Goal: Task Accomplishment & Management: Complete application form

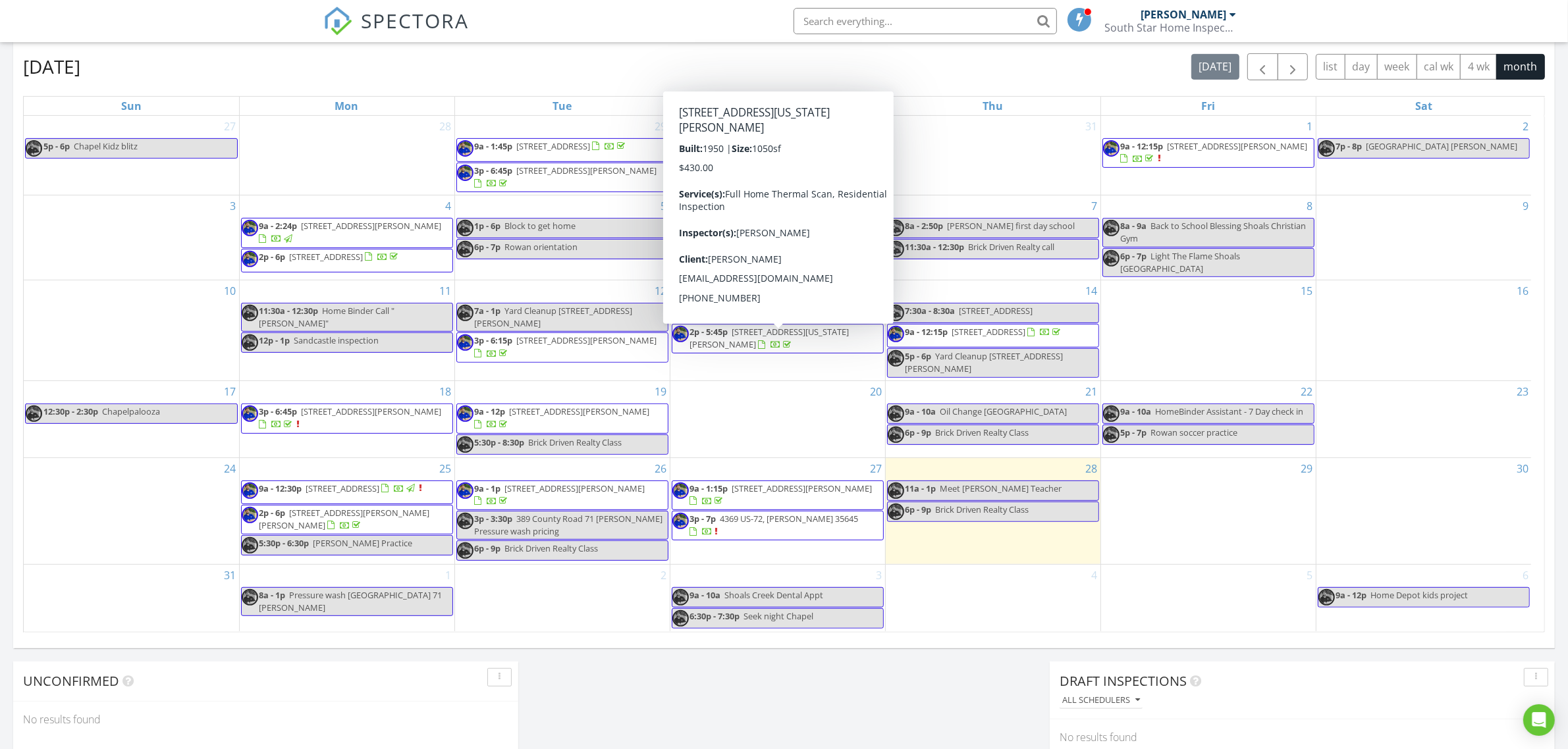
scroll to position [1223, 1594]
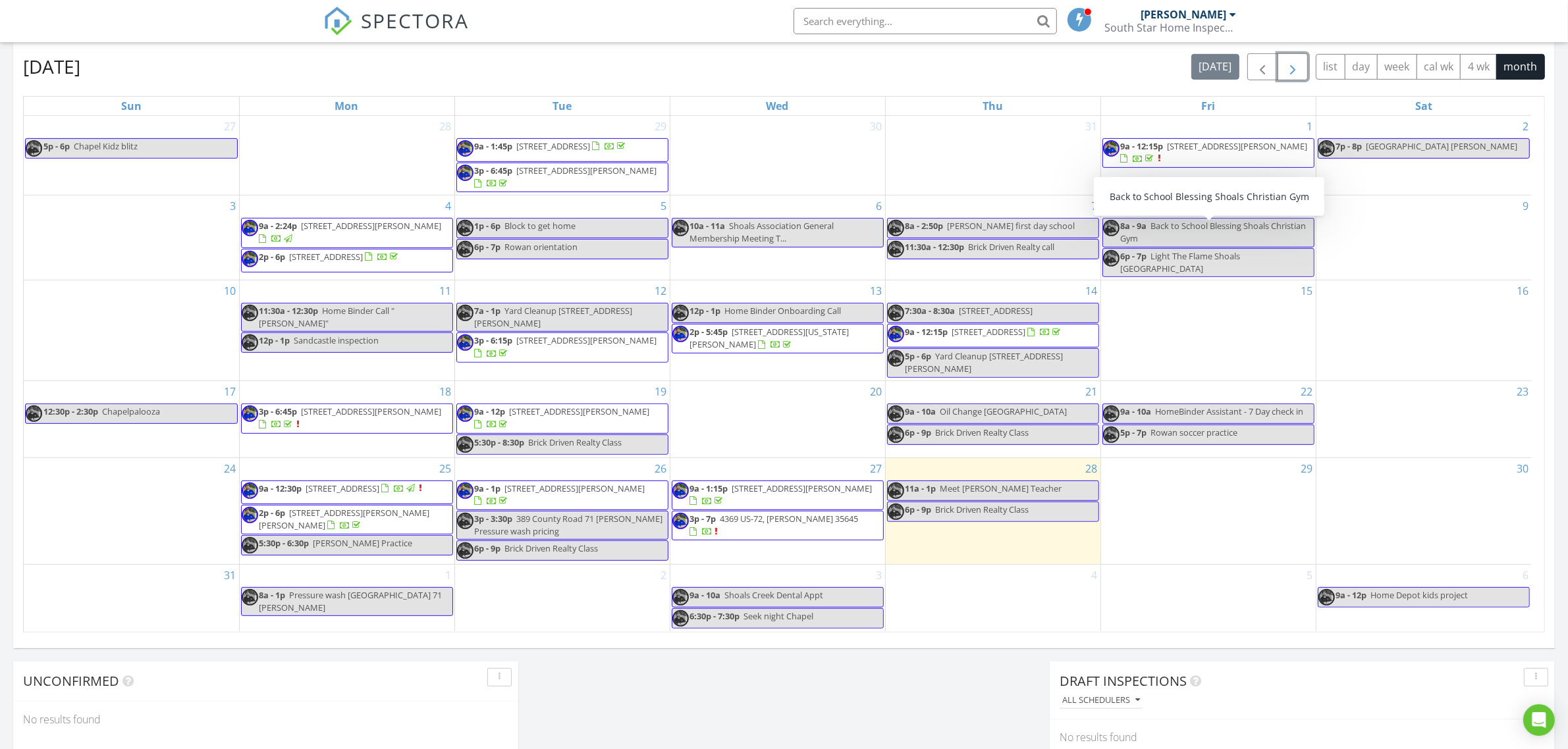
click at [1288, 64] on span "button" at bounding box center [1293, 68] width 16 height 16
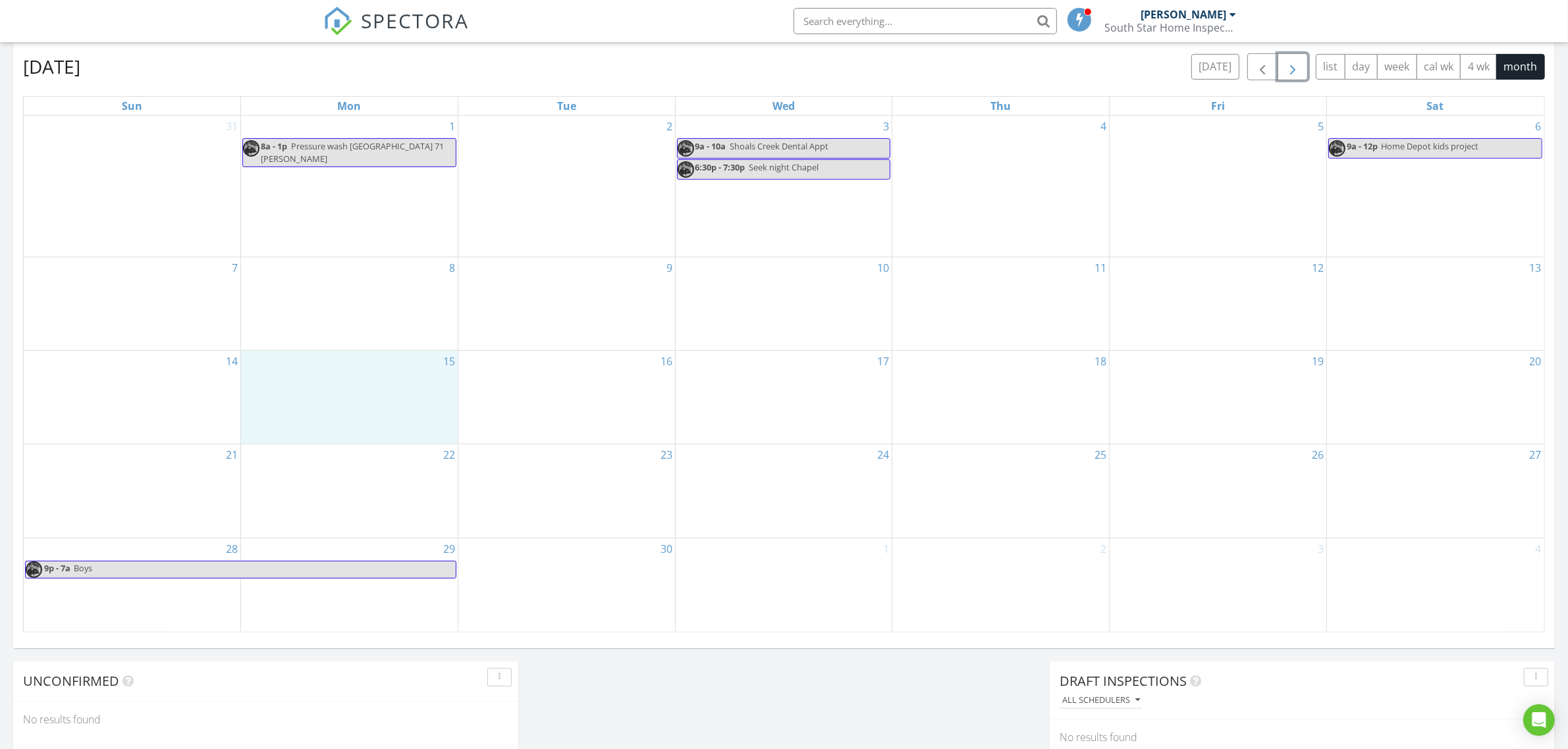
click at [381, 400] on div "15" at bounding box center [349, 397] width 217 height 93
click at [353, 367] on link "Event" at bounding box center [347, 364] width 68 height 21
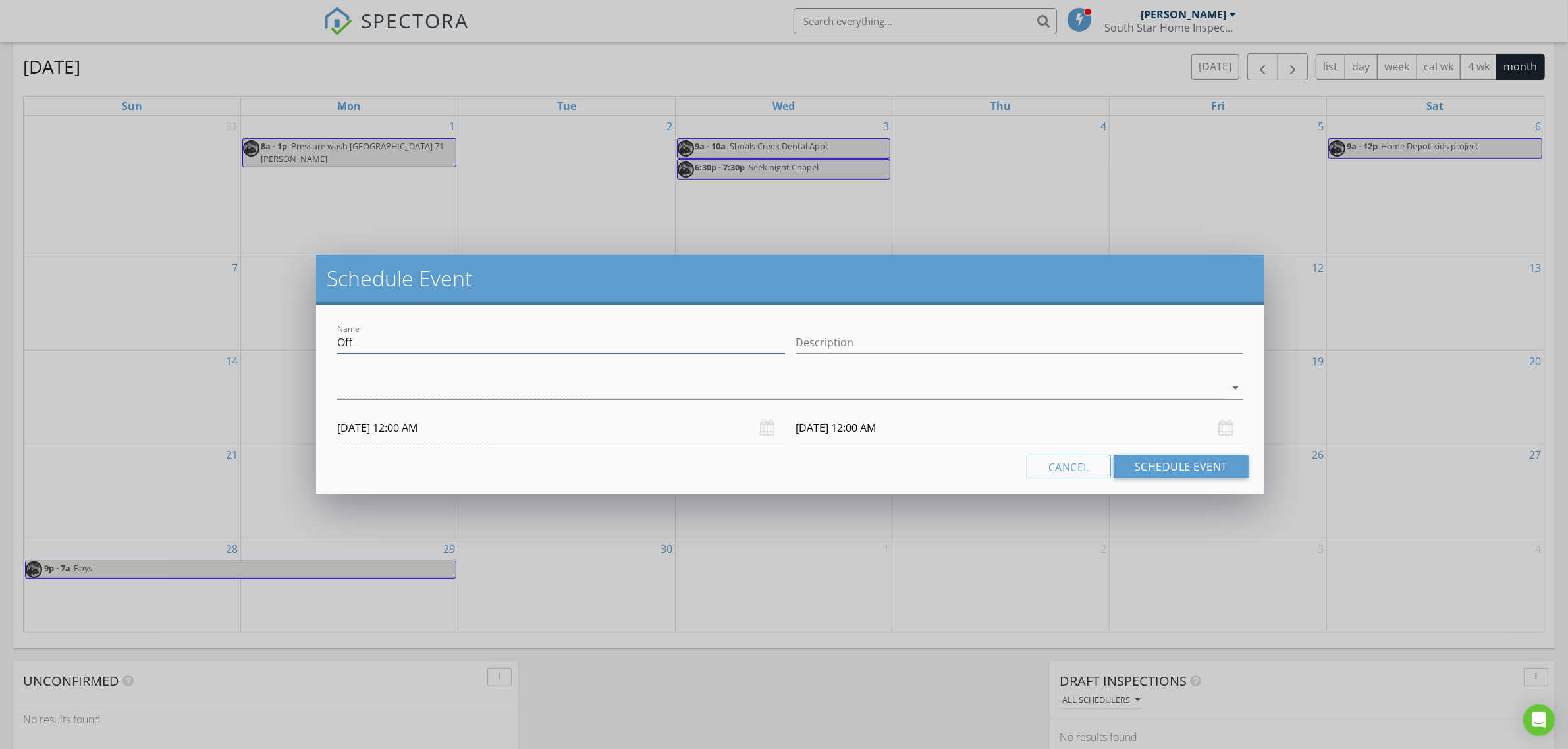
click at [396, 340] on input "Off" at bounding box center [561, 342] width 448 height 21
drag, startPoint x: 364, startPoint y: 348, endPoint x: 313, endPoint y: 346, distance: 51.0
click at [313, 346] on div "Schedule Event Name Off Description arrow_drop_down [DATE] 12:00 AM [DATE] 12:0…" at bounding box center [784, 374] width 1568 height 749
type input "[PERSON_NAME] Soccer Game vs [PERSON_NAME]"
click at [466, 387] on div at bounding box center [781, 388] width 888 height 21
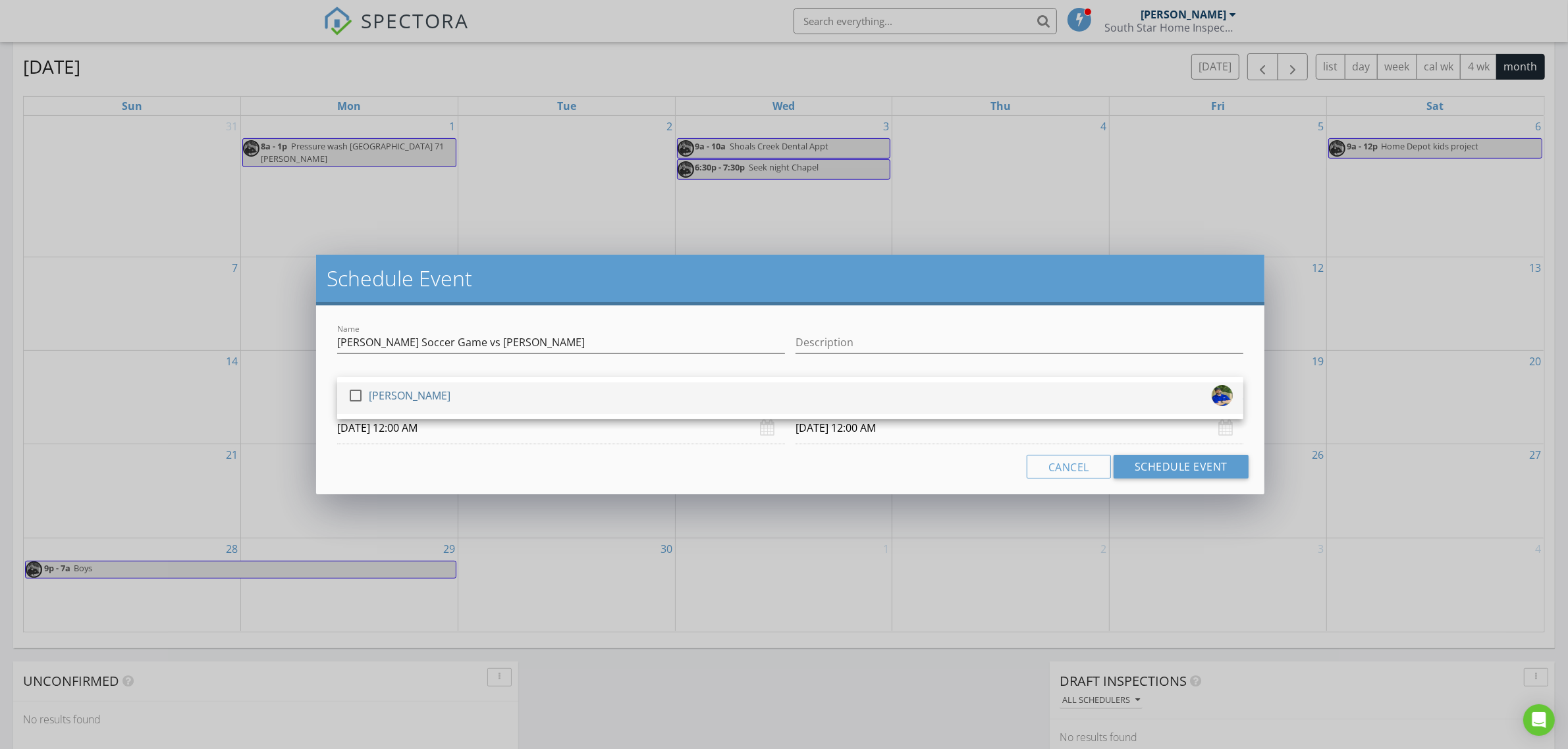
click at [459, 393] on div "check_box_outline_blank [PERSON_NAME]" at bounding box center [790, 398] width 885 height 26
click at [452, 429] on input "[DATE] 12:00 AM" at bounding box center [561, 428] width 448 height 32
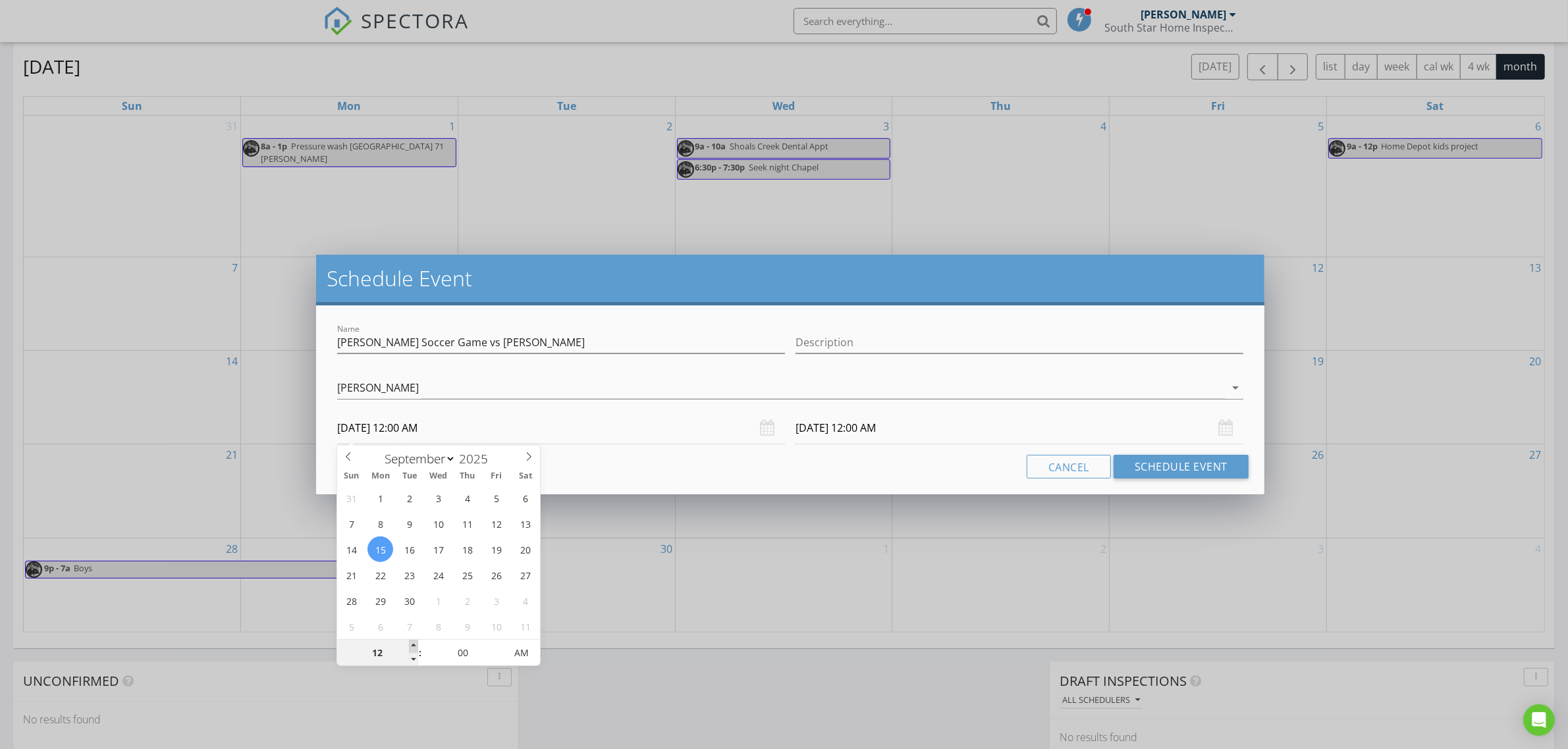
type input "01"
type input "[DATE] 1:00 AM"
click at [412, 646] on span at bounding box center [413, 647] width 9 height 13
type input "02"
type input "[DATE] 2:00 AM"
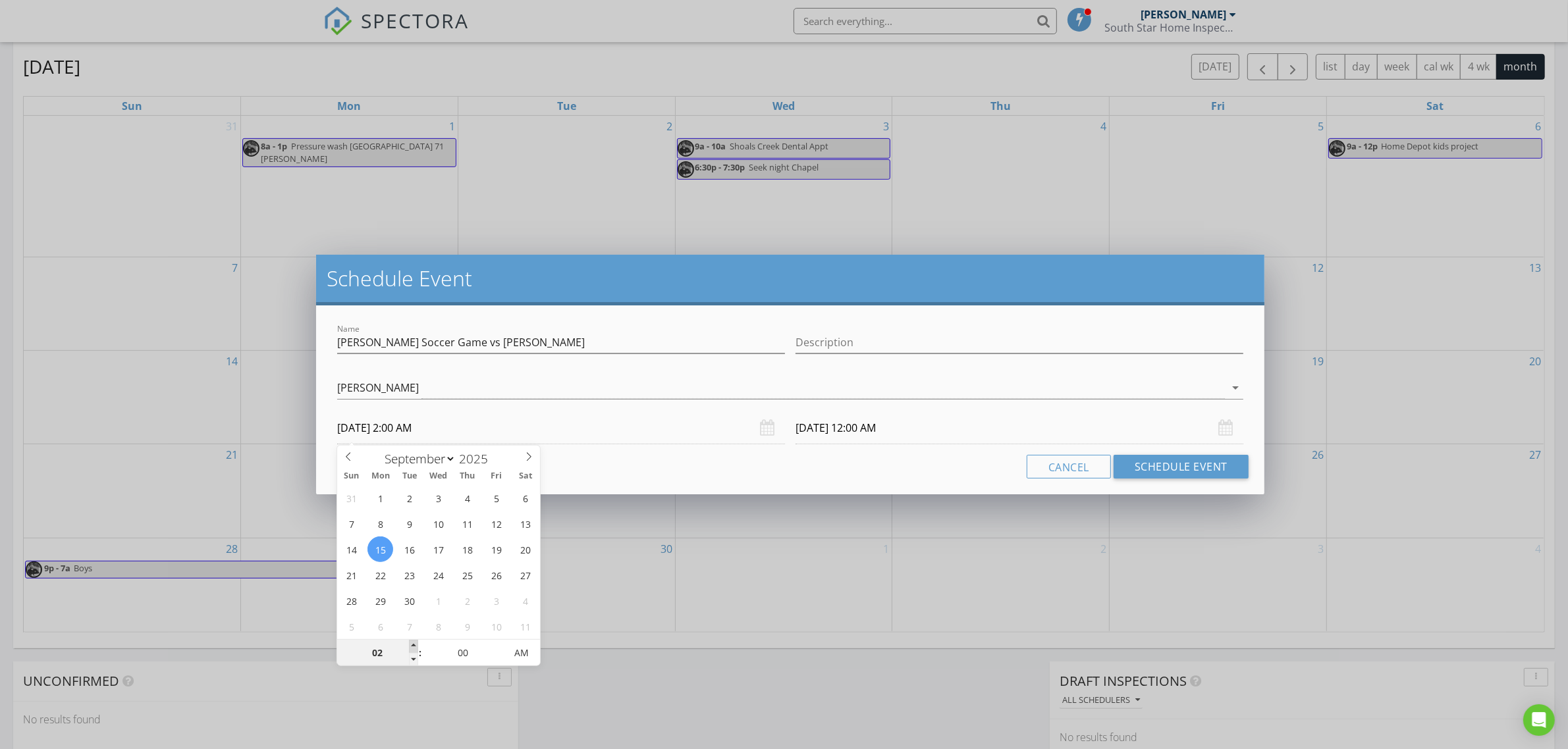
click at [412, 646] on span at bounding box center [413, 647] width 9 height 13
type input "03"
type input "[DATE] 3:00 AM"
click at [412, 646] on span at bounding box center [413, 647] width 9 height 13
type input "04"
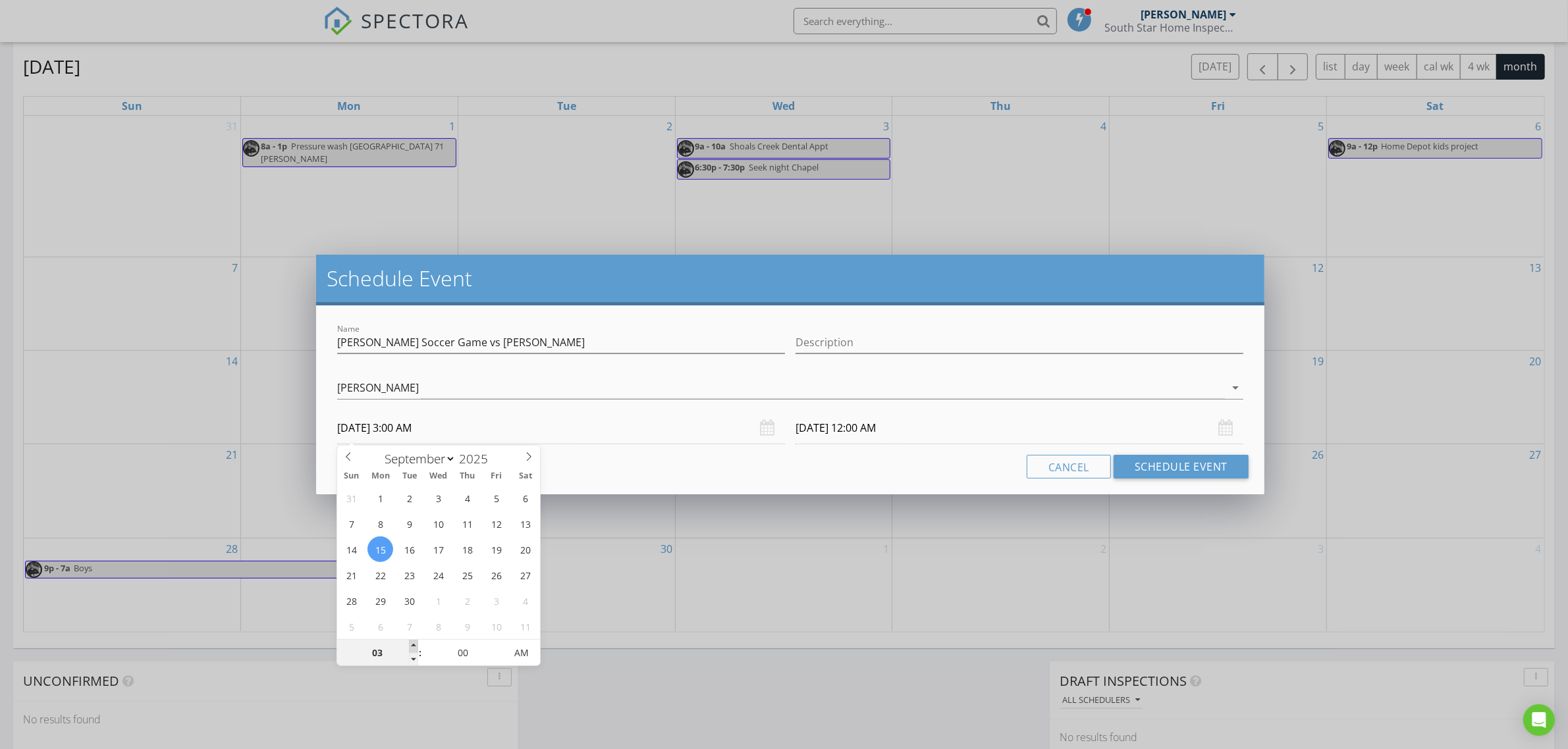
type input "[DATE] 4:00 AM"
click at [412, 646] on span at bounding box center [413, 647] width 9 height 13
type input "05"
type input "[DATE] 5:00 AM"
click at [412, 646] on span at bounding box center [413, 647] width 9 height 13
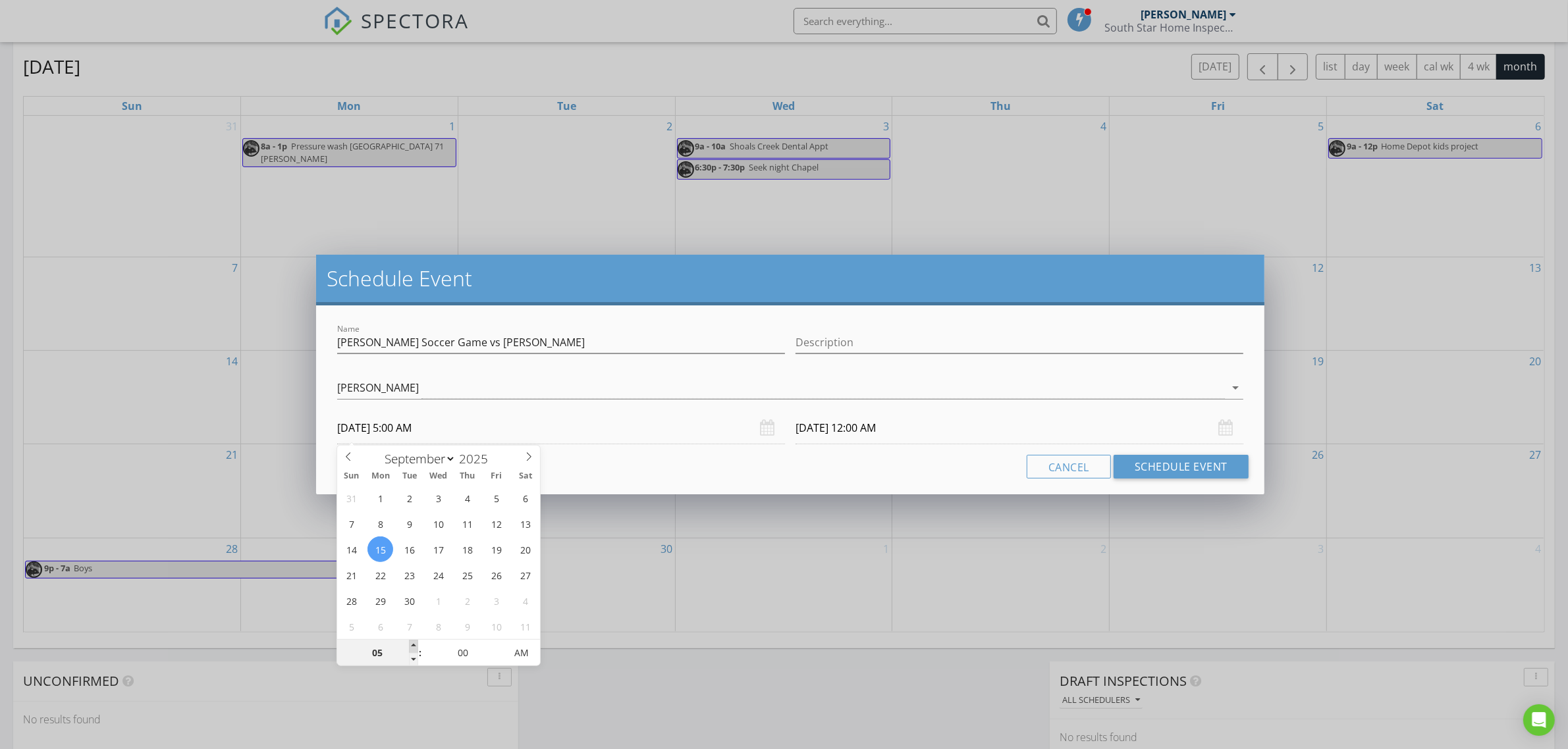
type input "[DATE] 5:00 AM"
type input "06"
type input "[DATE] 6:00 AM"
click at [412, 646] on span at bounding box center [413, 647] width 9 height 13
type input "[DATE] 6:00 AM"
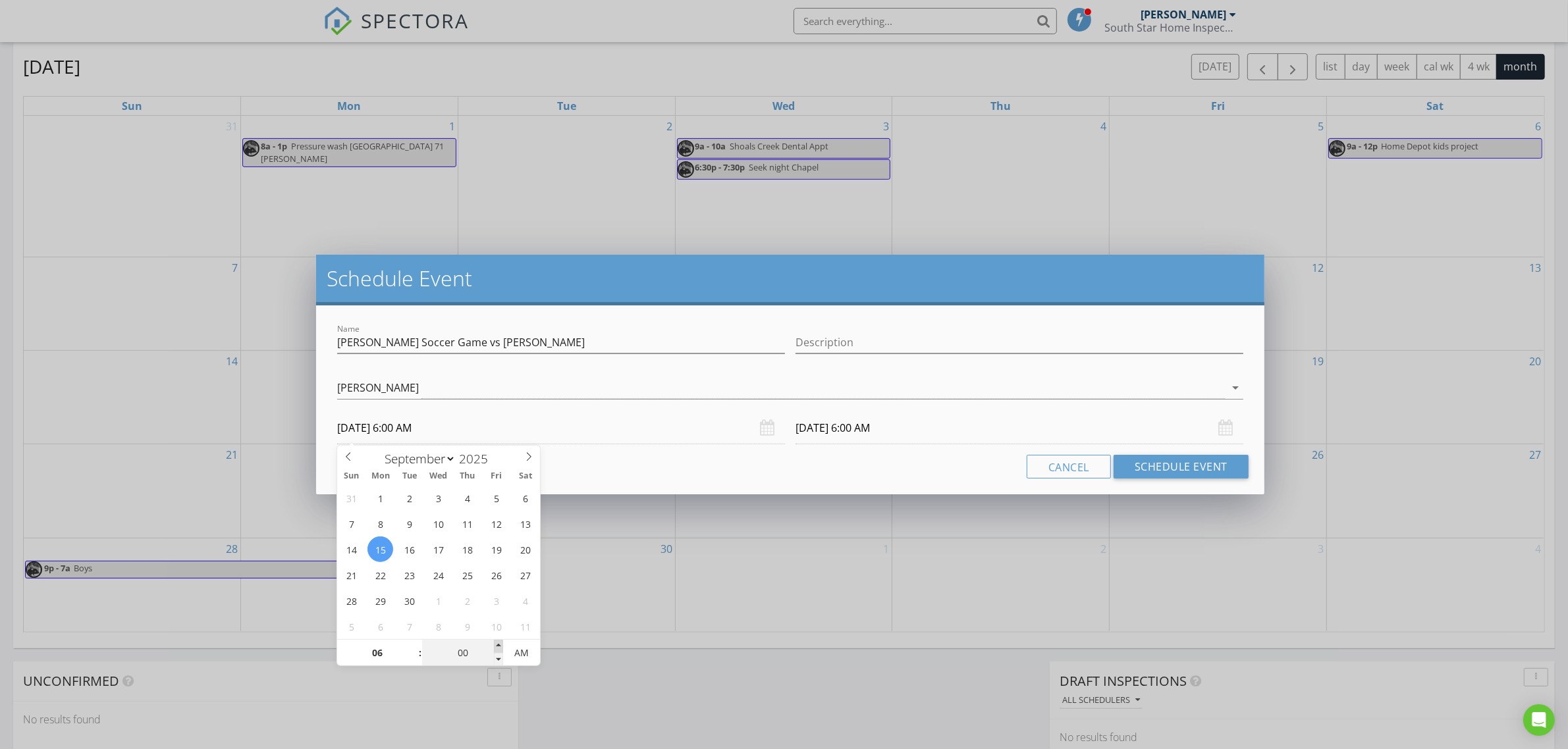
type input "05"
type input "[DATE] 6:05 AM"
click at [499, 647] on span at bounding box center [498, 647] width 9 height 13
type input "10"
type input "[DATE] 6:10 AM"
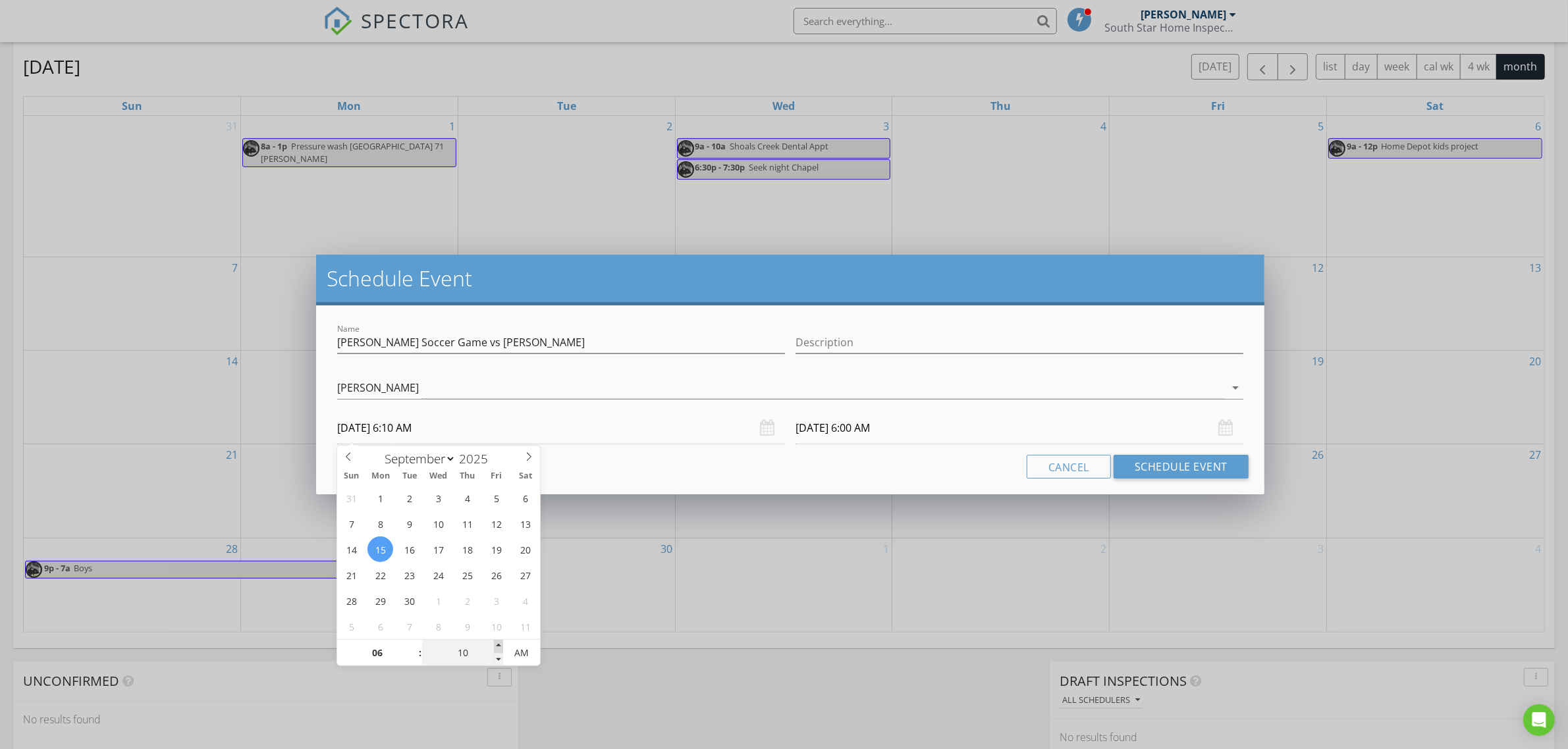
click at [499, 647] on span at bounding box center [498, 647] width 9 height 13
type input "15"
type input "[DATE] 6:15 AM"
click at [499, 647] on span at bounding box center [498, 647] width 9 height 13
type input "20"
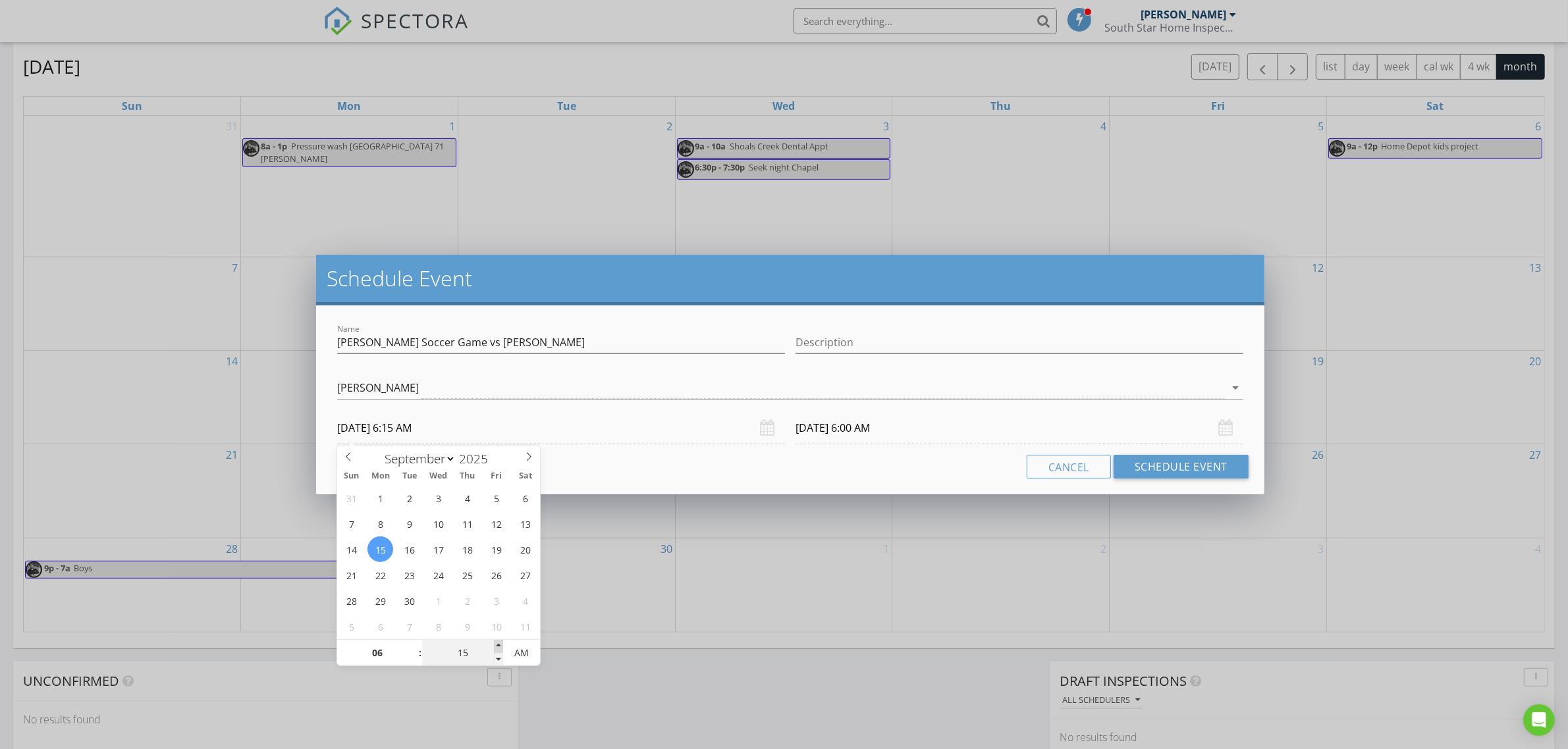
type input "[DATE] 6:20 AM"
click at [499, 647] on span at bounding box center [498, 647] width 9 height 13
type input "25"
type input "[DATE] 6:25 AM"
click at [499, 647] on span at bounding box center [498, 647] width 9 height 13
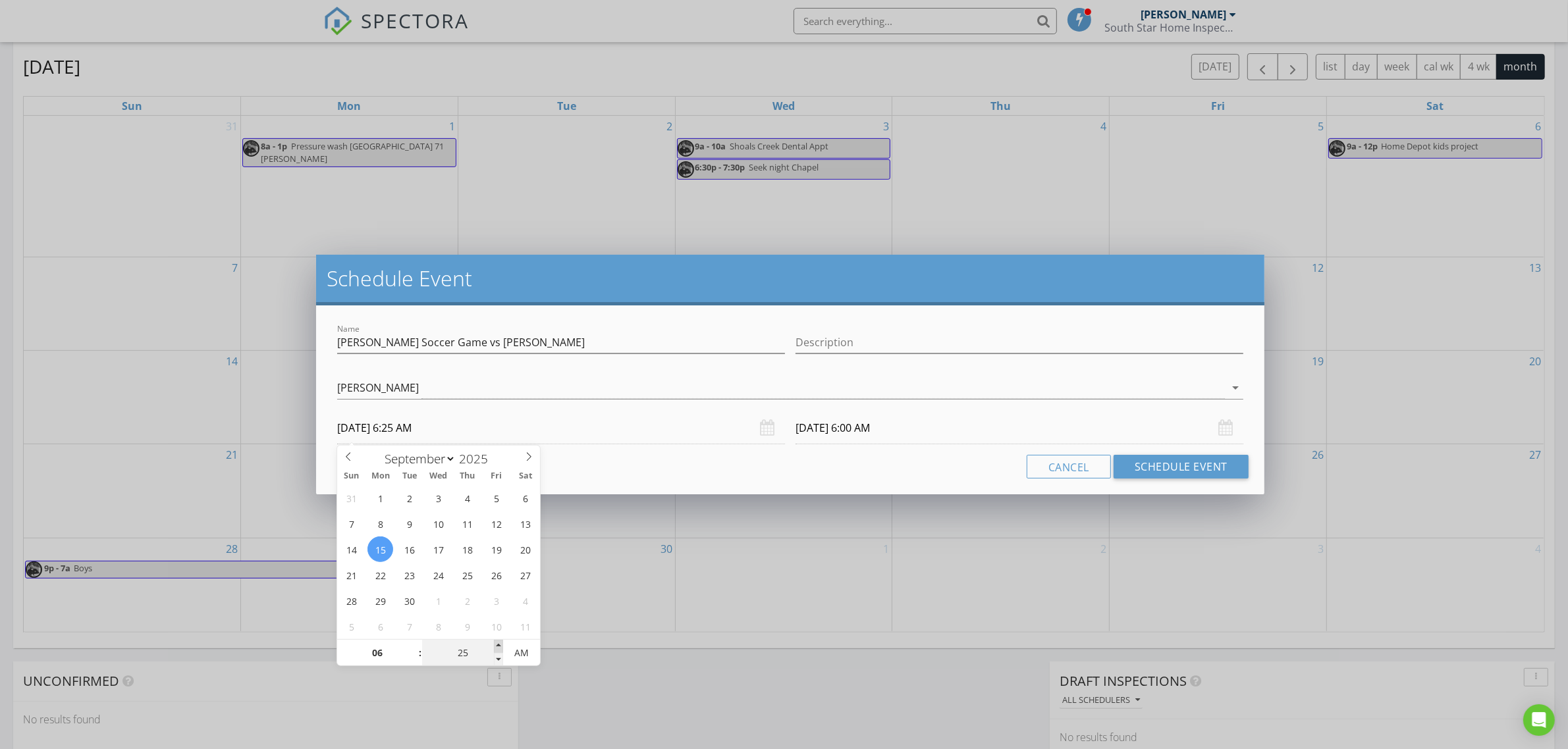
type input "25"
type input "[DATE] 6:25 AM"
type input "30"
type input "[DATE] 6:30 AM"
click at [499, 647] on span at bounding box center [498, 647] width 9 height 13
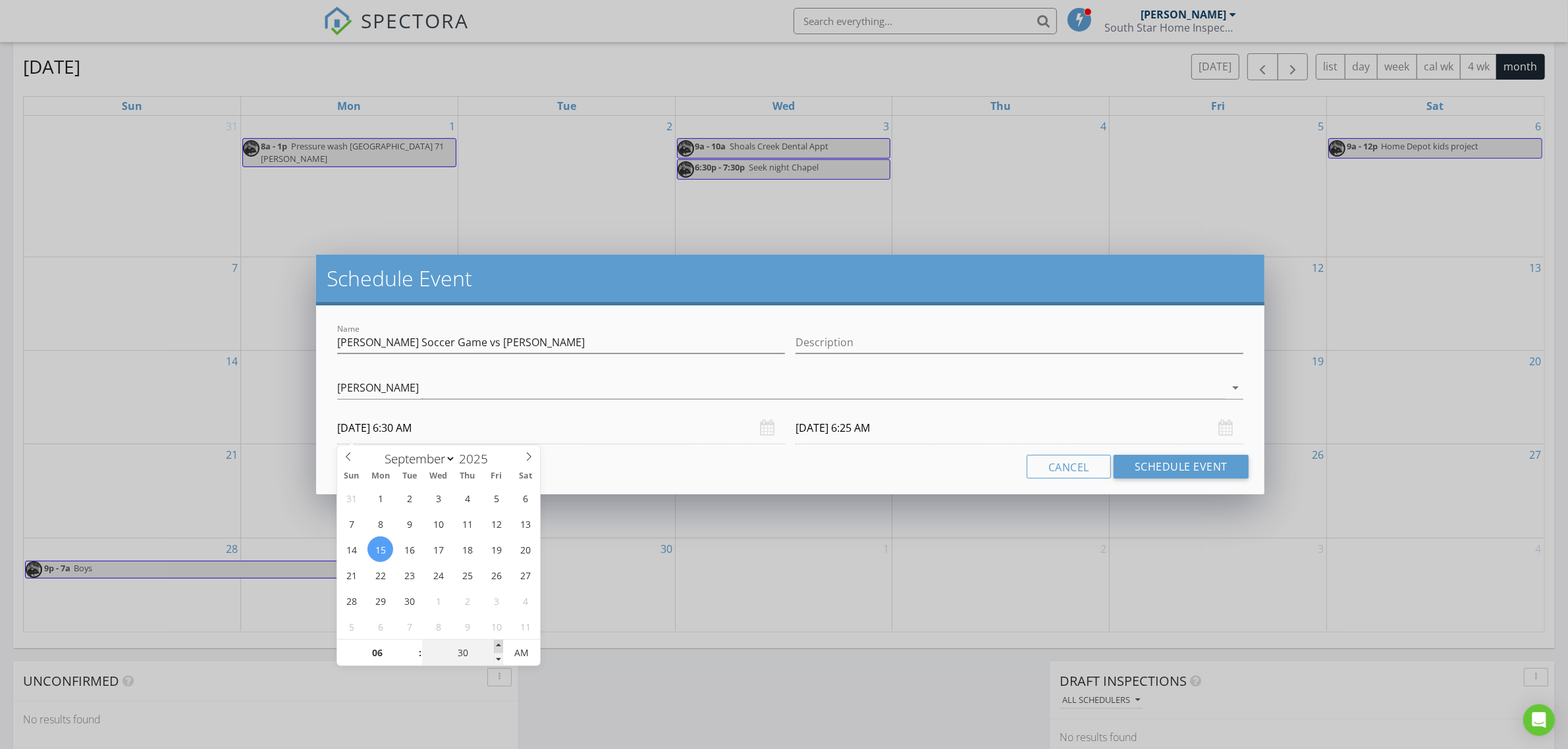
type input "30"
type input "[DATE] 6:30 AM"
type input "[DATE] 6:30 PM"
click at [525, 651] on span "AM" at bounding box center [521, 653] width 36 height 26
click at [902, 423] on input "[DATE] 6:30 PM" at bounding box center [1019, 428] width 448 height 32
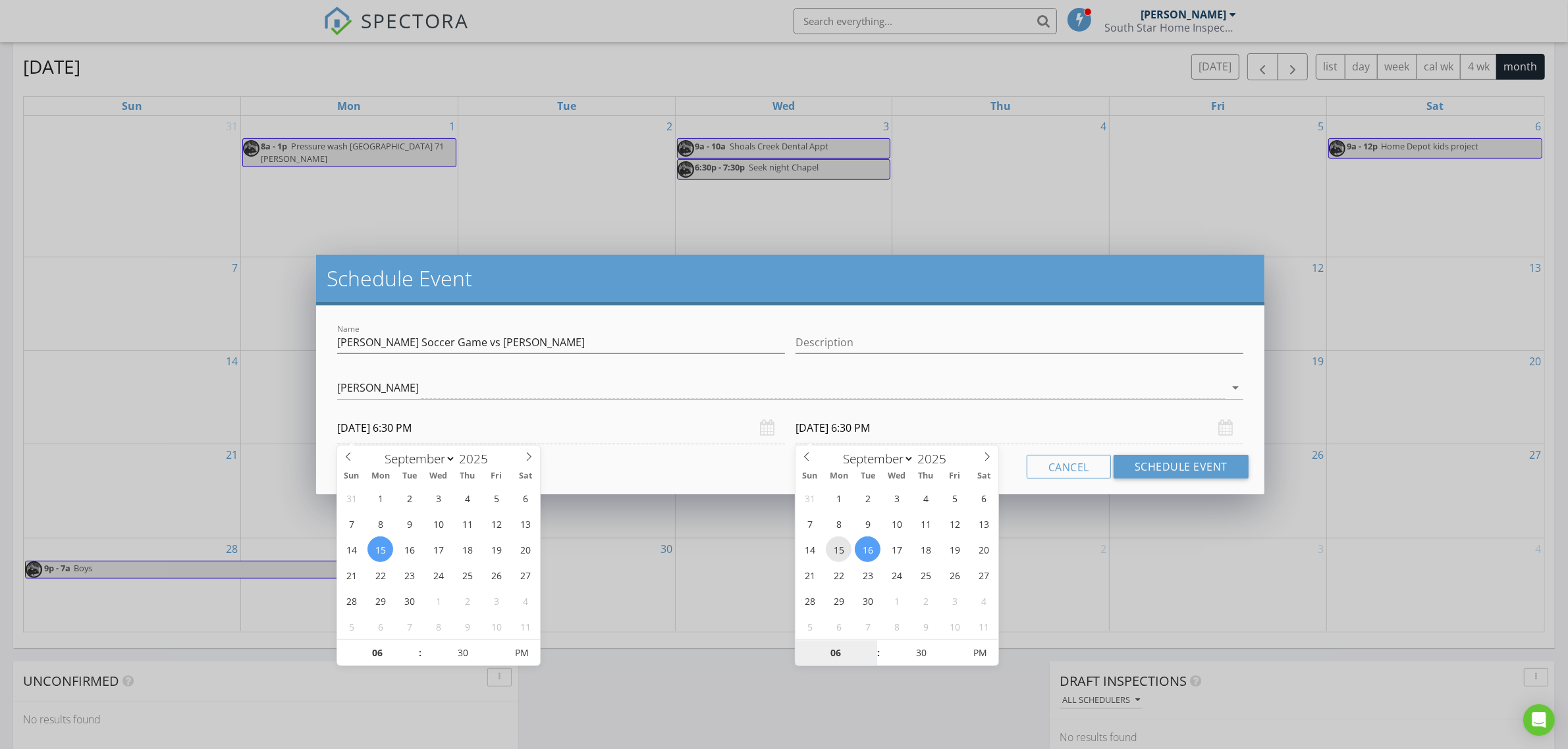
type input "[DATE] 6:30 PM"
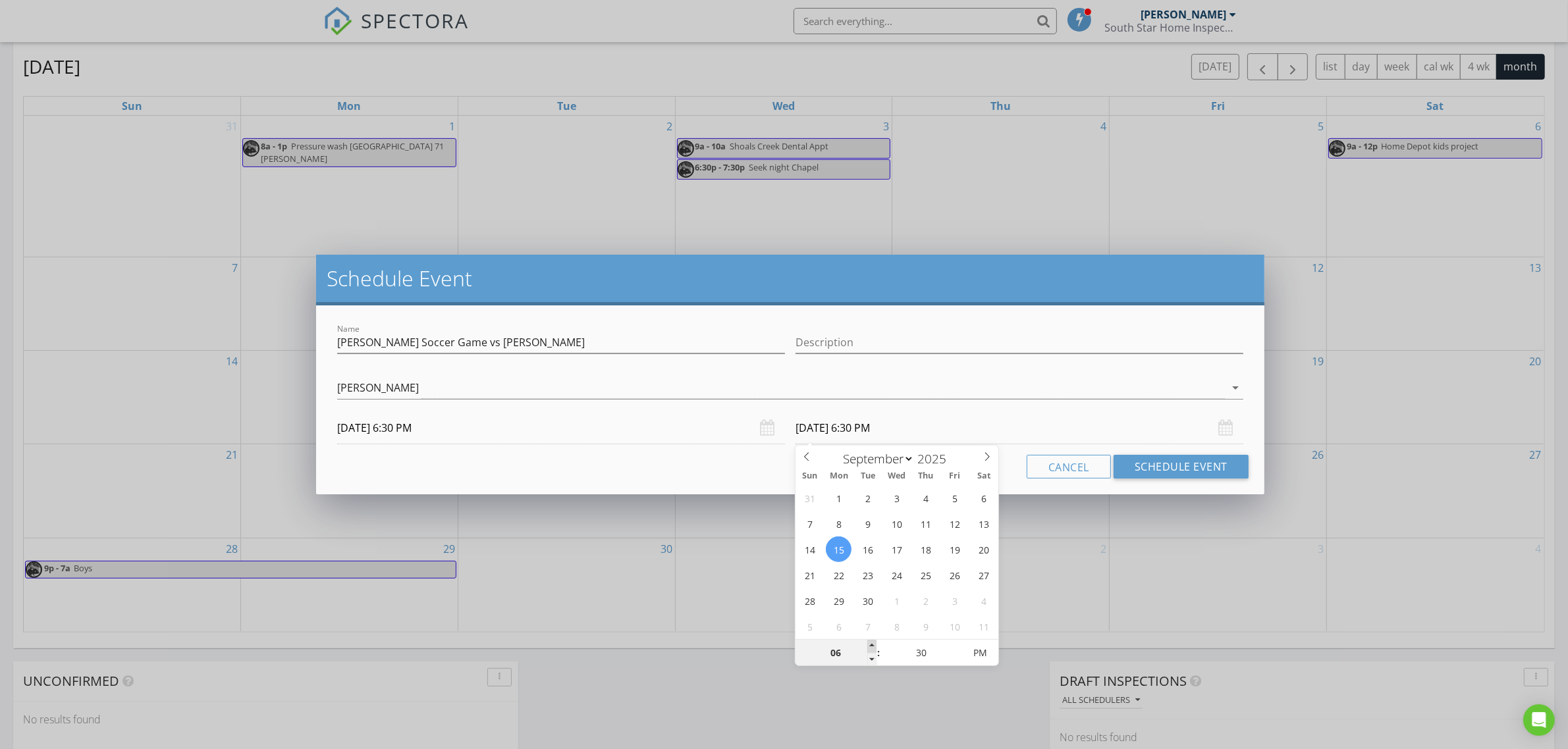
type input "07"
type input "[DATE] 7:30 PM"
click at [870, 644] on span at bounding box center [872, 647] width 9 height 13
click at [1168, 475] on button "Schedule Event" at bounding box center [1181, 466] width 135 height 23
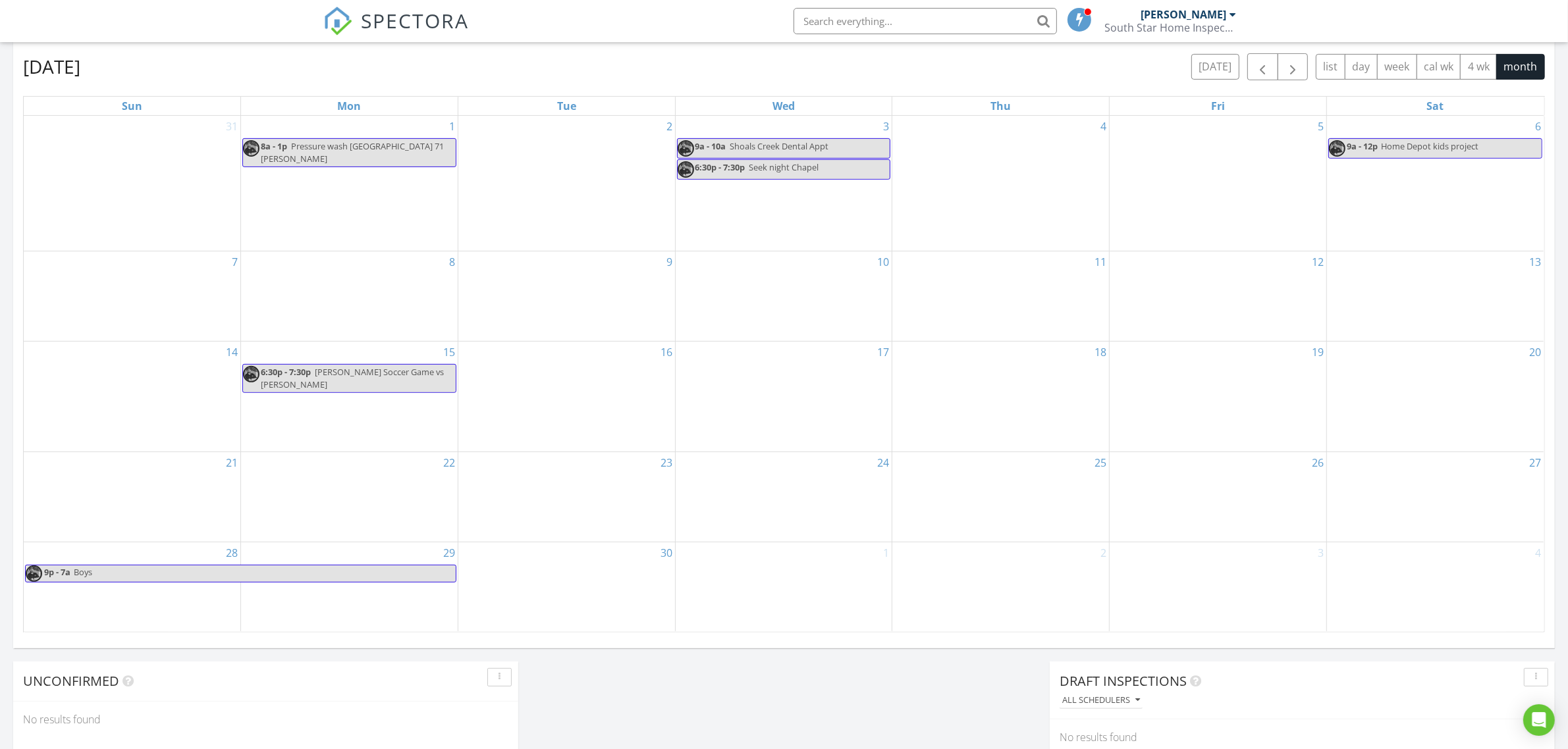
click at [377, 492] on div "22" at bounding box center [349, 497] width 217 height 90
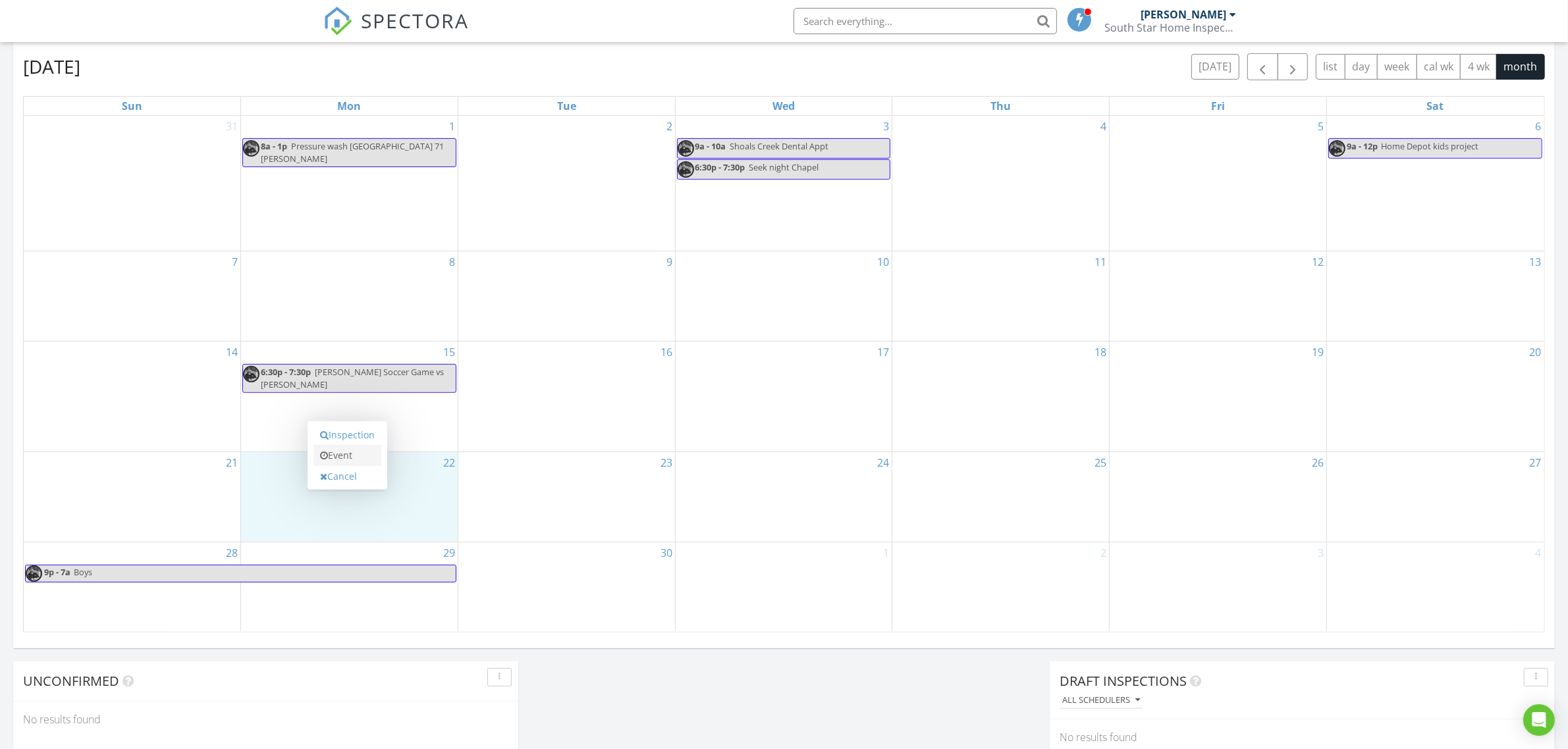
click at [351, 461] on link "Event" at bounding box center [347, 456] width 68 height 21
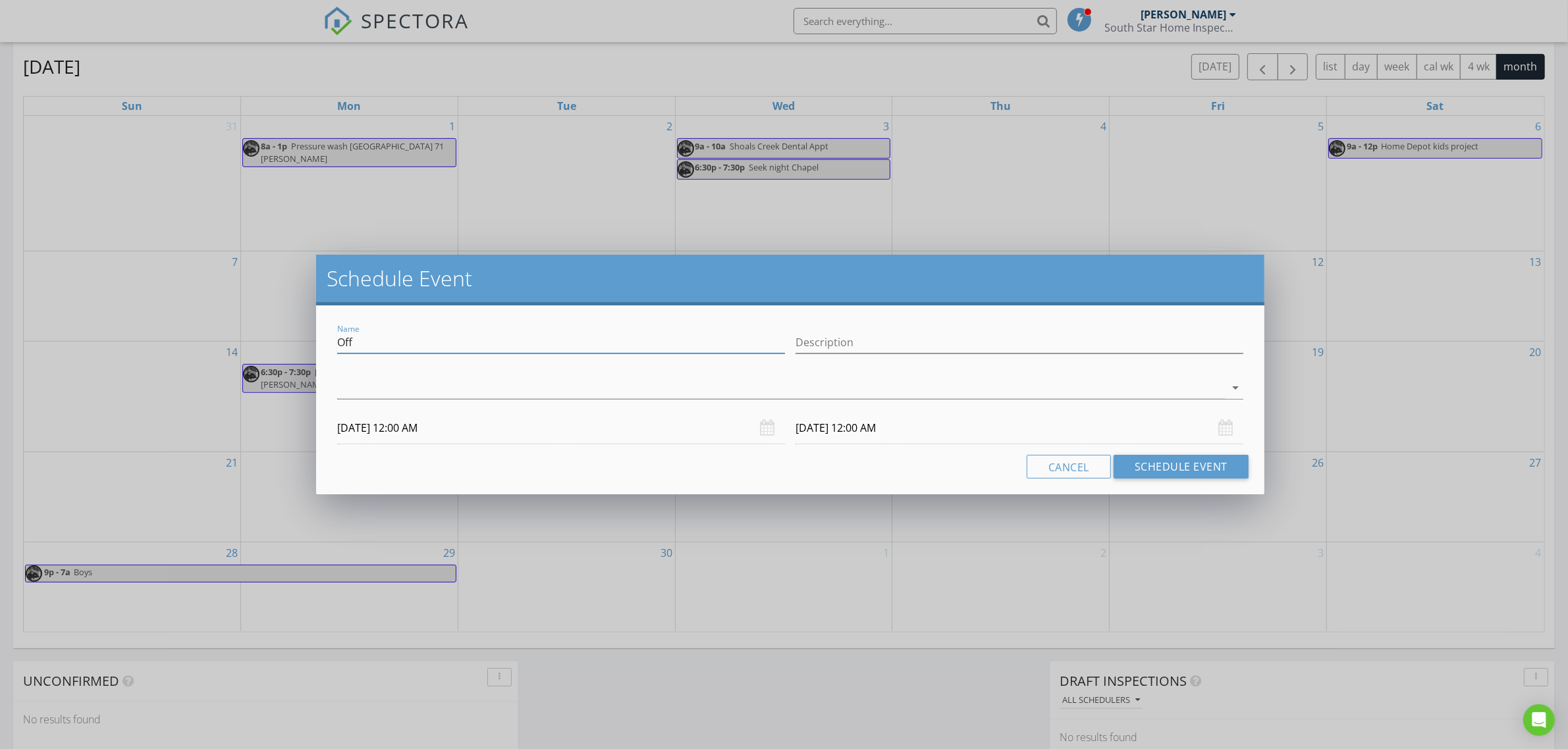
drag, startPoint x: 373, startPoint y: 349, endPoint x: 321, endPoint y: 349, distance: 52.0
click at [328, 349] on div "Name Off Description arrow_drop_down [DATE] 12:00 AM [DATE] 12:00 AM Cancel Sch…" at bounding box center [791, 400] width 949 height 189
type input "Rowan Soccer game vs [PERSON_NAME]"
click at [448, 383] on div at bounding box center [781, 388] width 888 height 21
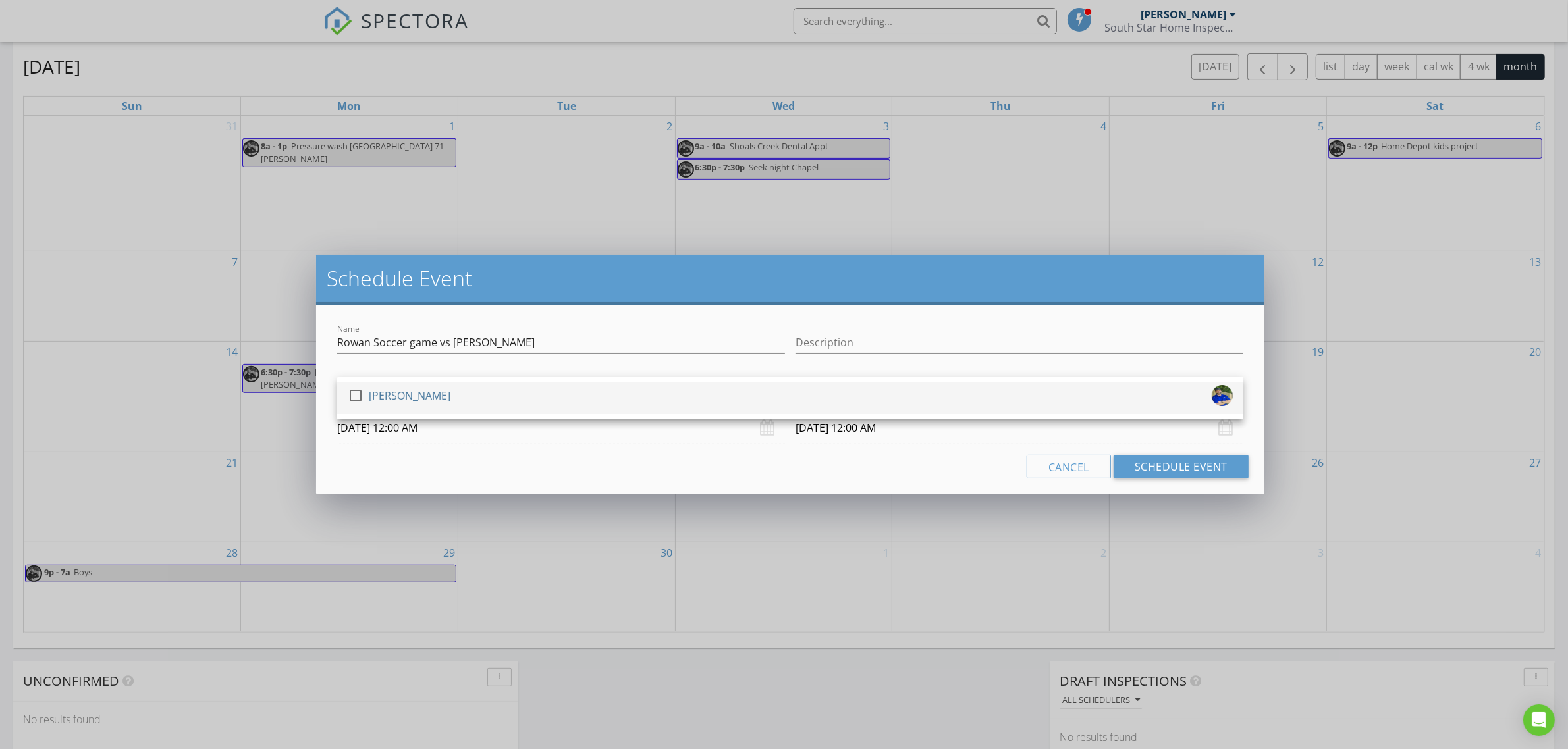
click at [460, 393] on div "check_box_outline_blank [PERSON_NAME]" at bounding box center [790, 398] width 885 height 26
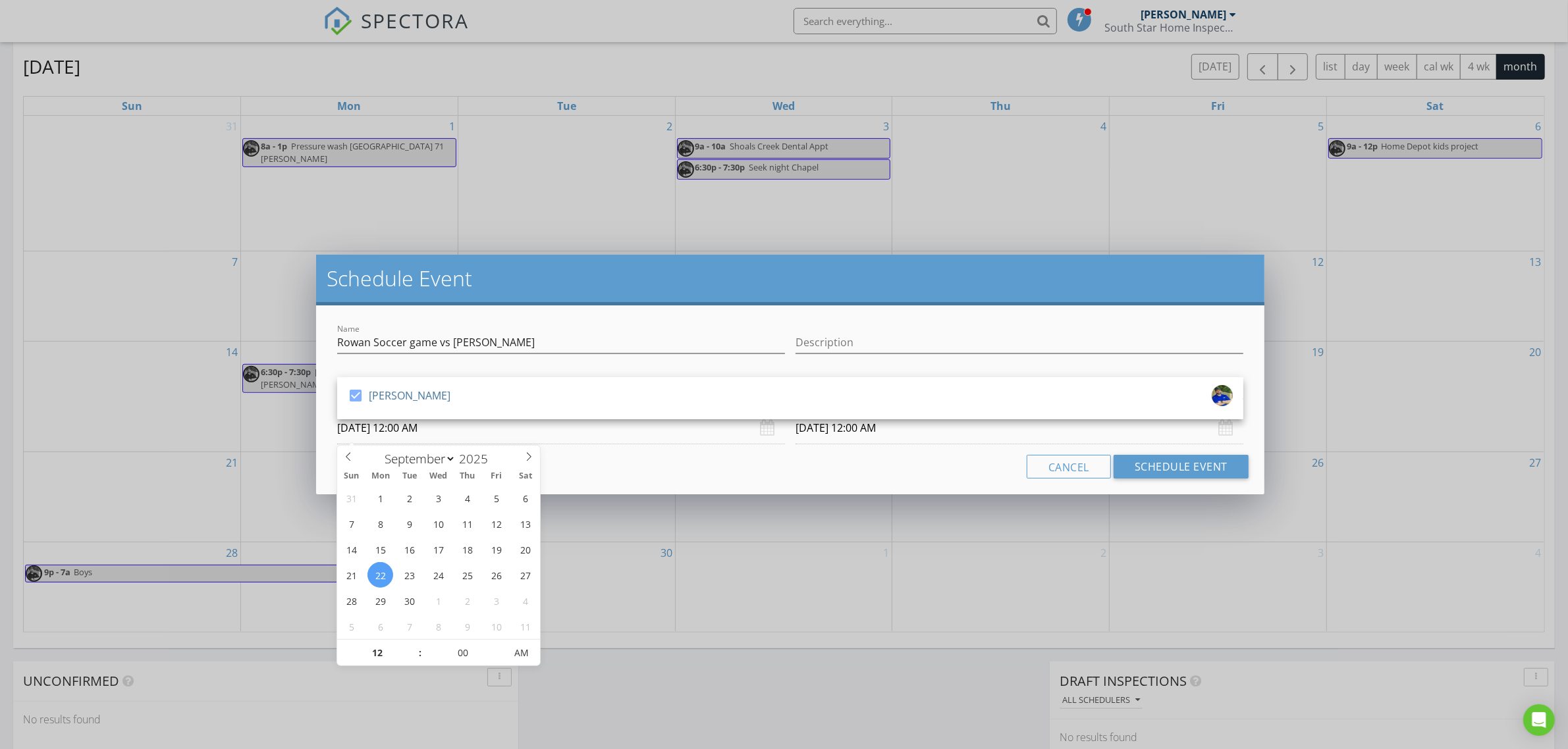
click at [446, 435] on input "[DATE] 12:00 AM" at bounding box center [561, 428] width 448 height 32
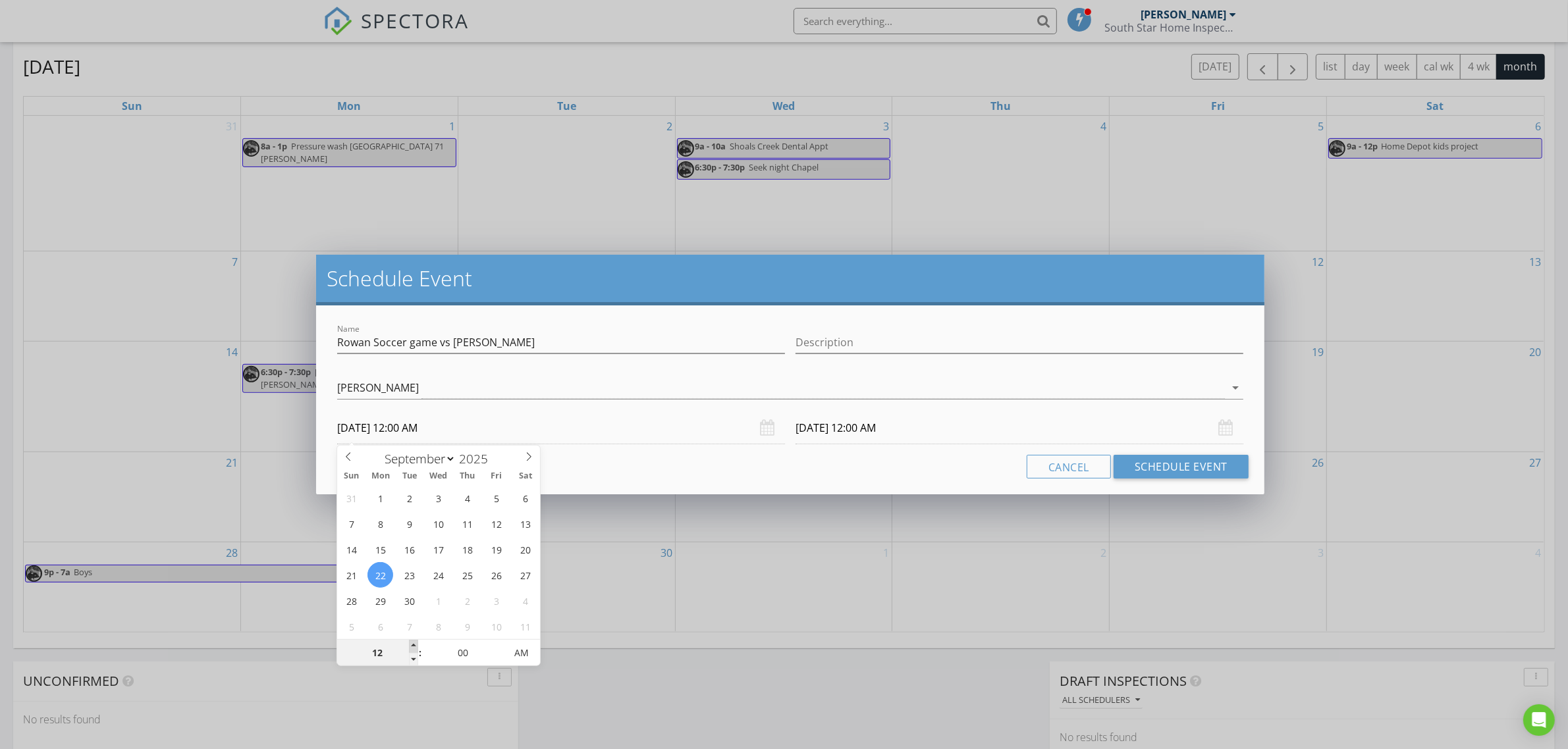
type input "01"
type input "[DATE] 1:00 AM"
click at [412, 644] on span at bounding box center [413, 647] width 9 height 13
type input "02"
type input "[DATE] 2:00 AM"
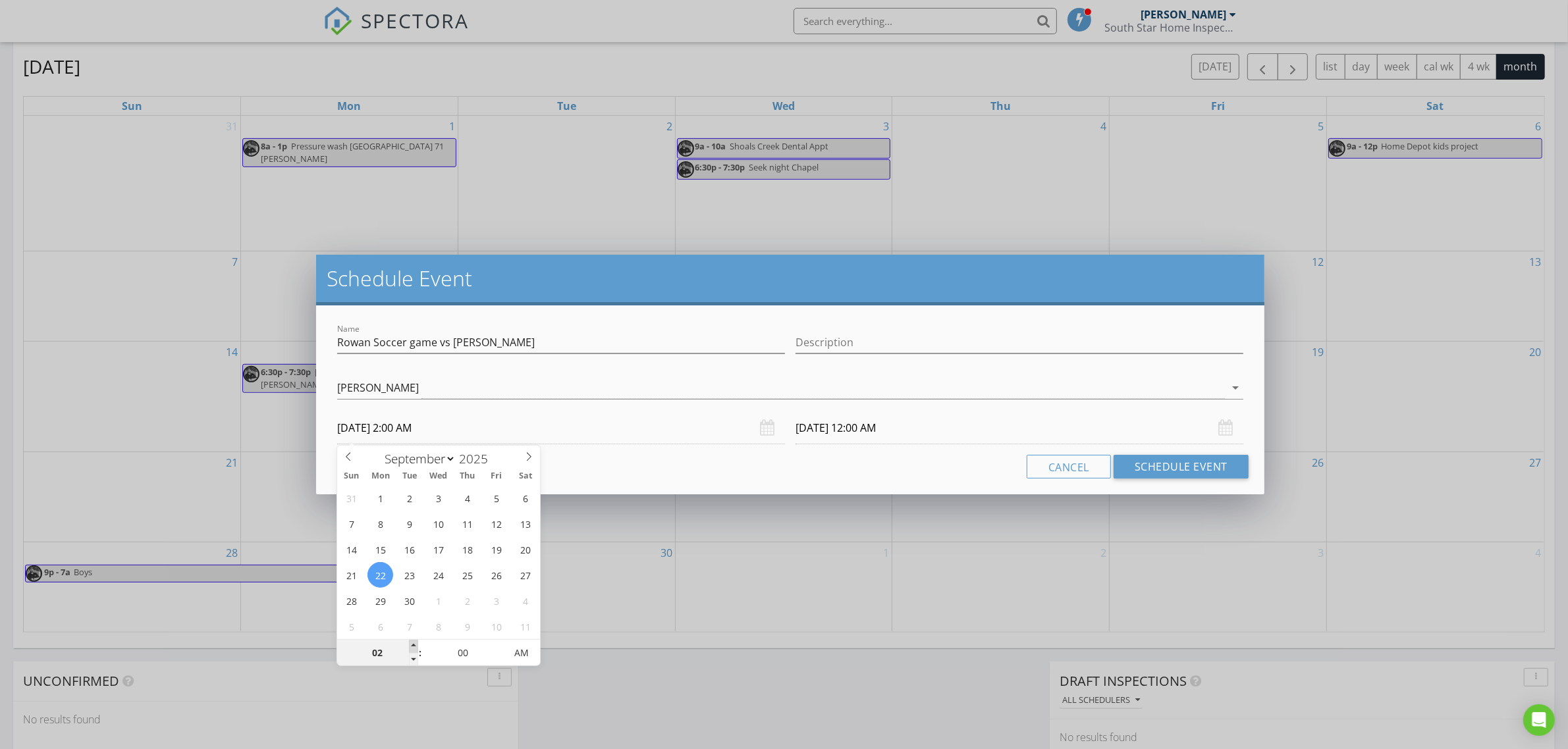
click at [412, 644] on span at bounding box center [413, 647] width 9 height 13
type input "03"
type input "[DATE] 3:00 AM"
click at [412, 644] on span at bounding box center [413, 647] width 9 height 13
type input "04"
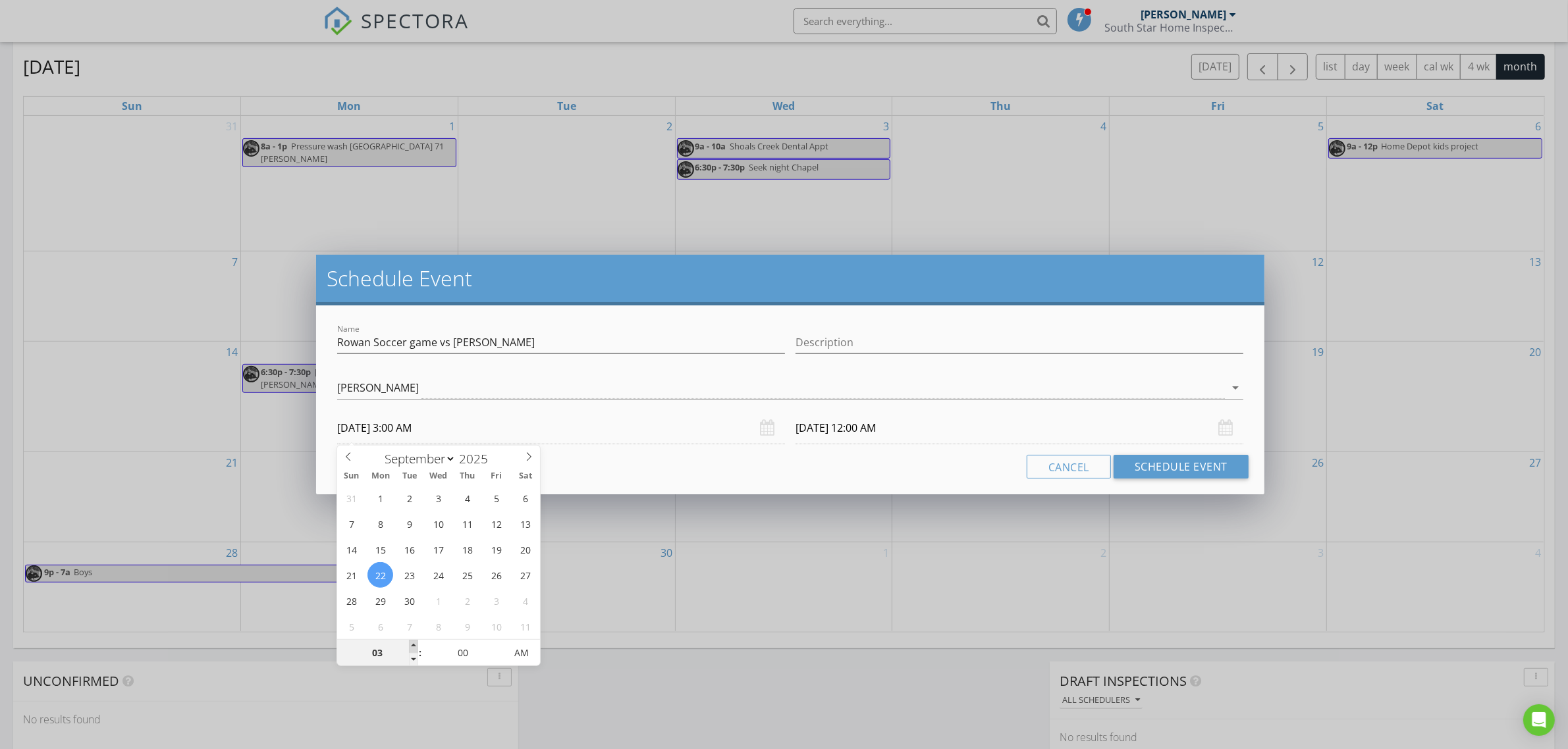
type input "[DATE] 4:00 AM"
click at [412, 644] on span at bounding box center [413, 647] width 9 height 13
type input "05"
type input "[DATE] 5:00 AM"
click at [412, 644] on span at bounding box center [413, 647] width 9 height 13
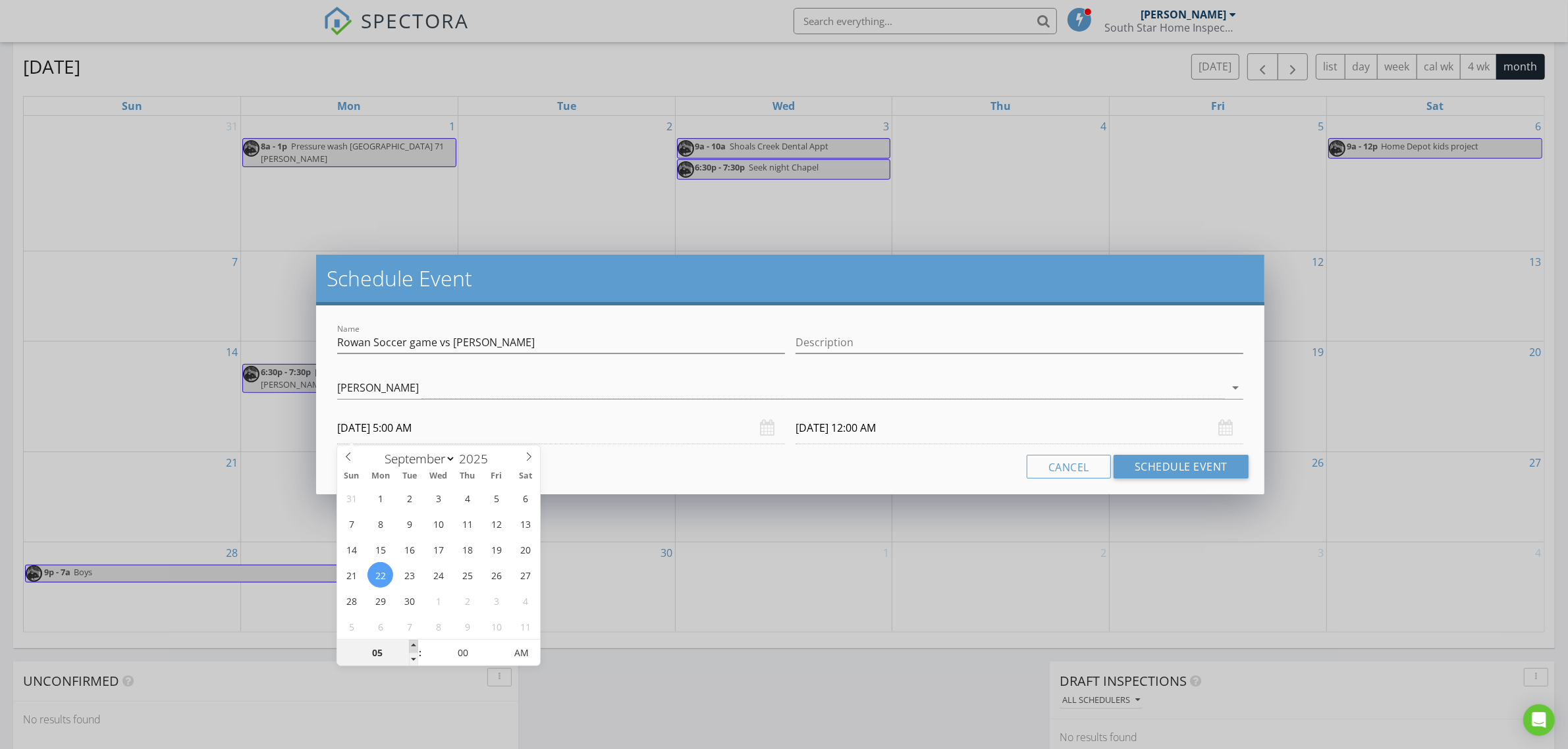
type input "06"
type input "[DATE] 6:00 AM"
click at [412, 644] on span at bounding box center [413, 647] width 9 height 13
type input "07"
type input "[DATE] 7:00 AM"
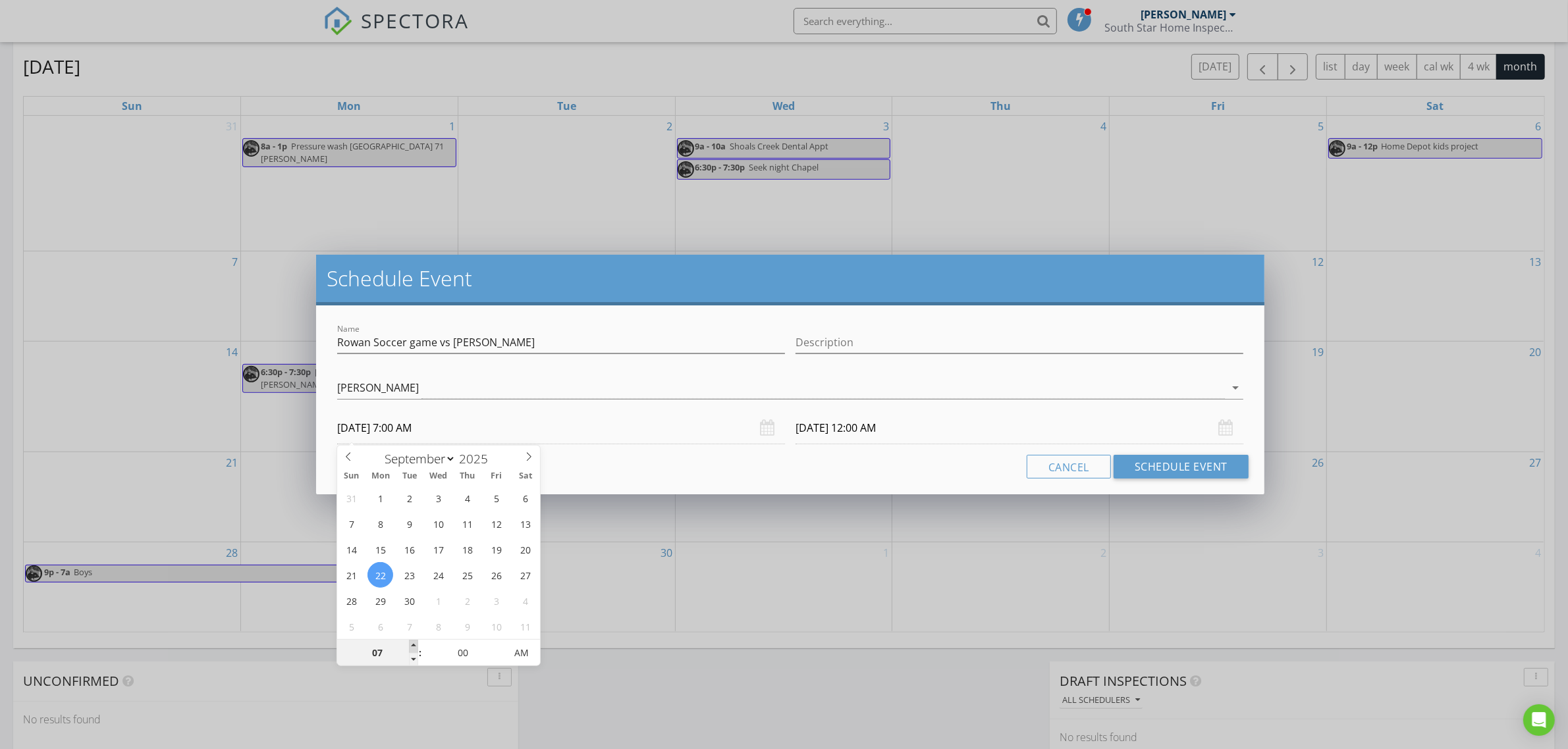
click at [412, 644] on span at bounding box center [413, 647] width 9 height 13
type input "[DATE] 7:00 AM"
type input "05"
type input "[DATE] 7:05 AM"
click at [498, 645] on span at bounding box center [498, 647] width 9 height 13
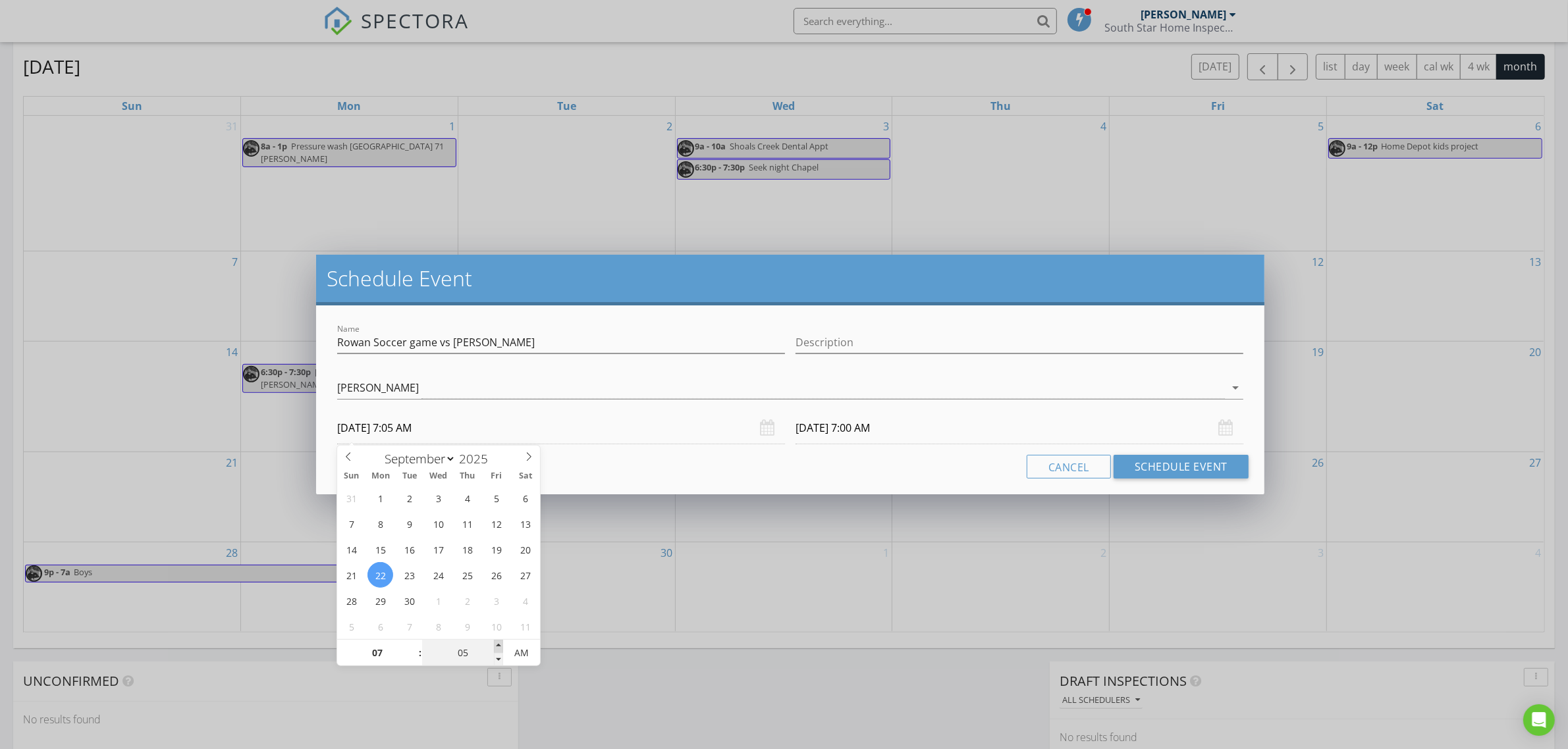
type input "10"
type input "[DATE] 7:10 AM"
click at [498, 645] on span at bounding box center [498, 647] width 9 height 13
type input "15"
type input "[DATE] 7:15 AM"
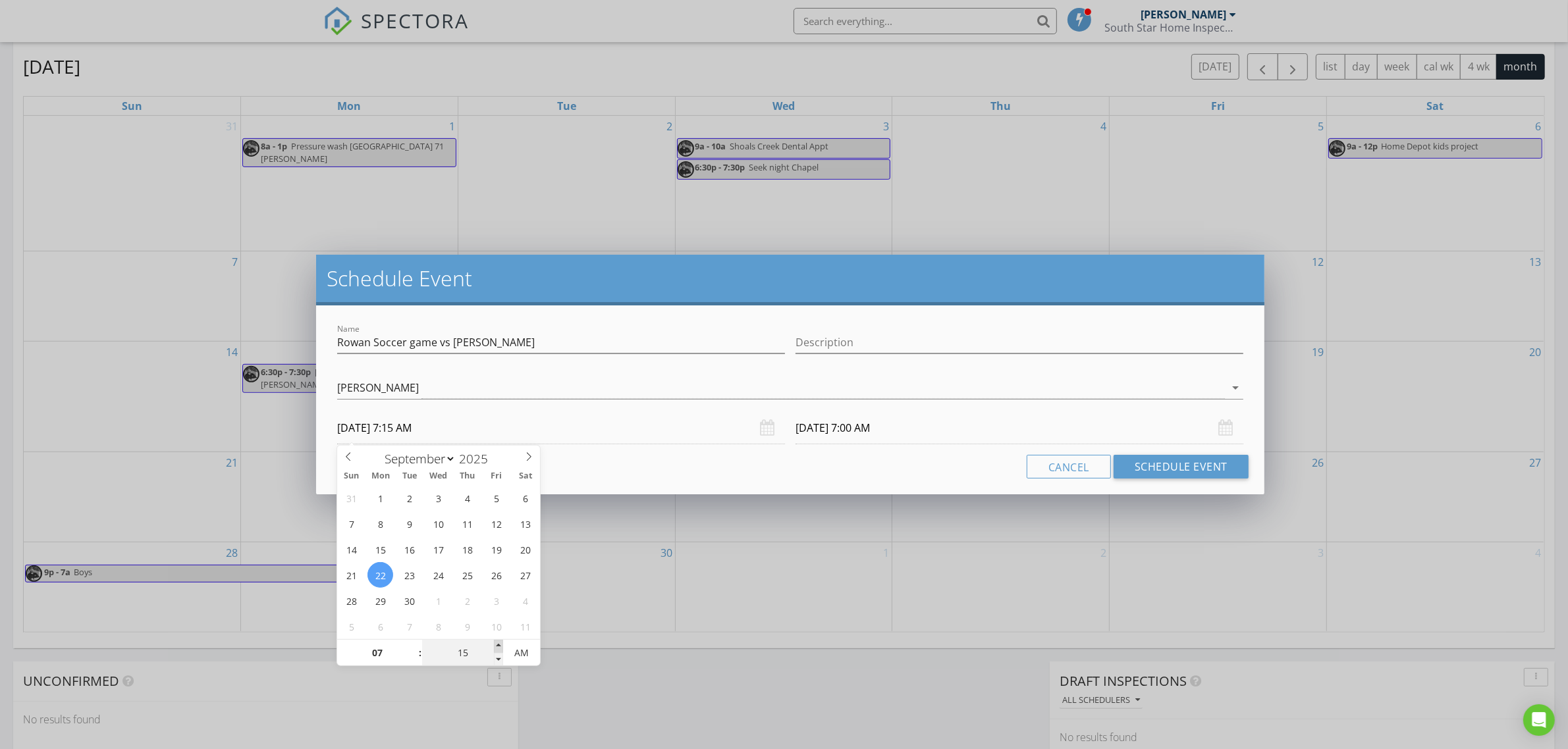
click at [498, 645] on span at bounding box center [498, 647] width 9 height 13
type input "20"
type input "[DATE] 7:20 AM"
click at [498, 645] on span at bounding box center [498, 647] width 9 height 13
type input "[DATE] 7:20 AM"
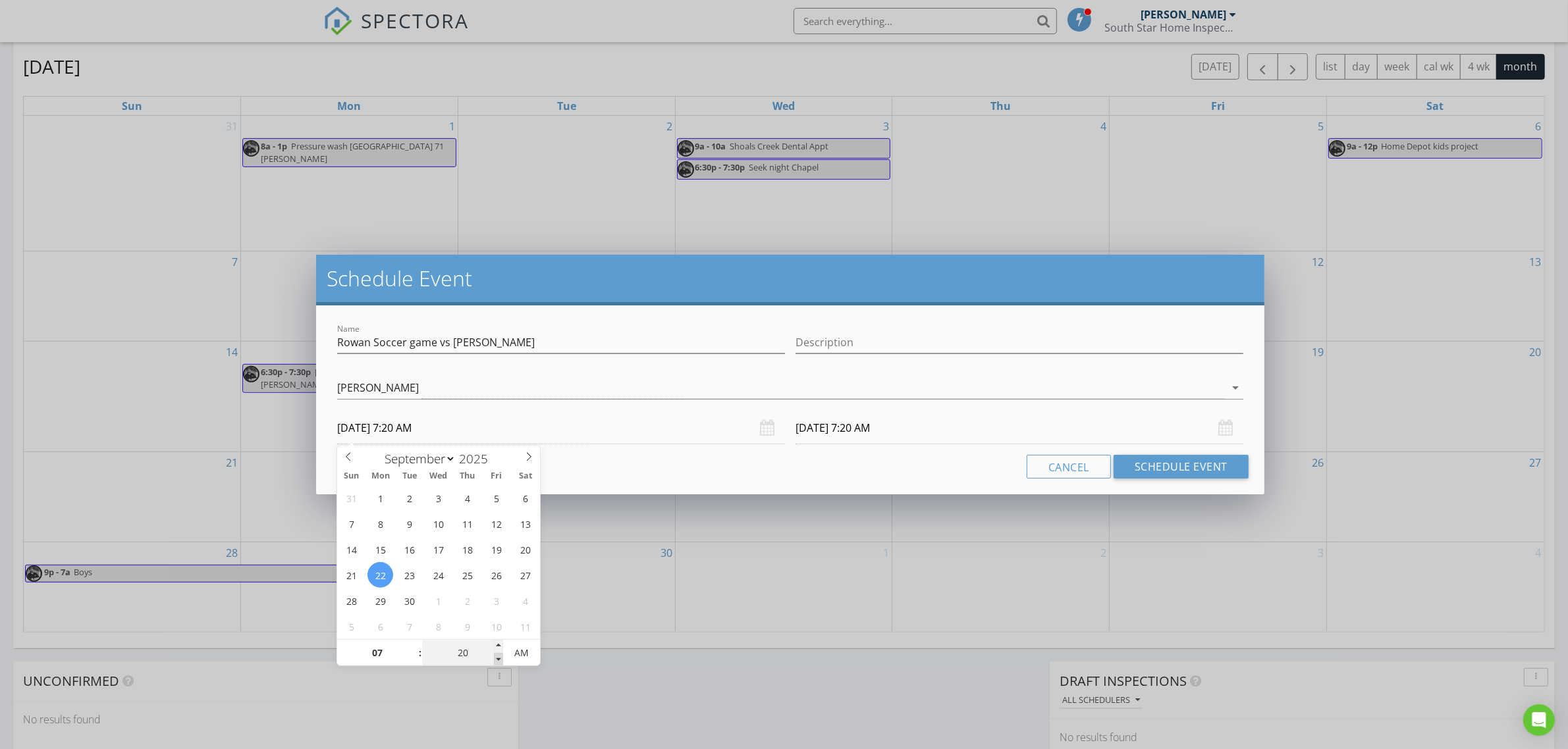
type input "15"
type input "[DATE] 7:15 AM"
click at [497, 657] on span at bounding box center [498, 660] width 9 height 13
type input "[DATE] 7:15 AM"
type input "[DATE] 7:15 PM"
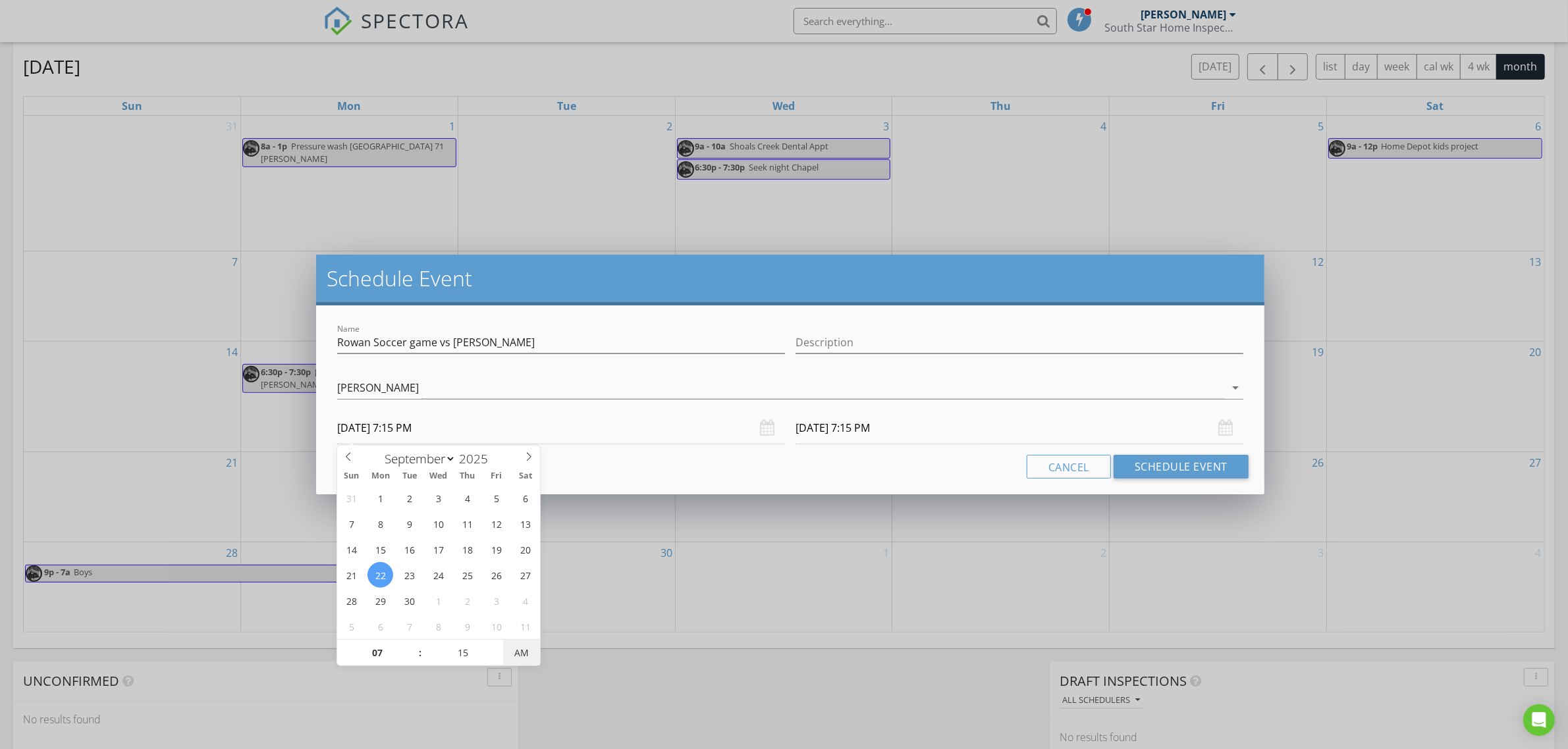
click at [518, 656] on span "AM" at bounding box center [521, 653] width 36 height 26
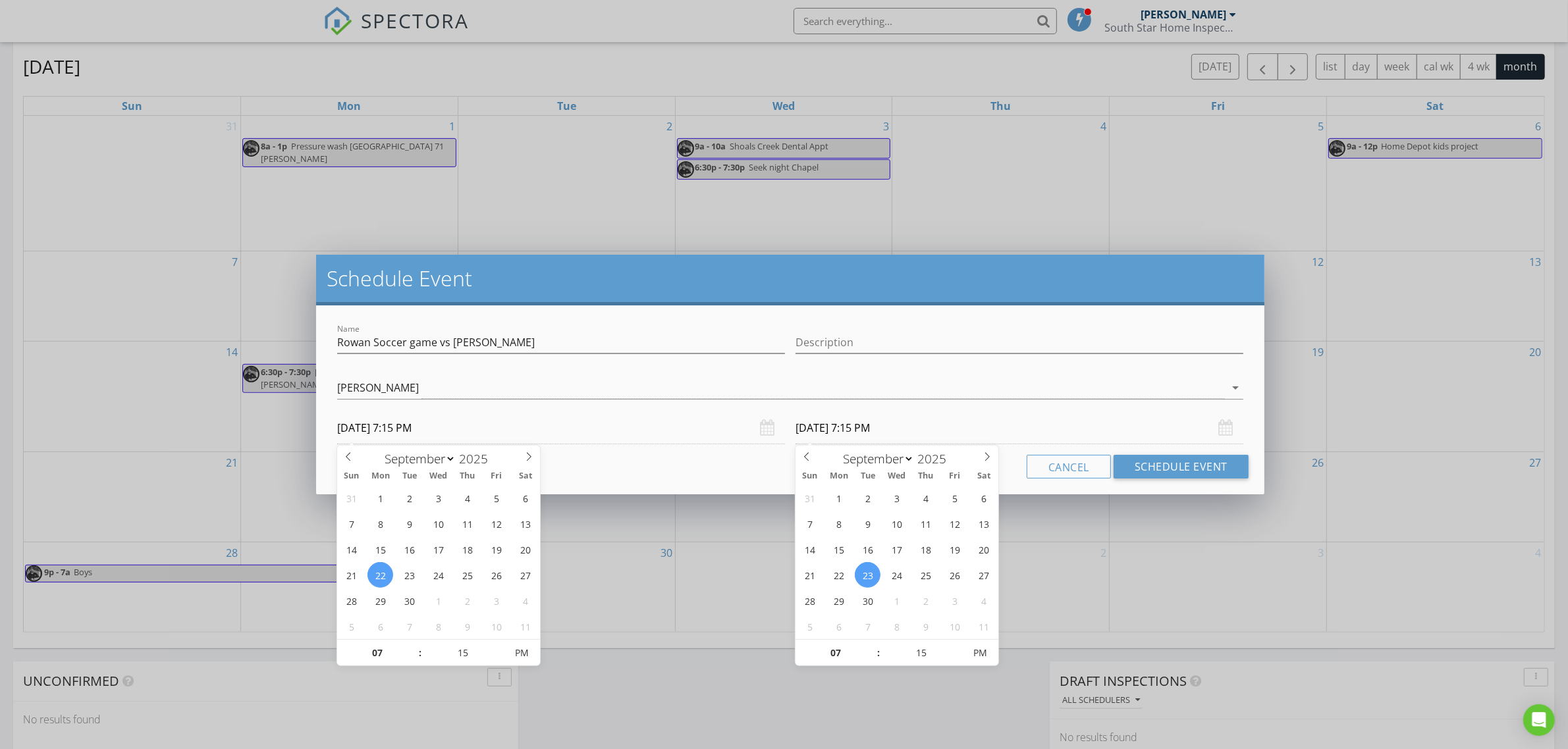
click at [939, 432] on input "[DATE] 7:15 PM" at bounding box center [1019, 428] width 448 height 32
type input "[DATE] 7:15 PM"
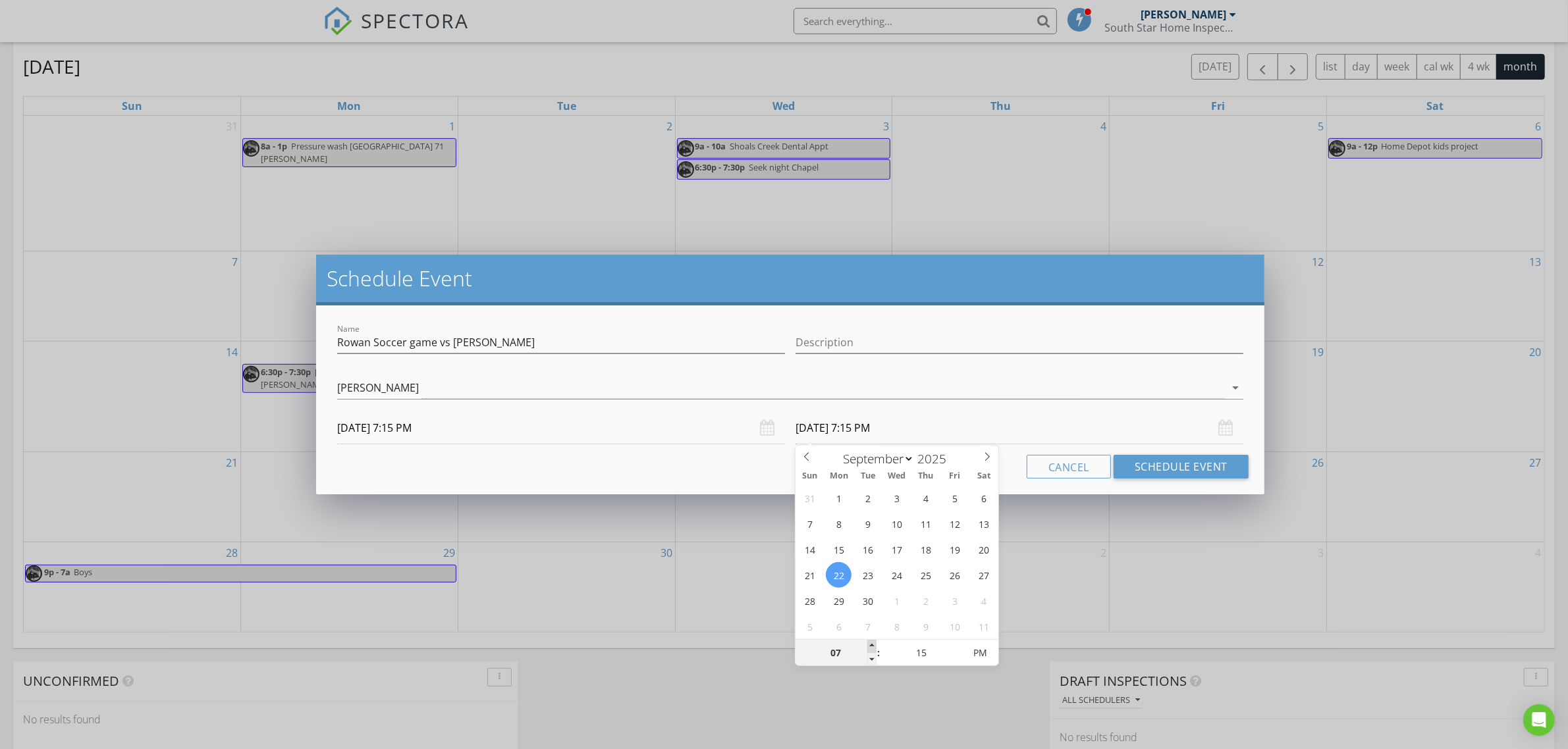
type input "08"
type input "[DATE] 8:15 PM"
click at [871, 647] on span at bounding box center [872, 647] width 9 height 13
click at [1167, 461] on button "Schedule Event" at bounding box center [1181, 466] width 135 height 23
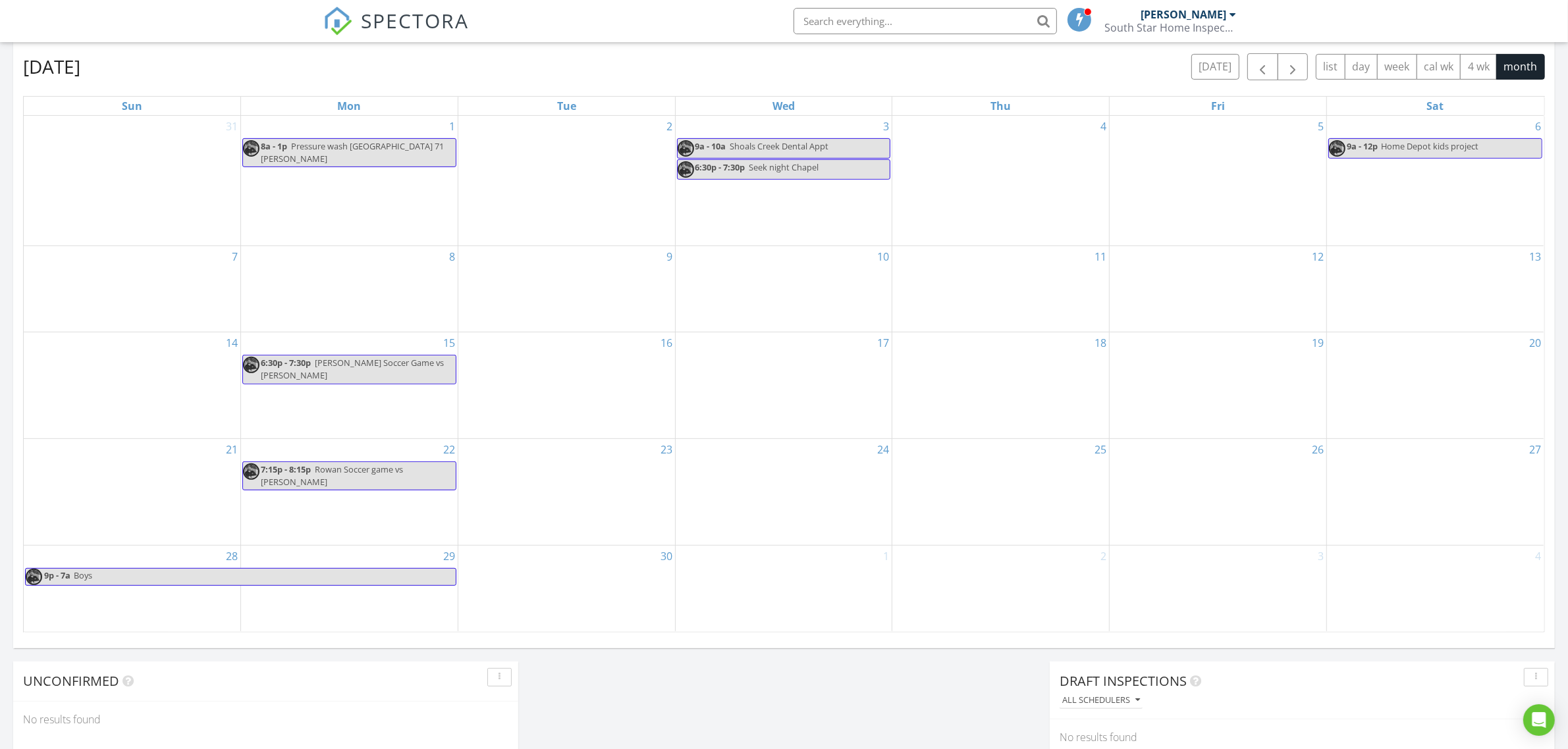
click at [367, 504] on div "22 7:15p - 8:15p Rowan Soccer game vs [PERSON_NAME]" at bounding box center [349, 492] width 217 height 106
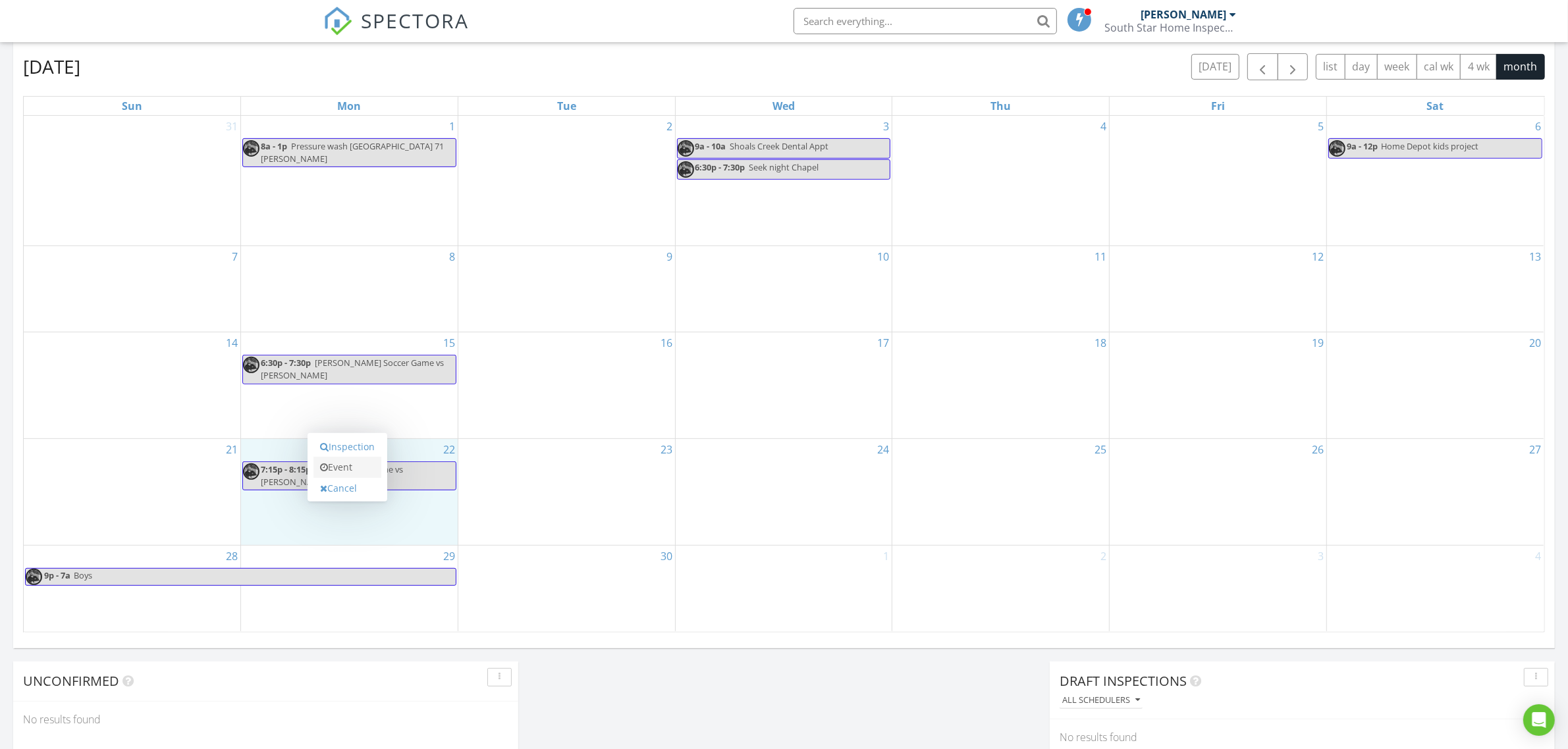
click at [369, 473] on link "Event" at bounding box center [347, 467] width 68 height 21
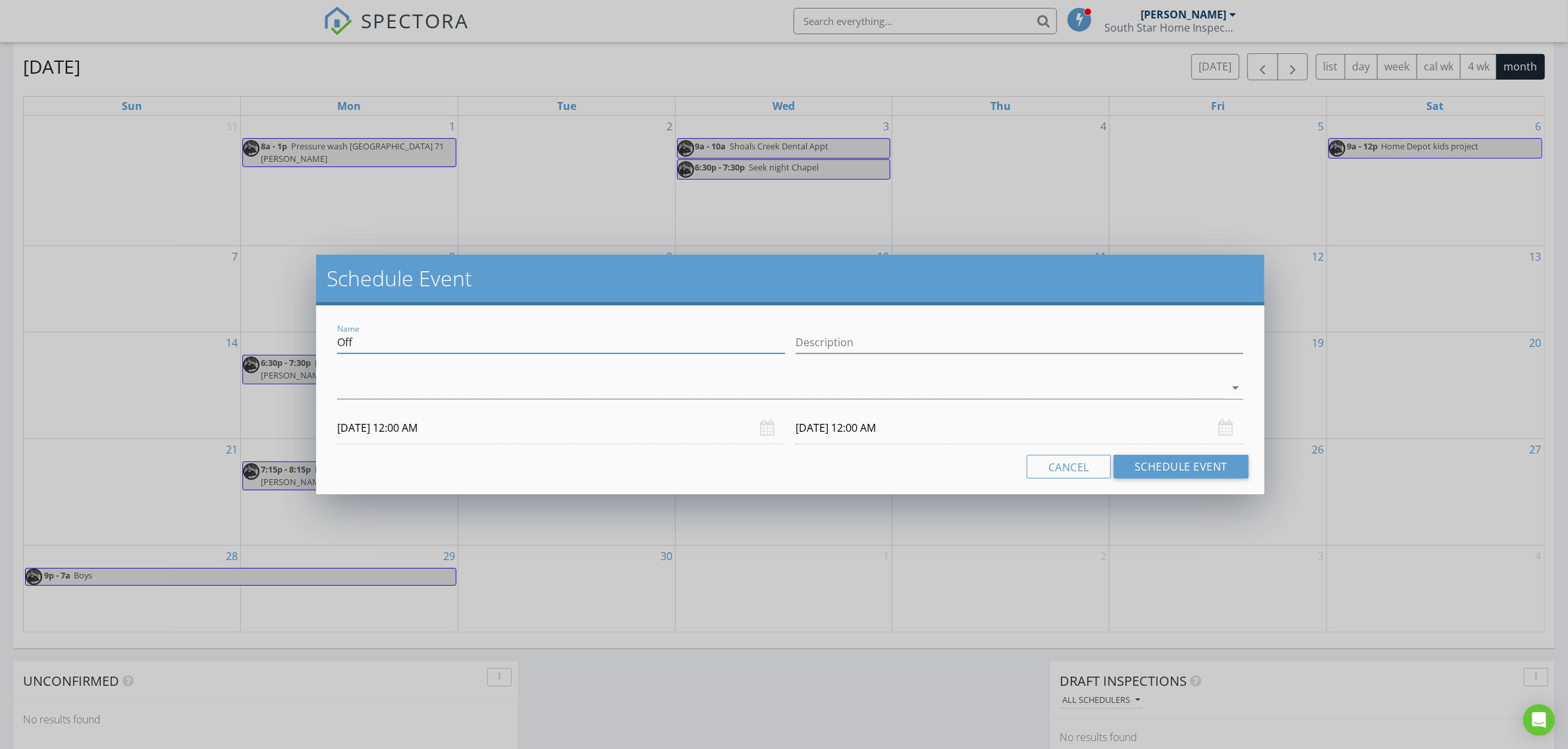
drag, startPoint x: 346, startPoint y: 340, endPoint x: 321, endPoint y: 340, distance: 25.0
click at [321, 340] on div "Name Off Description arrow_drop_down [DATE] 12:00 AM [DATE] 12:00 AM Cancel Sch…" at bounding box center [791, 400] width 949 height 189
click at [1082, 464] on button "Cancel" at bounding box center [1069, 466] width 84 height 23
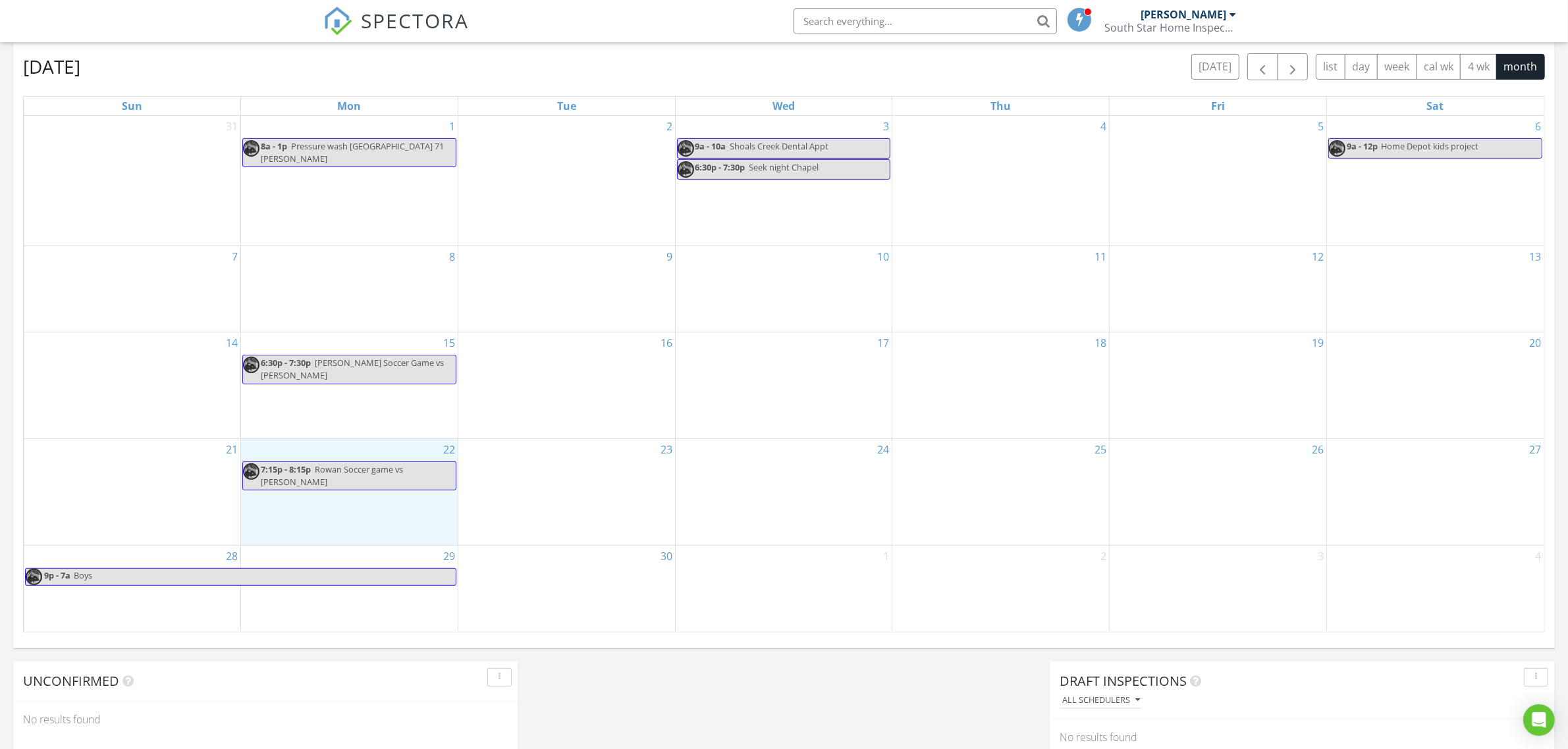
click at [341, 504] on div "22 7:15p - 8:15p Rowan Soccer game vs [PERSON_NAME]" at bounding box center [349, 492] width 217 height 106
click at [351, 469] on link "Event" at bounding box center [347, 467] width 68 height 21
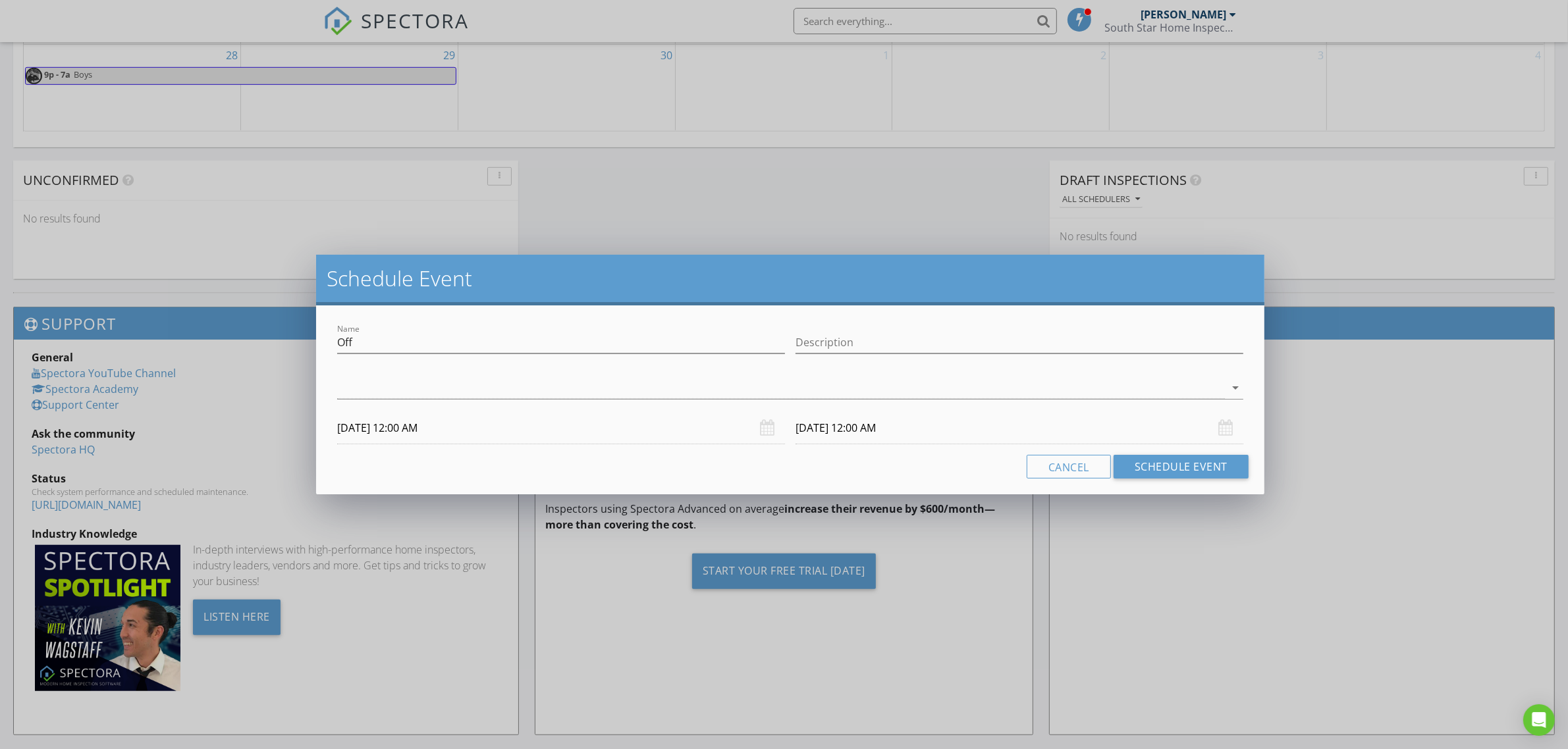
scroll to position [1103, 0]
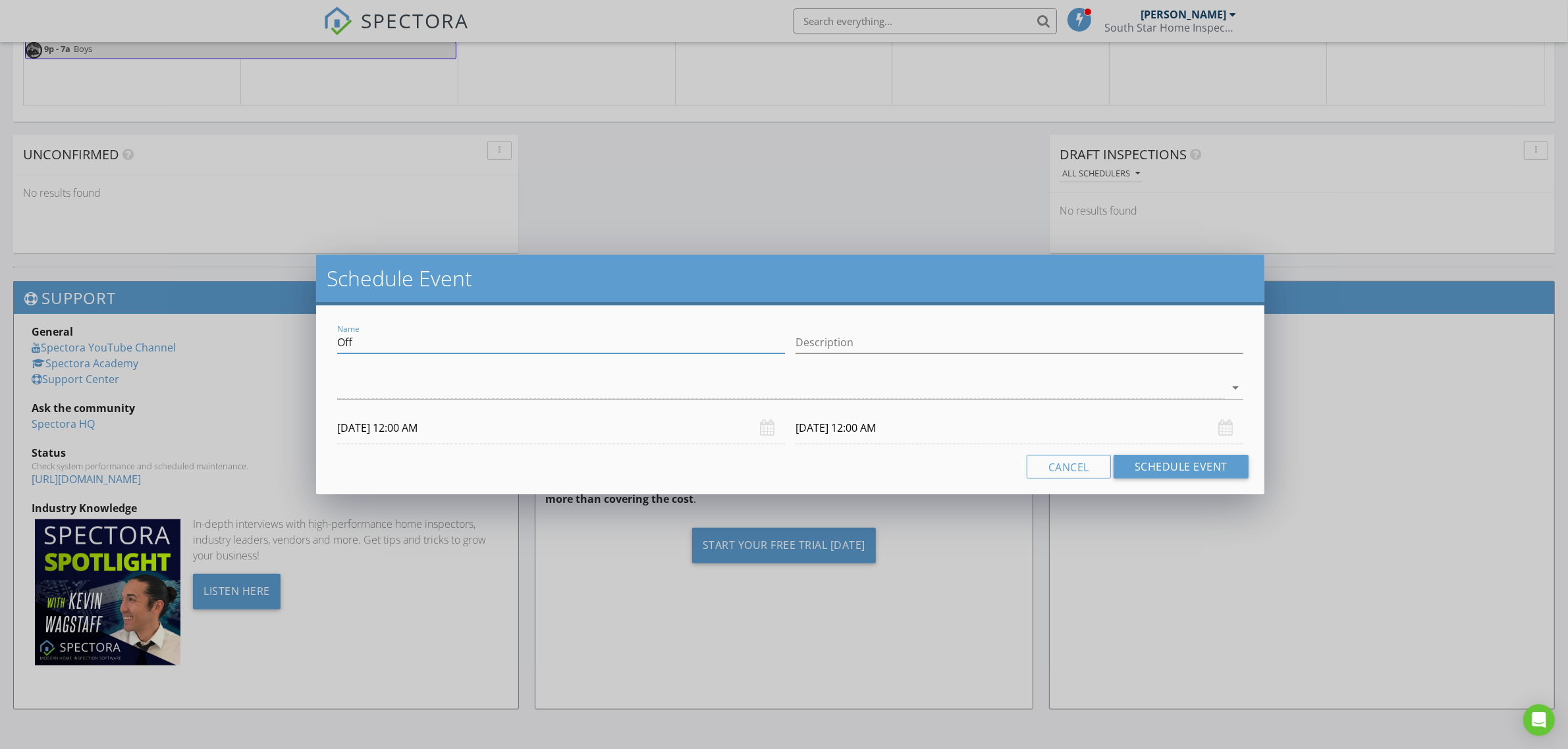
drag, startPoint x: 379, startPoint y: 344, endPoint x: 327, endPoint y: 341, distance: 52.1
click at [333, 344] on div "Name Off" at bounding box center [561, 344] width 458 height 45
type input "[PERSON_NAME] Soccer vs Raptors"
click at [514, 385] on div at bounding box center [781, 388] width 888 height 21
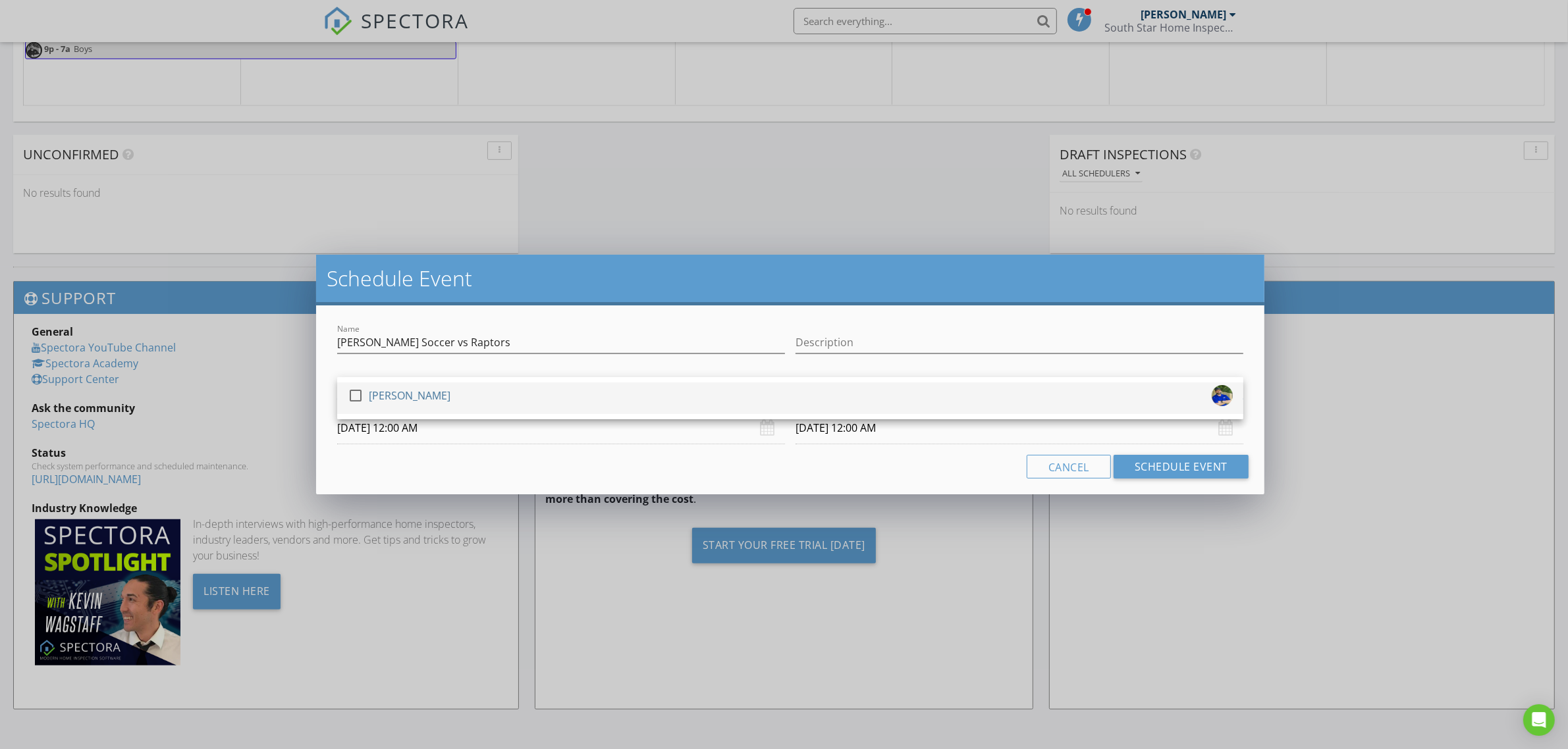
click at [500, 393] on div "check_box_outline_blank [PERSON_NAME]" at bounding box center [790, 398] width 885 height 26
click at [486, 429] on input "[DATE] 12:00 AM" at bounding box center [561, 428] width 448 height 32
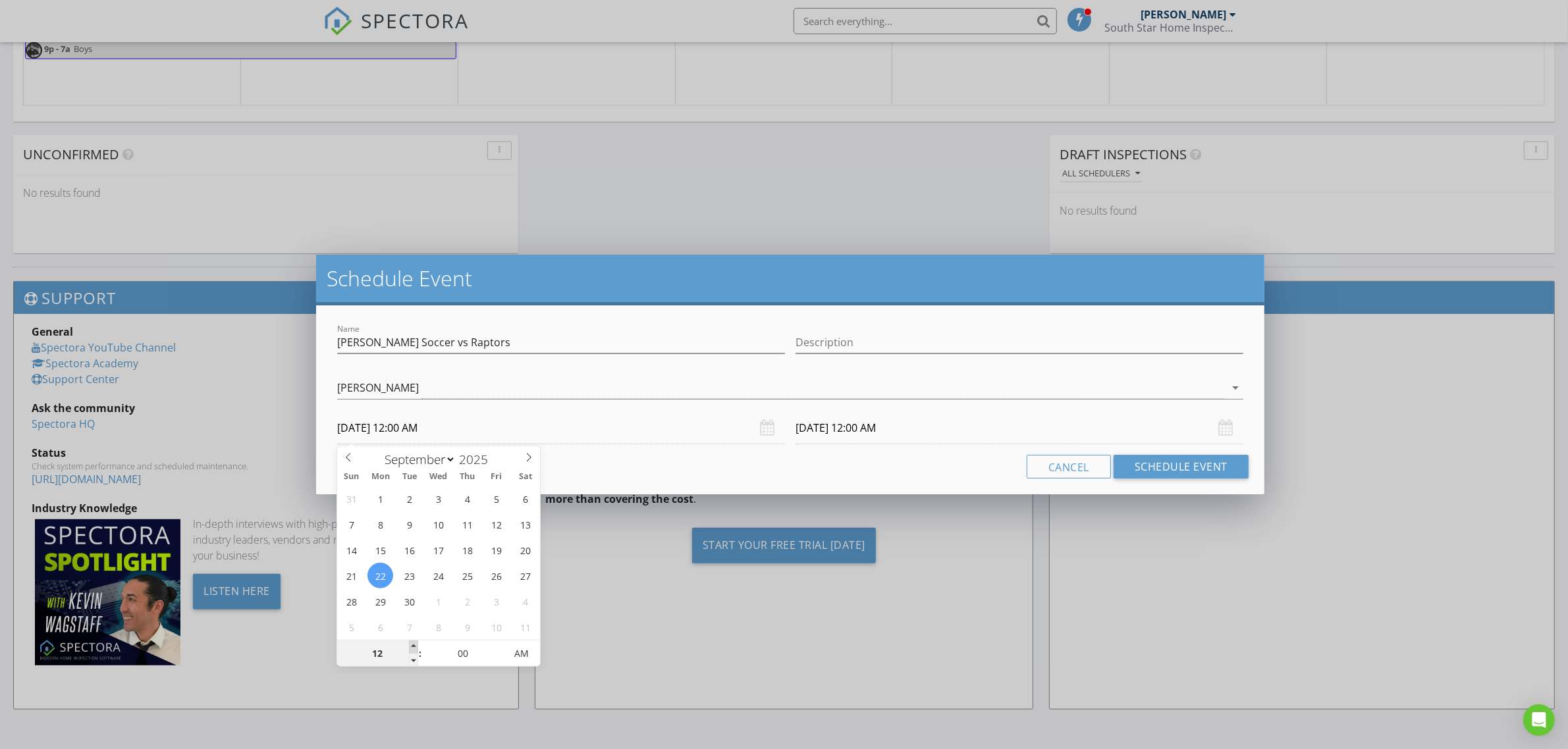
type input "01"
type input "[DATE] 1:00 AM"
click at [413, 646] on span at bounding box center [413, 647] width 9 height 13
type input "02"
type input "[DATE] 2:00 AM"
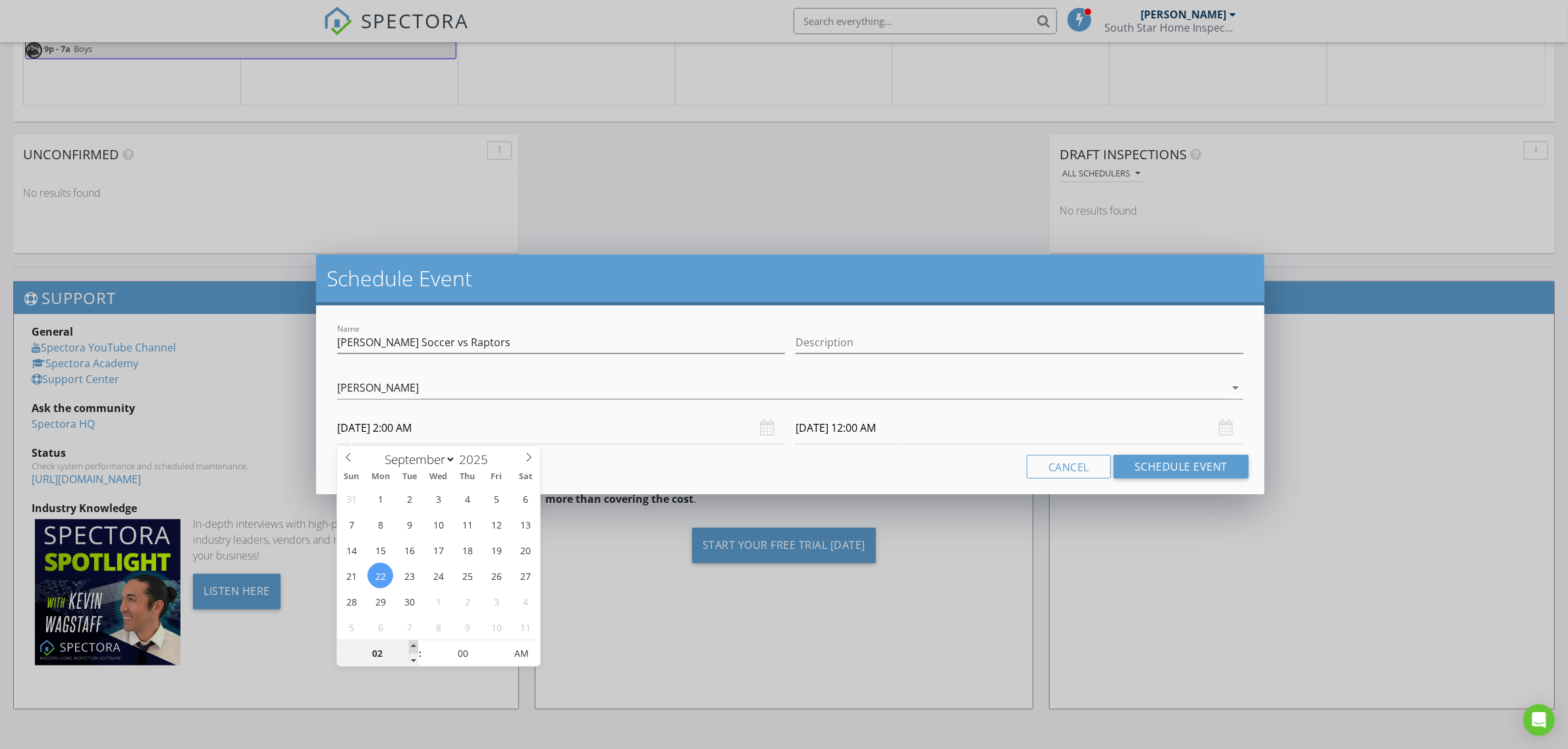
click at [413, 646] on span at bounding box center [413, 647] width 9 height 13
type input "03"
type input "[DATE] 3:00 AM"
click at [413, 646] on span at bounding box center [413, 647] width 9 height 13
type input "04"
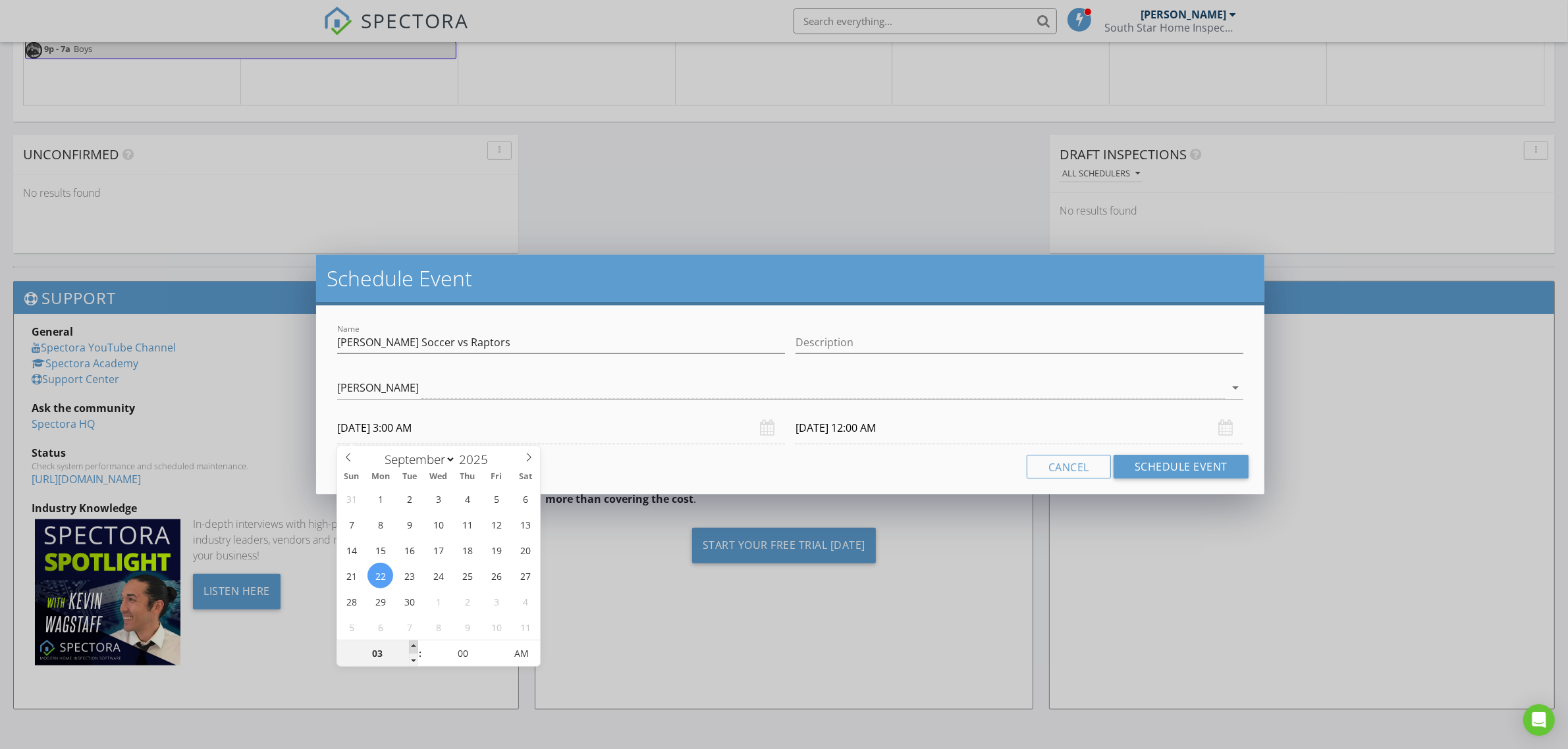
type input "[DATE] 4:00 AM"
click at [413, 646] on span at bounding box center [413, 647] width 9 height 13
type input "05"
type input "[DATE] 5:00 AM"
click at [413, 646] on span at bounding box center [413, 647] width 9 height 13
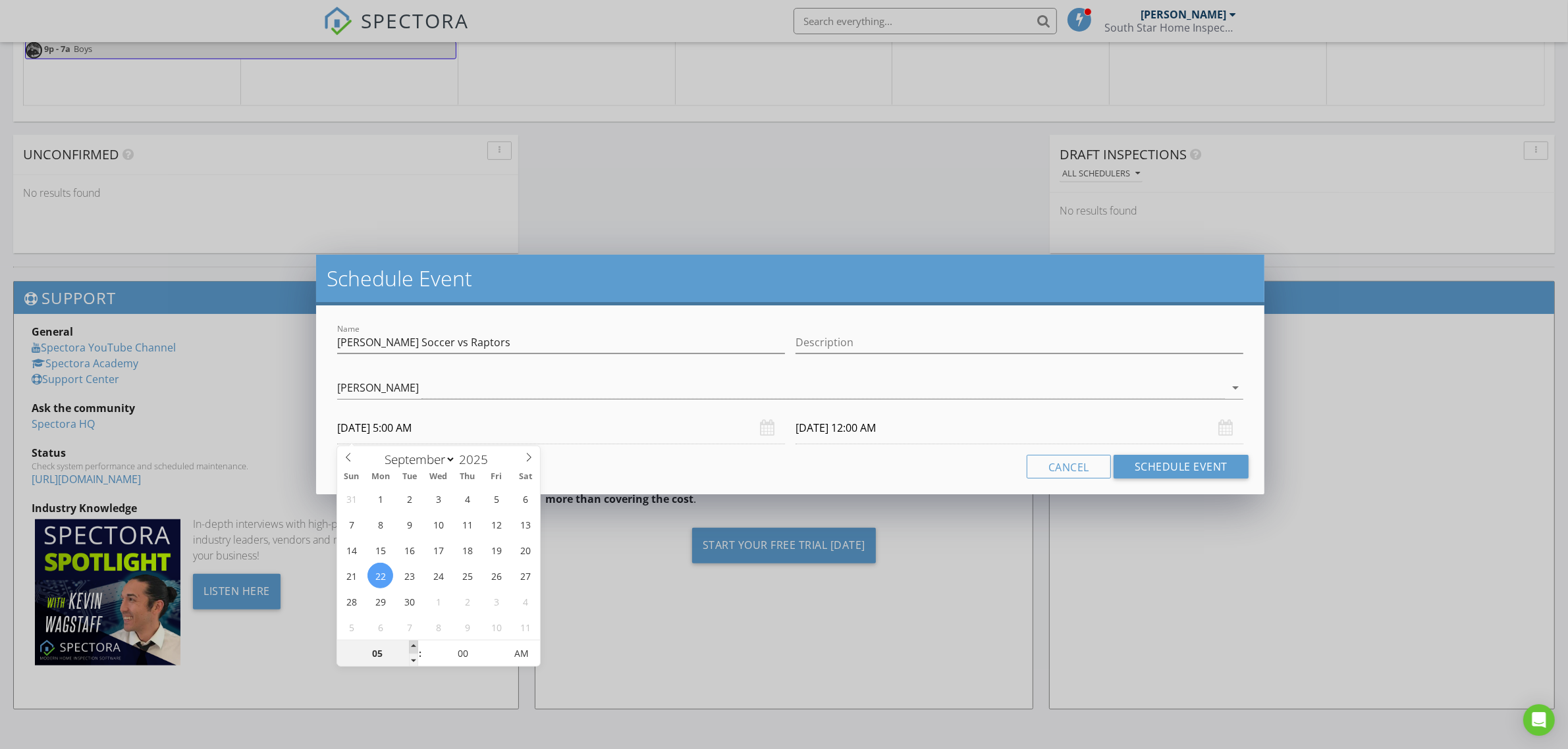
type input "[DATE] 5:00 AM"
type input "06"
type input "[DATE] 6:00 AM"
click at [413, 646] on span at bounding box center [413, 647] width 9 height 13
type input "[DATE] 6:00 AM"
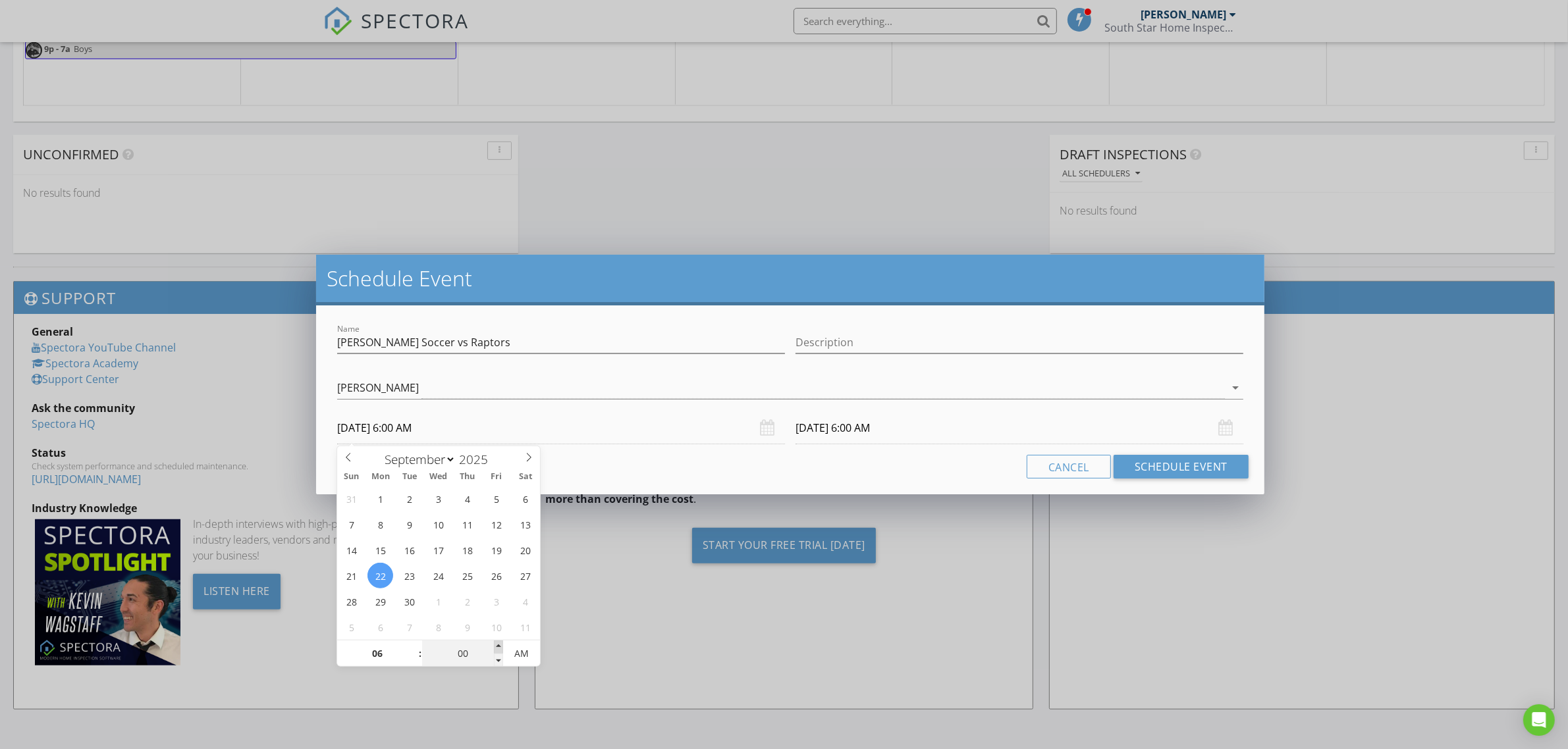
type input "05"
type input "[DATE] 6:05 AM"
click at [496, 644] on span at bounding box center [498, 647] width 9 height 13
type input "10"
type input "[DATE] 6:10 AM"
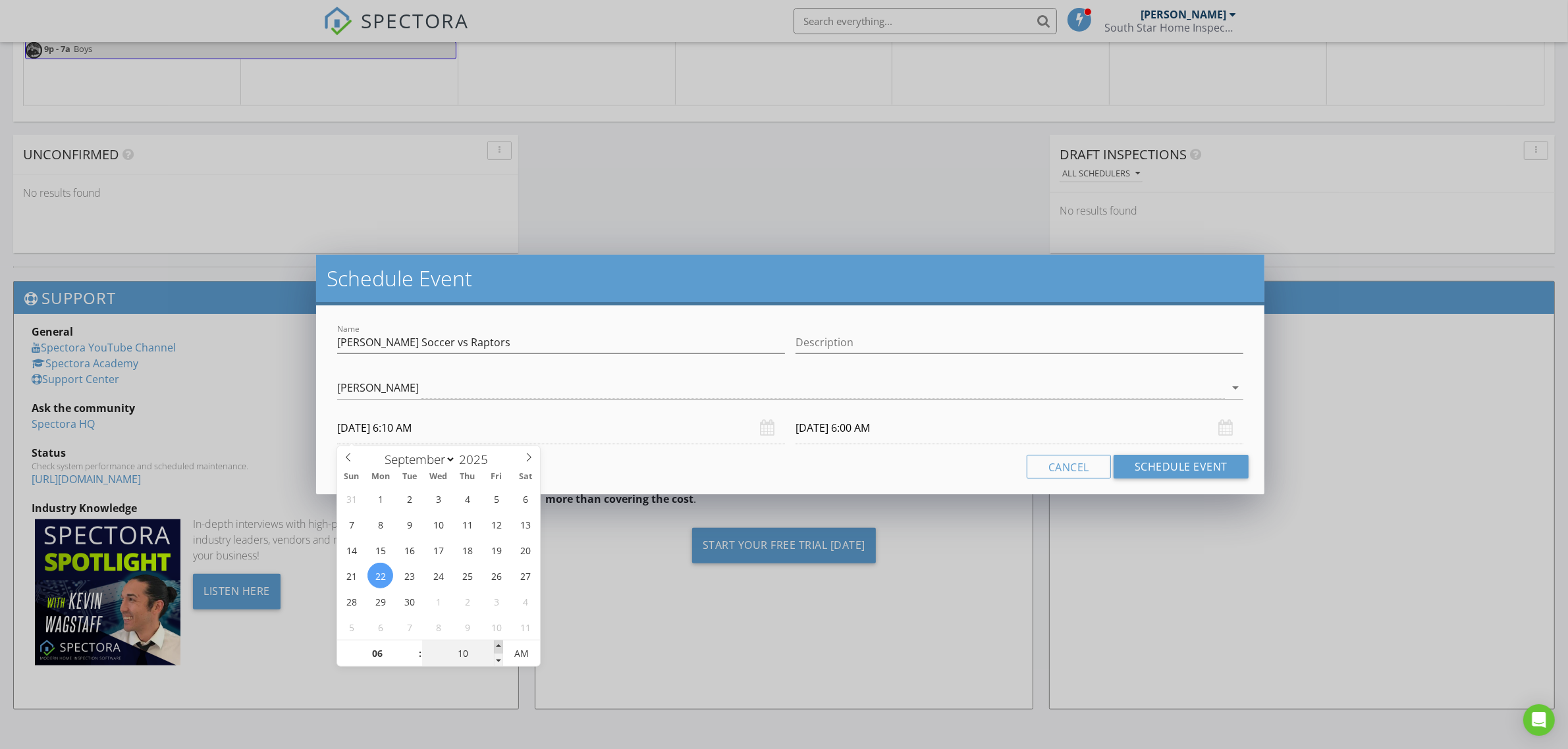
click at [496, 644] on span at bounding box center [498, 647] width 9 height 13
type input "15"
type input "[DATE] 6:15 AM"
click at [496, 644] on span at bounding box center [498, 647] width 9 height 13
type input "20"
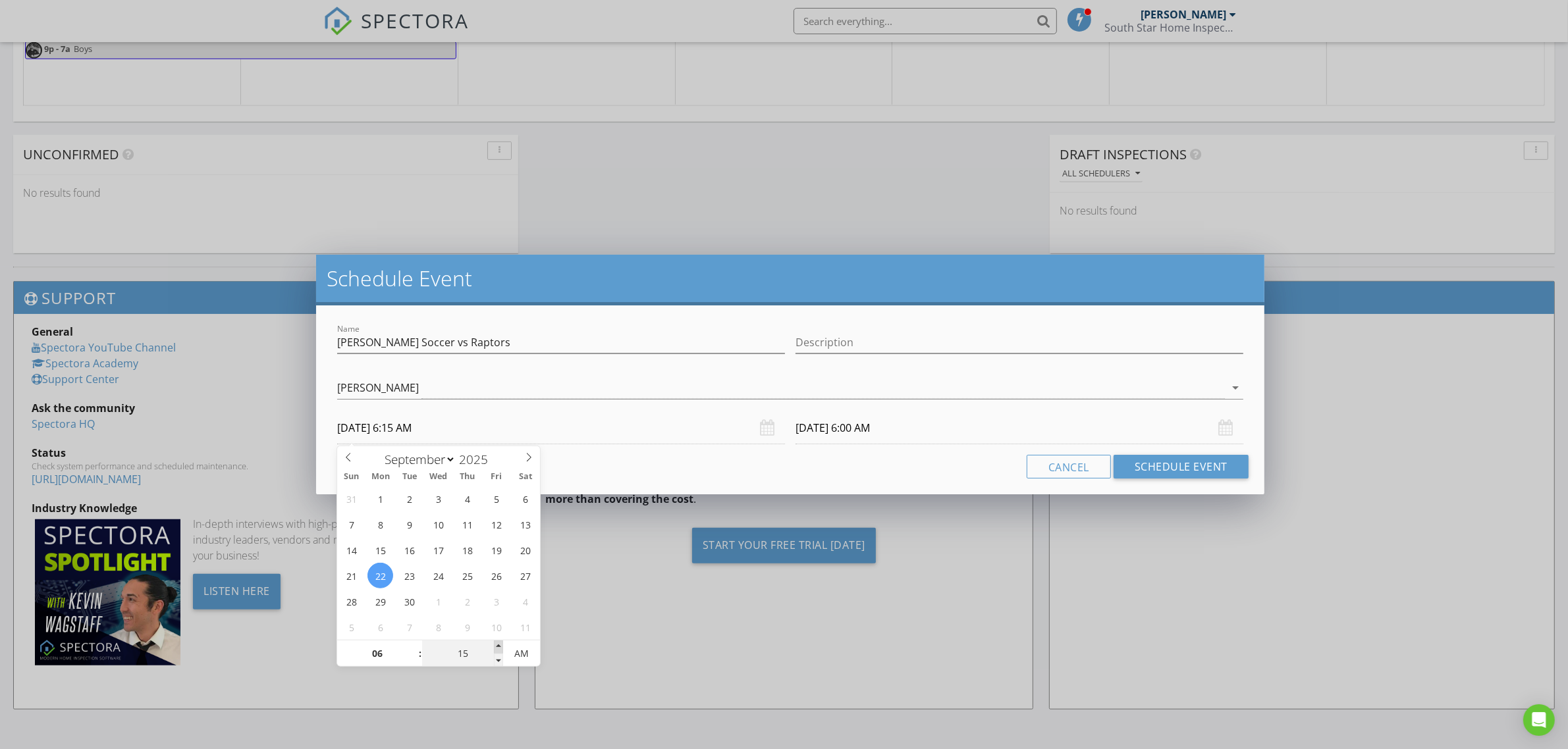
type input "[DATE] 6:20 AM"
click at [496, 644] on span at bounding box center [498, 647] width 9 height 13
type input "[DATE] 6:20 AM"
type input "25"
type input "[DATE] 6:25 AM"
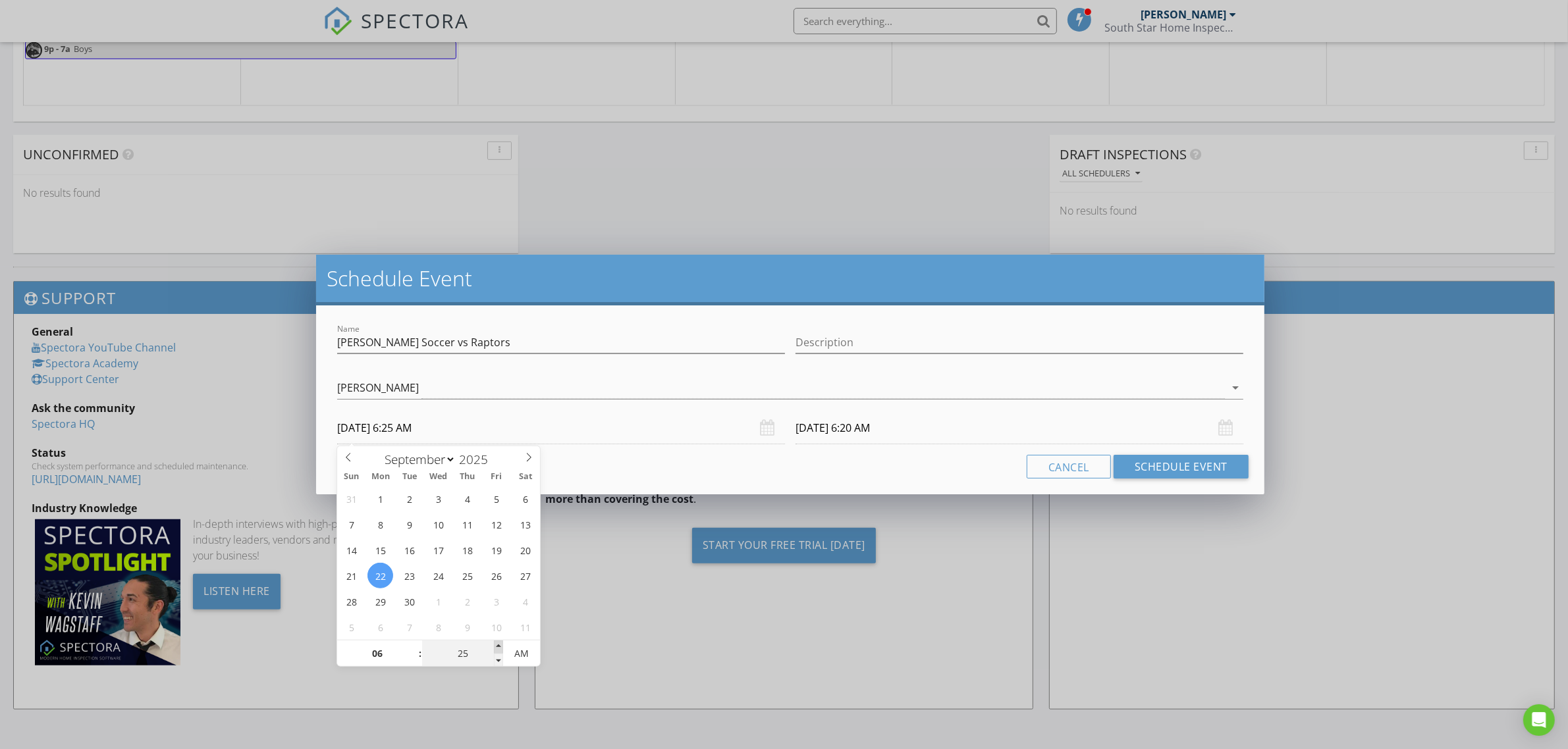
click at [496, 644] on span at bounding box center [498, 647] width 9 height 13
type input "30"
type input "[DATE] 6:30 AM"
click at [496, 644] on span at bounding box center [498, 647] width 9 height 13
type input "[DATE] 6:30 AM"
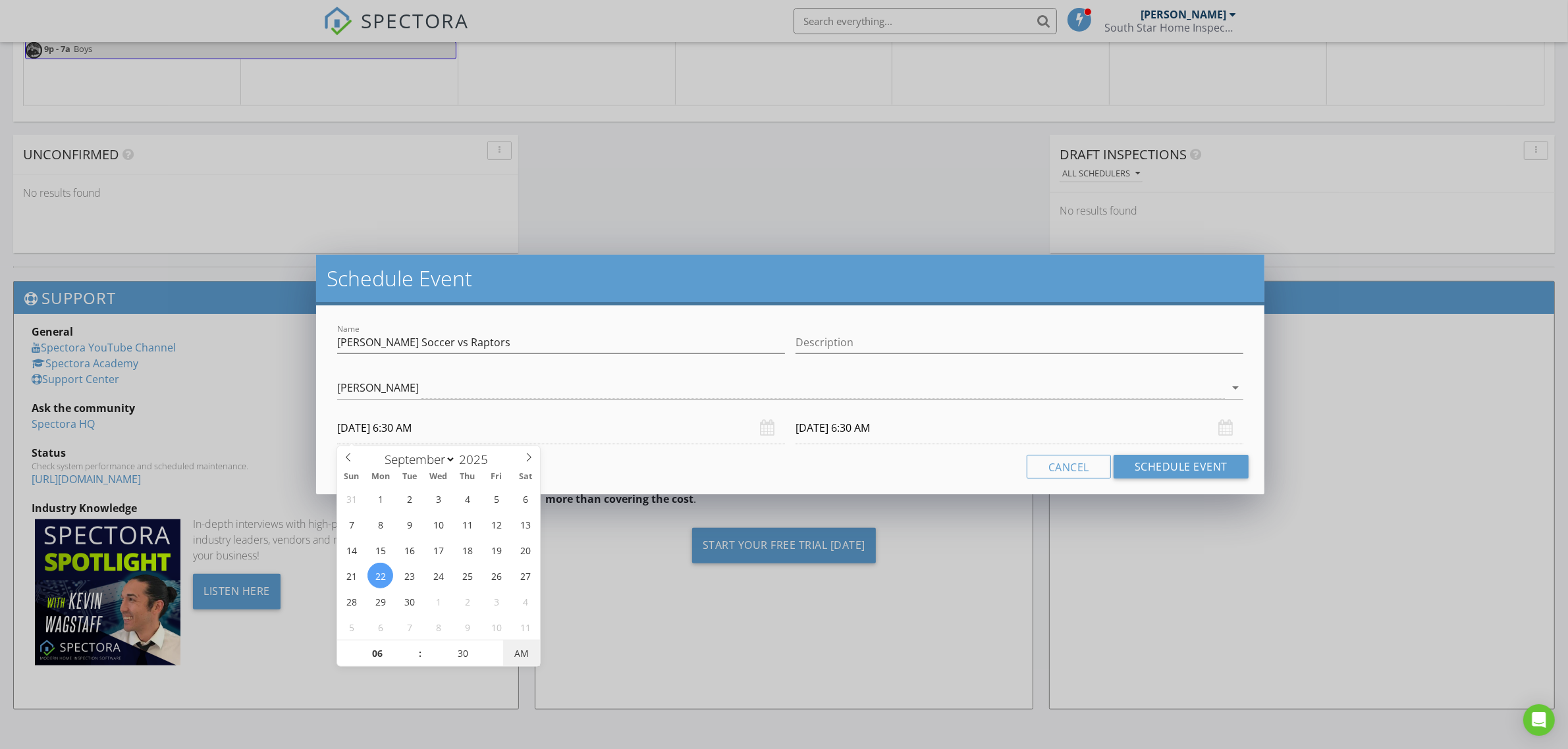
type input "[DATE] 6:30 PM"
click at [522, 650] on span "AM" at bounding box center [521, 653] width 36 height 26
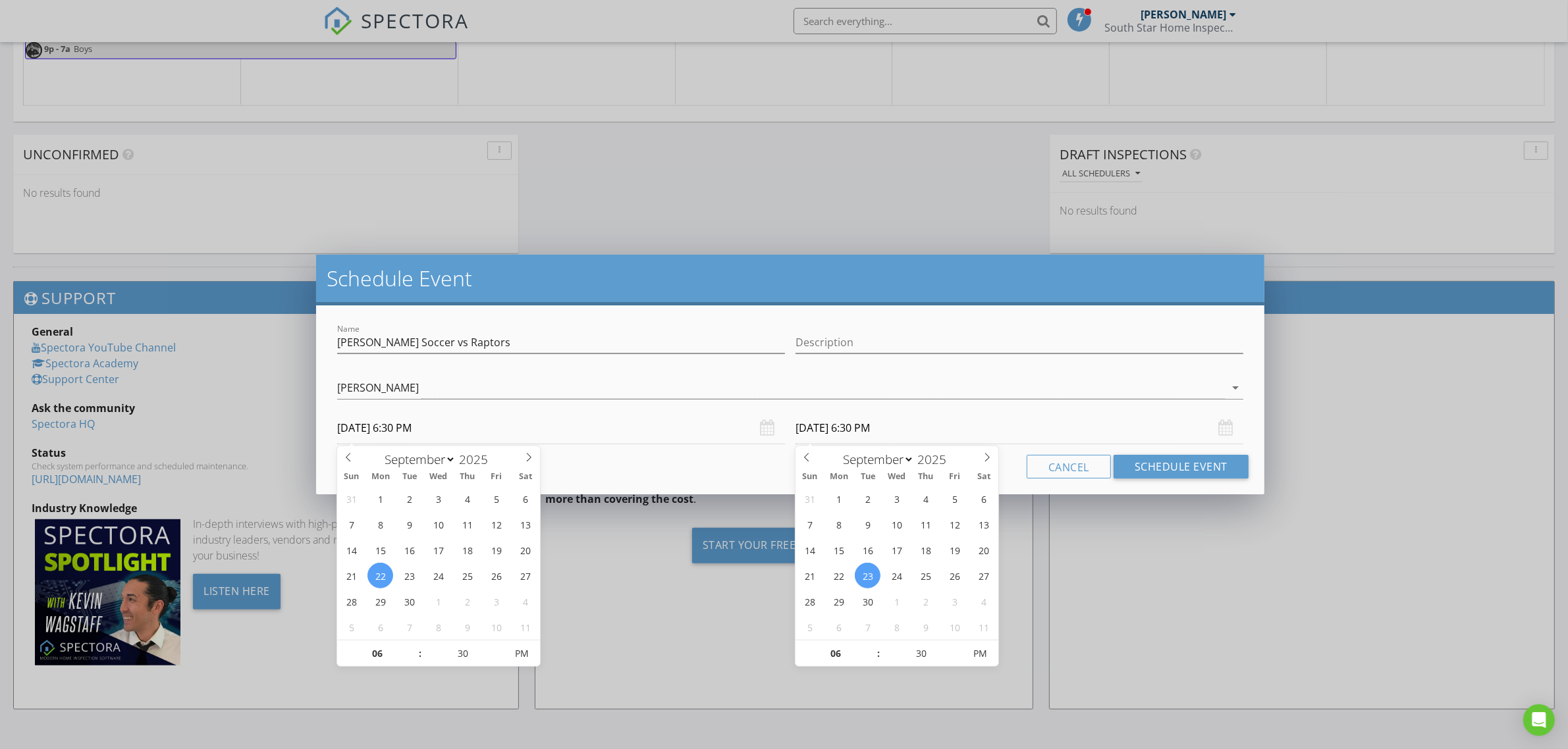
click at [886, 429] on input "[DATE] 6:30 PM" at bounding box center [1019, 428] width 448 height 32
type input "[DATE] 6:30 PM"
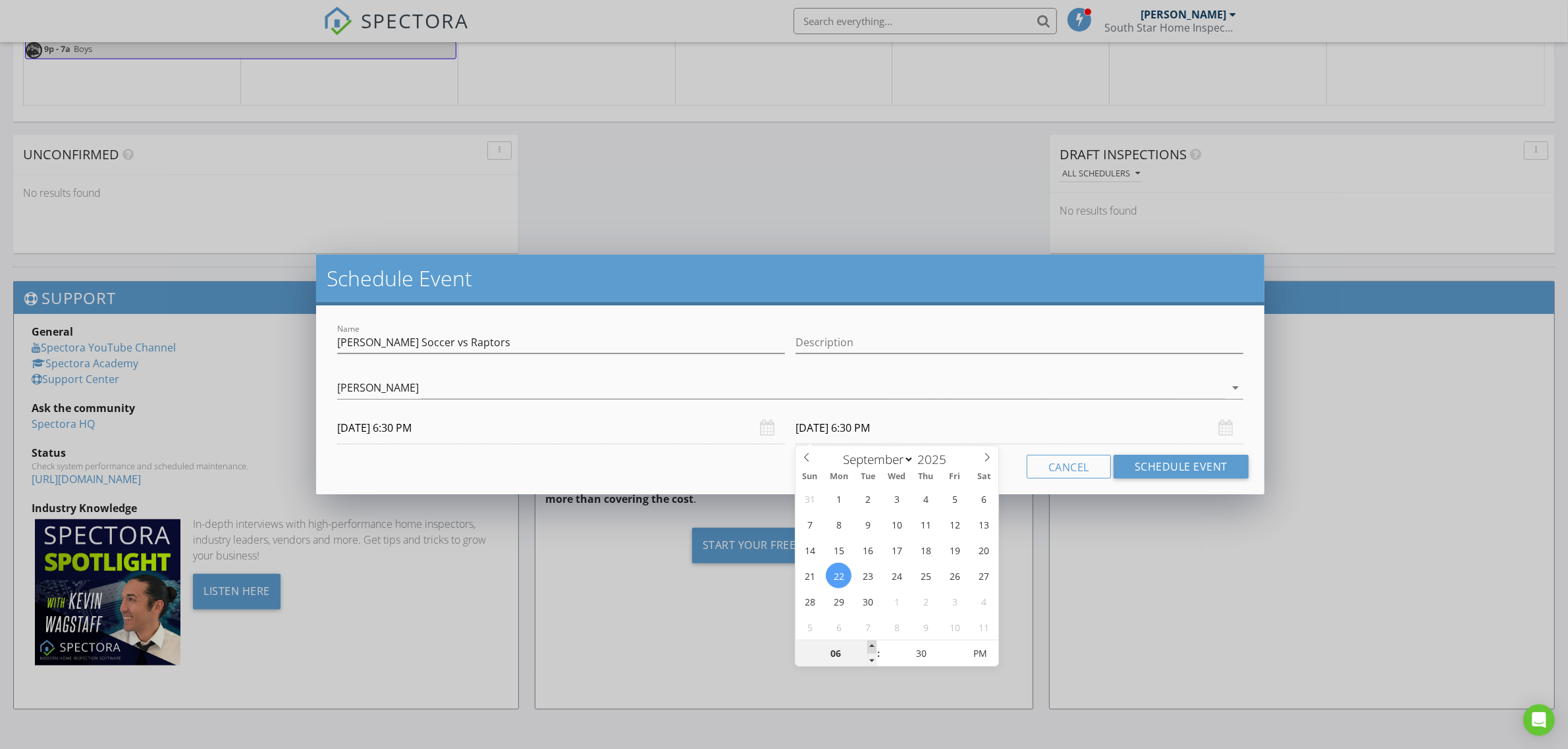
type input "07"
type input "[DATE] 7:30 PM"
click at [874, 646] on span at bounding box center [872, 647] width 9 height 13
click at [1156, 461] on button "Schedule Event" at bounding box center [1181, 466] width 135 height 23
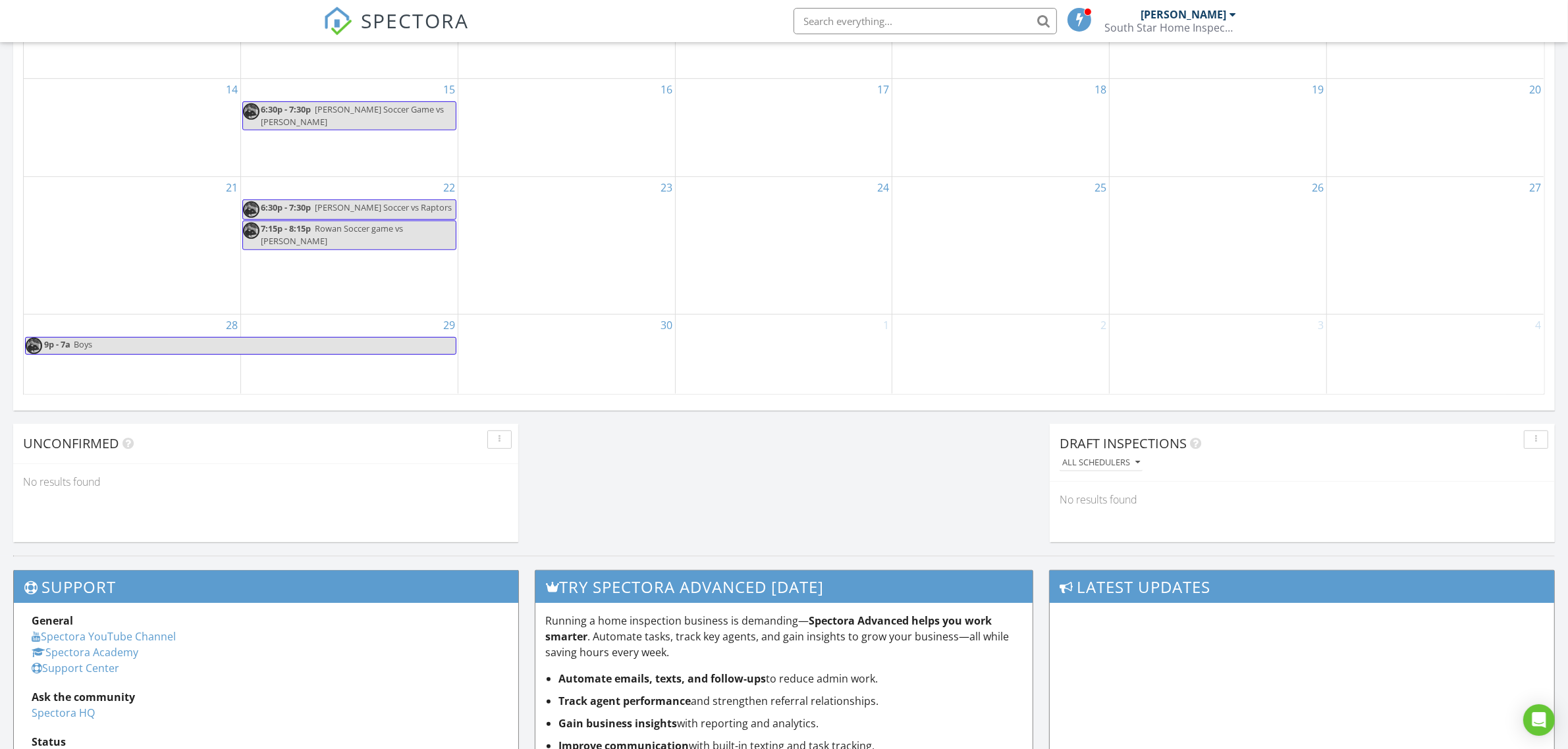
scroll to position [692, 0]
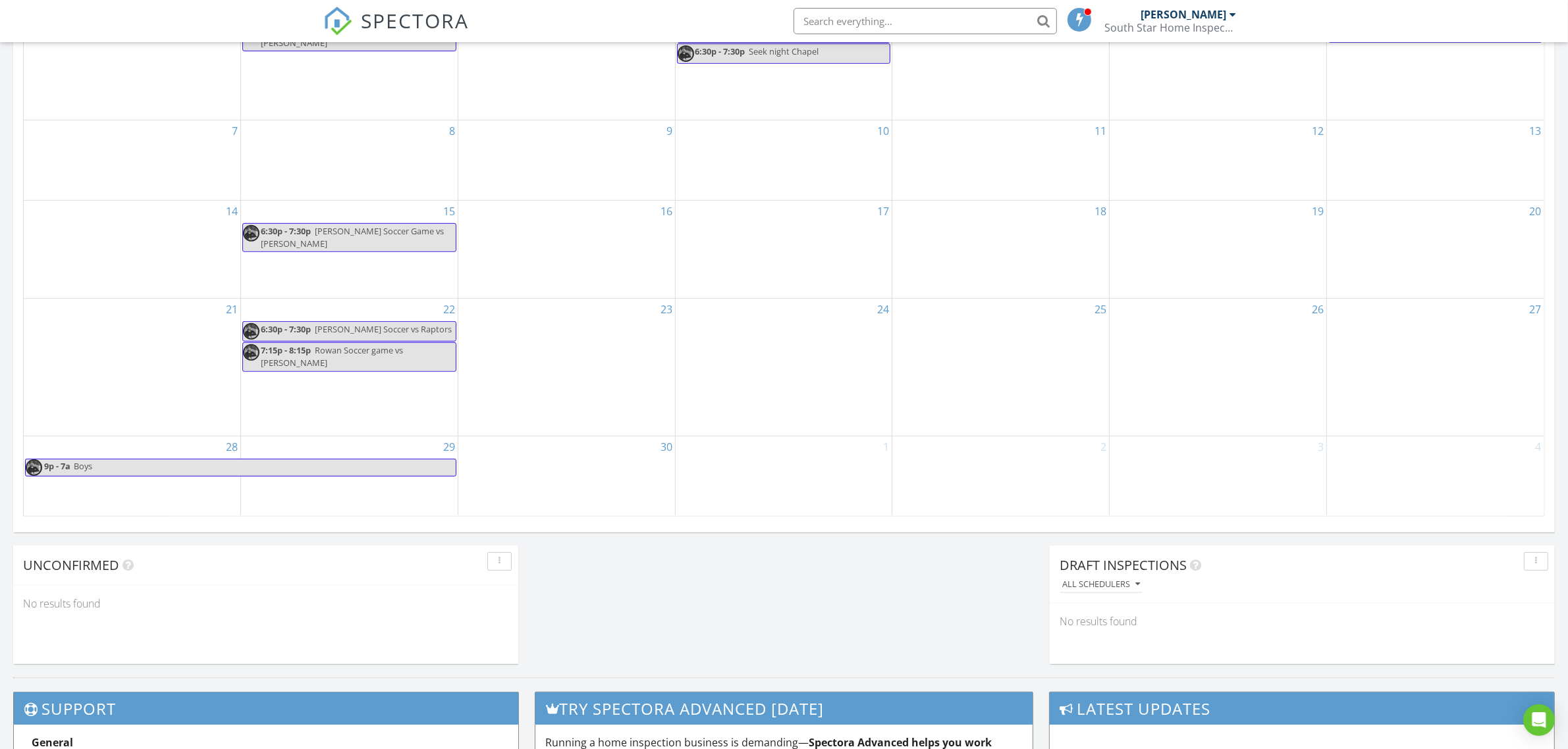
click at [364, 330] on span "[PERSON_NAME] Soccer vs Raptors" at bounding box center [383, 329] width 137 height 12
select select "8"
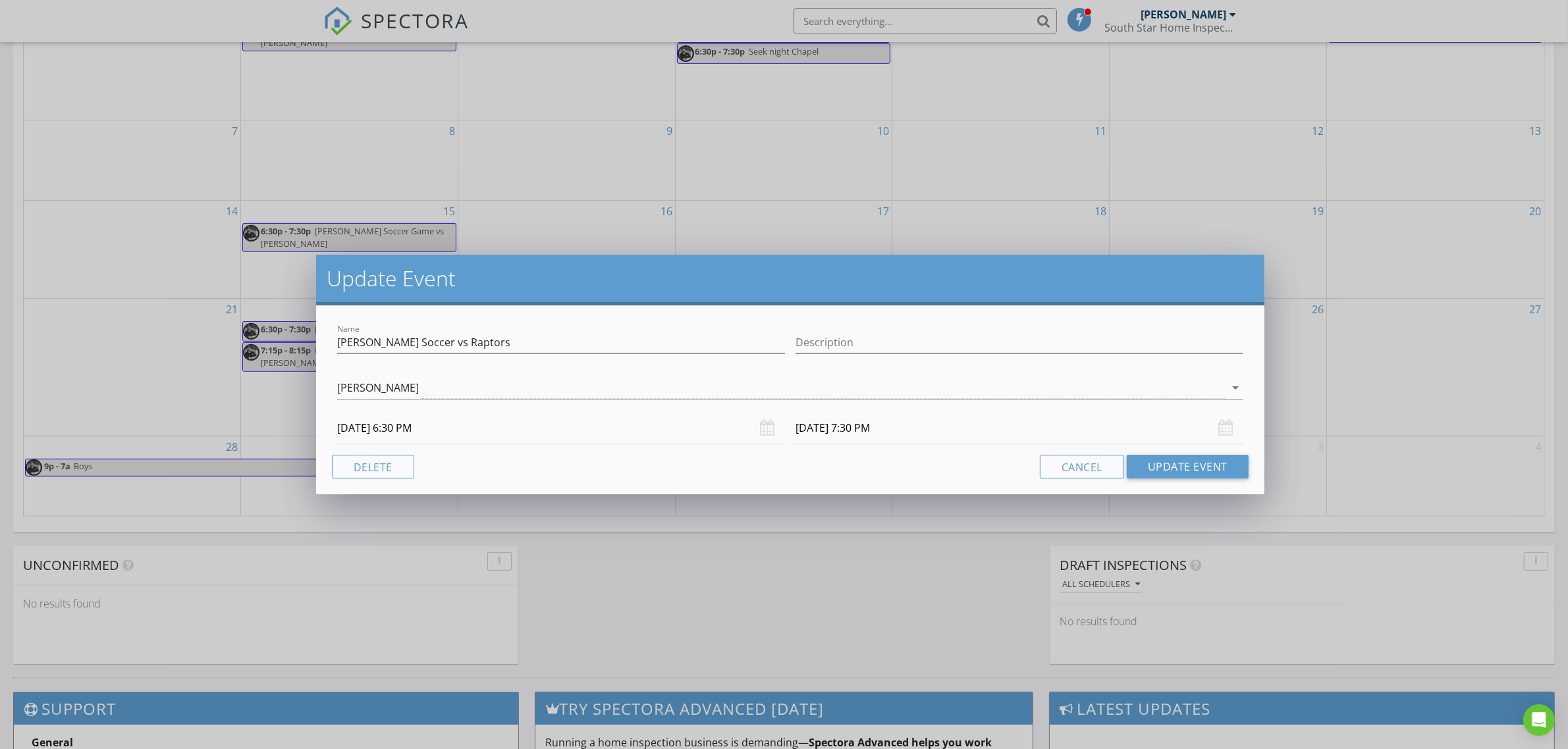
click at [906, 432] on input "[DATE] 7:30 PM" at bounding box center [1019, 428] width 448 height 32
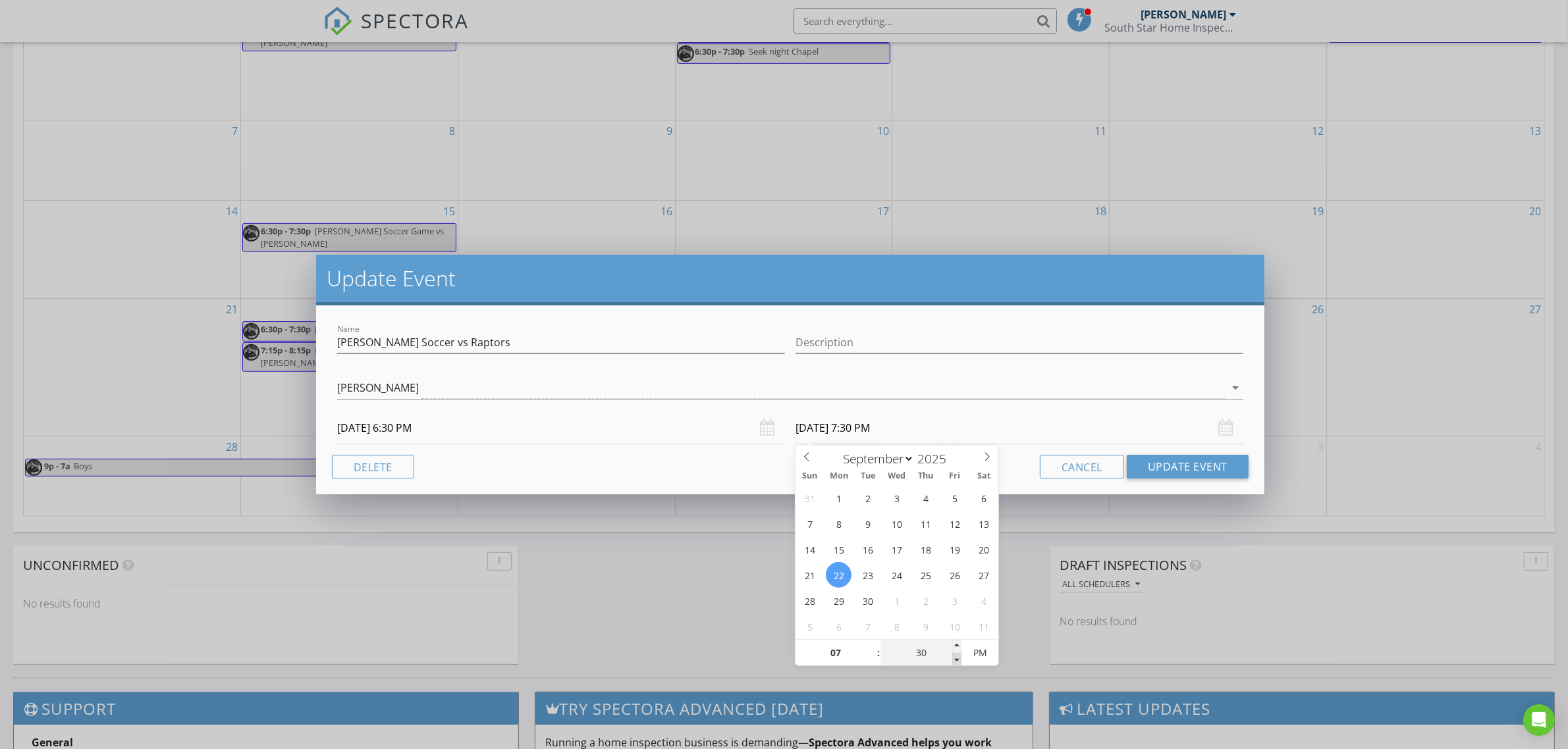
type input "25"
type input "[DATE] 7:25 PM"
click at [955, 659] on span at bounding box center [957, 660] width 9 height 13
type input "20"
type input "[DATE] 7:20 PM"
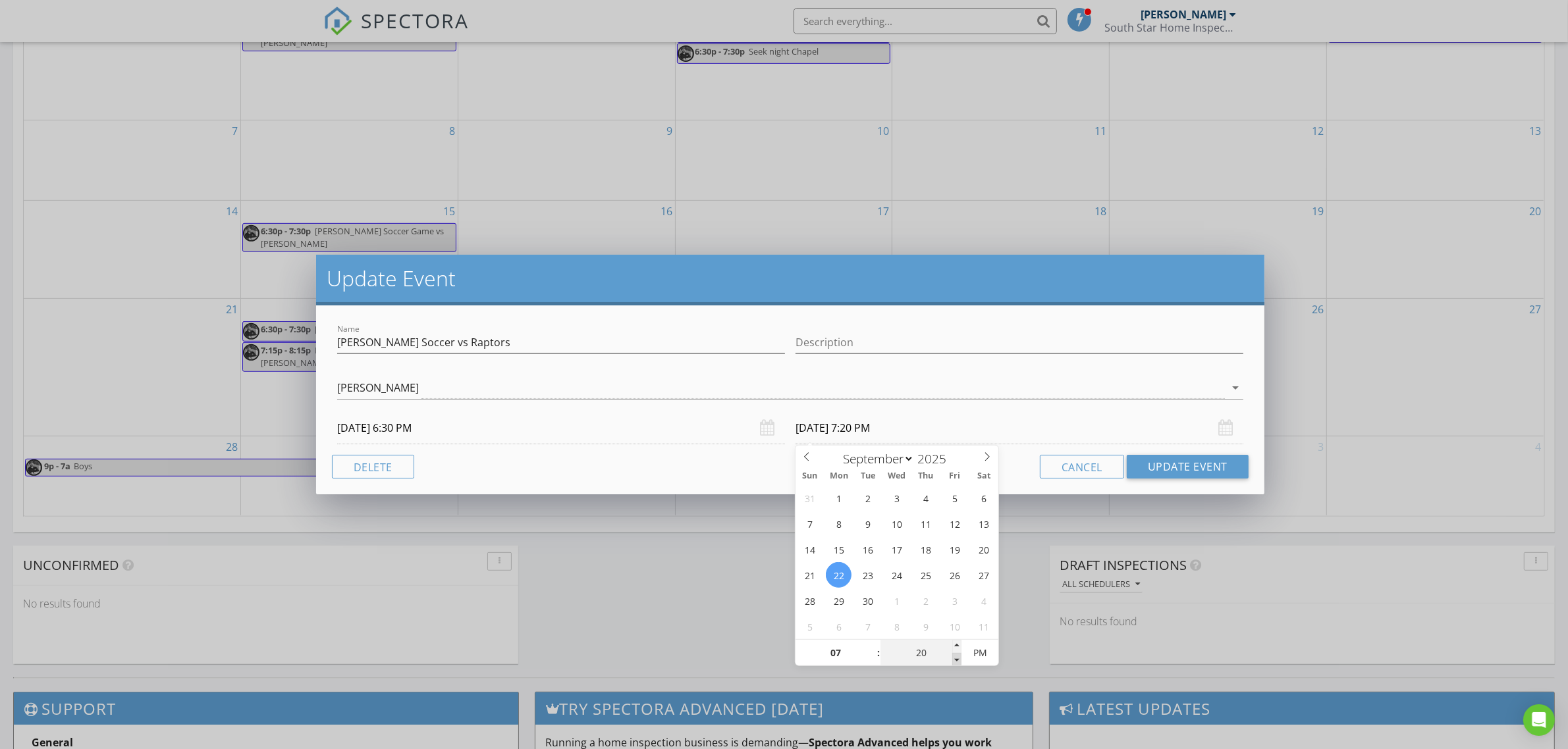
click at [955, 659] on span at bounding box center [957, 660] width 9 height 13
type input "15"
type input "[DATE] 7:15 PM"
click at [955, 659] on span at bounding box center [957, 660] width 9 height 13
click at [1164, 465] on button "Update Event" at bounding box center [1188, 466] width 122 height 23
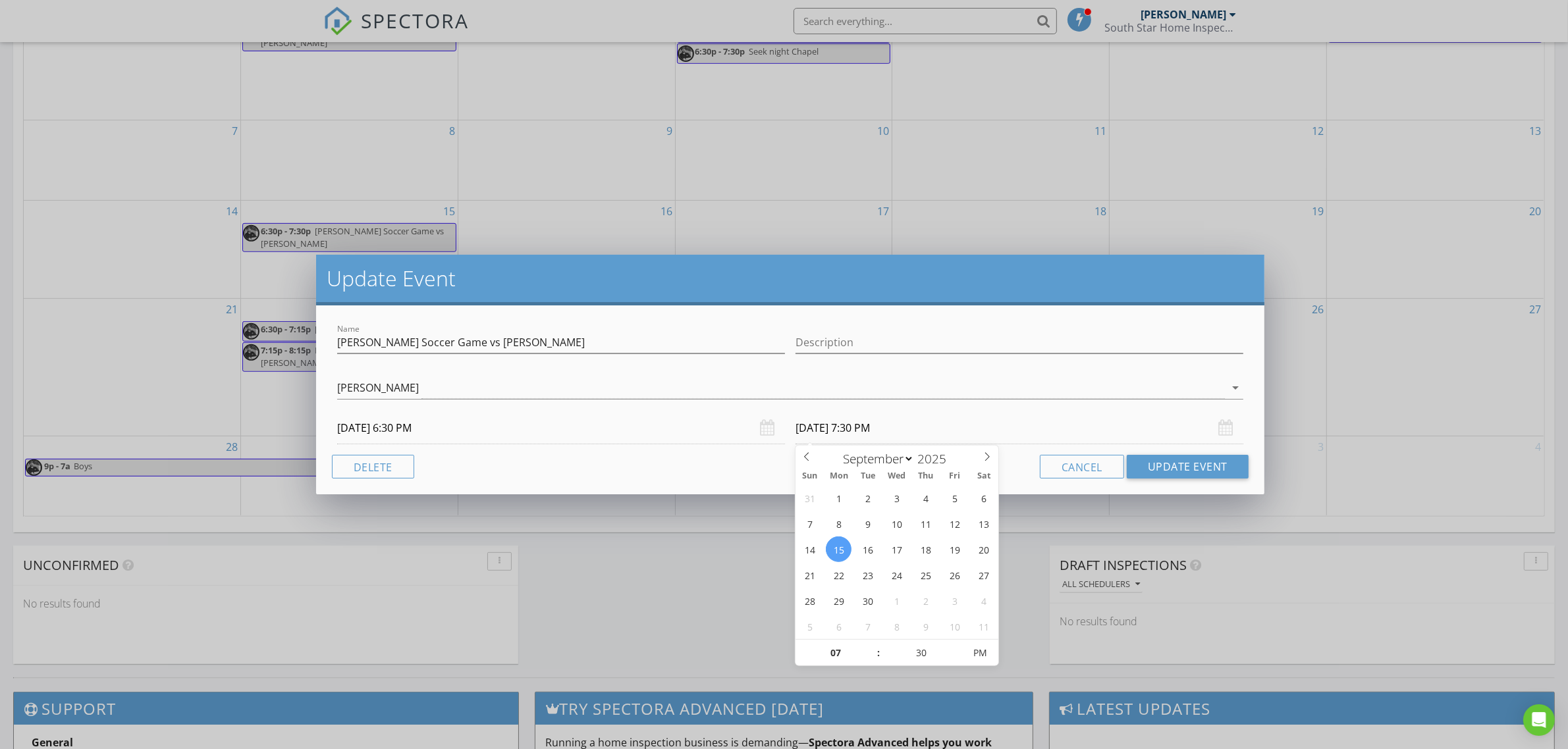
click at [916, 435] on input "[DATE] 7:30 PM" at bounding box center [1019, 428] width 448 height 32
type input "25"
type input "[DATE] 7:25 PM"
click at [959, 661] on span at bounding box center [957, 660] width 9 height 13
type input "20"
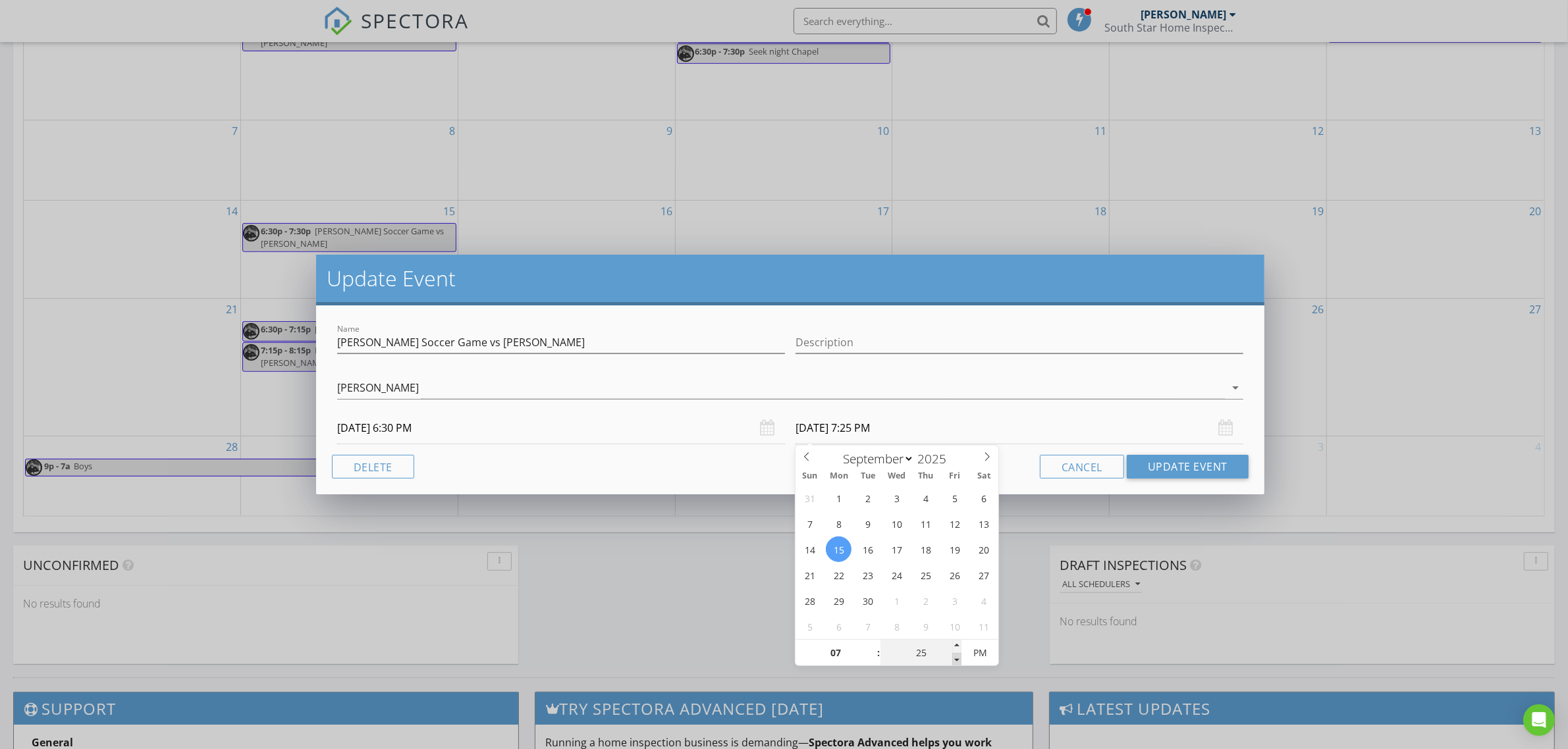
type input "[DATE] 7:20 PM"
click at [959, 661] on span at bounding box center [957, 660] width 9 height 13
type input "15"
type input "[DATE] 7:15 PM"
click at [959, 661] on span at bounding box center [957, 660] width 9 height 13
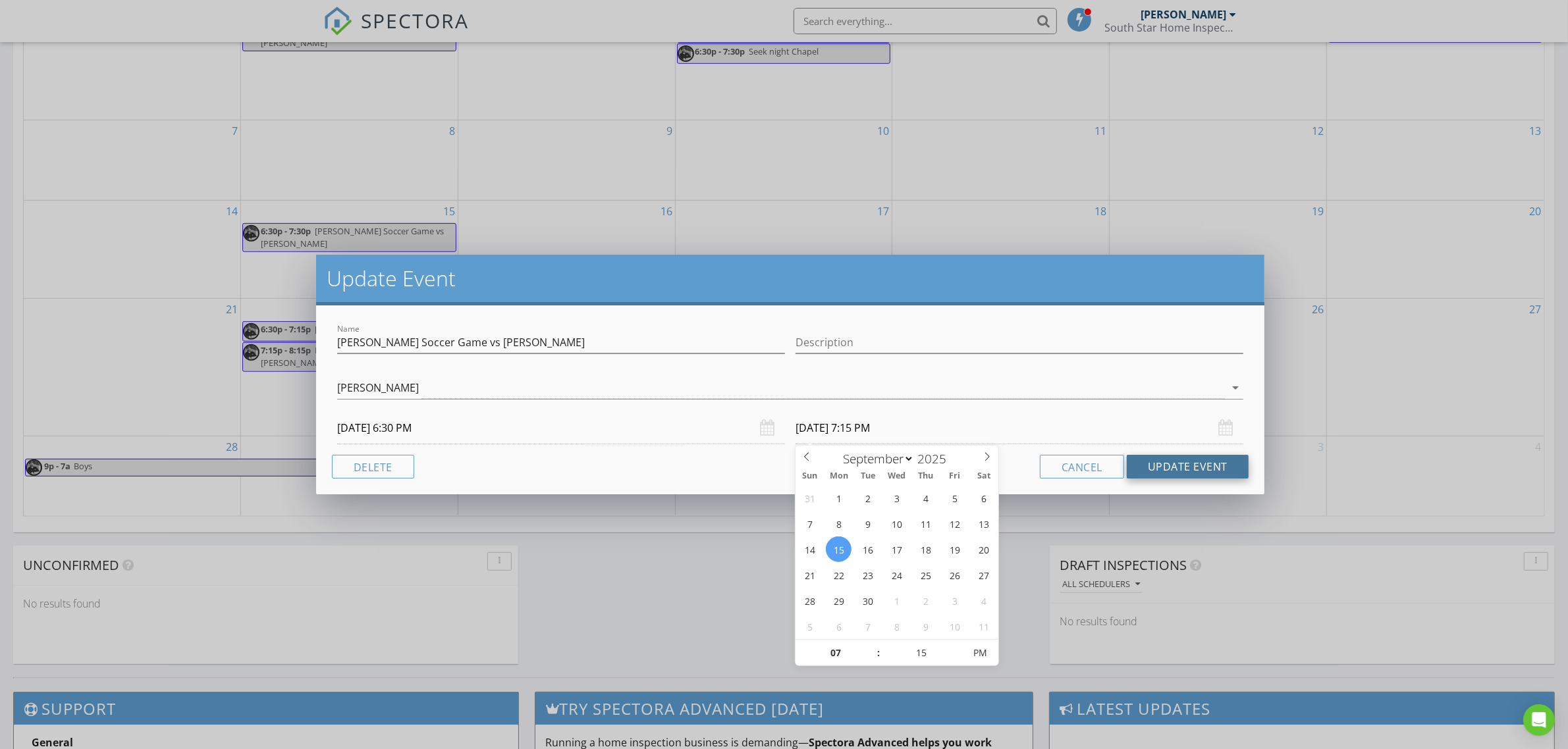
click at [1163, 457] on button "Update Event" at bounding box center [1188, 466] width 122 height 23
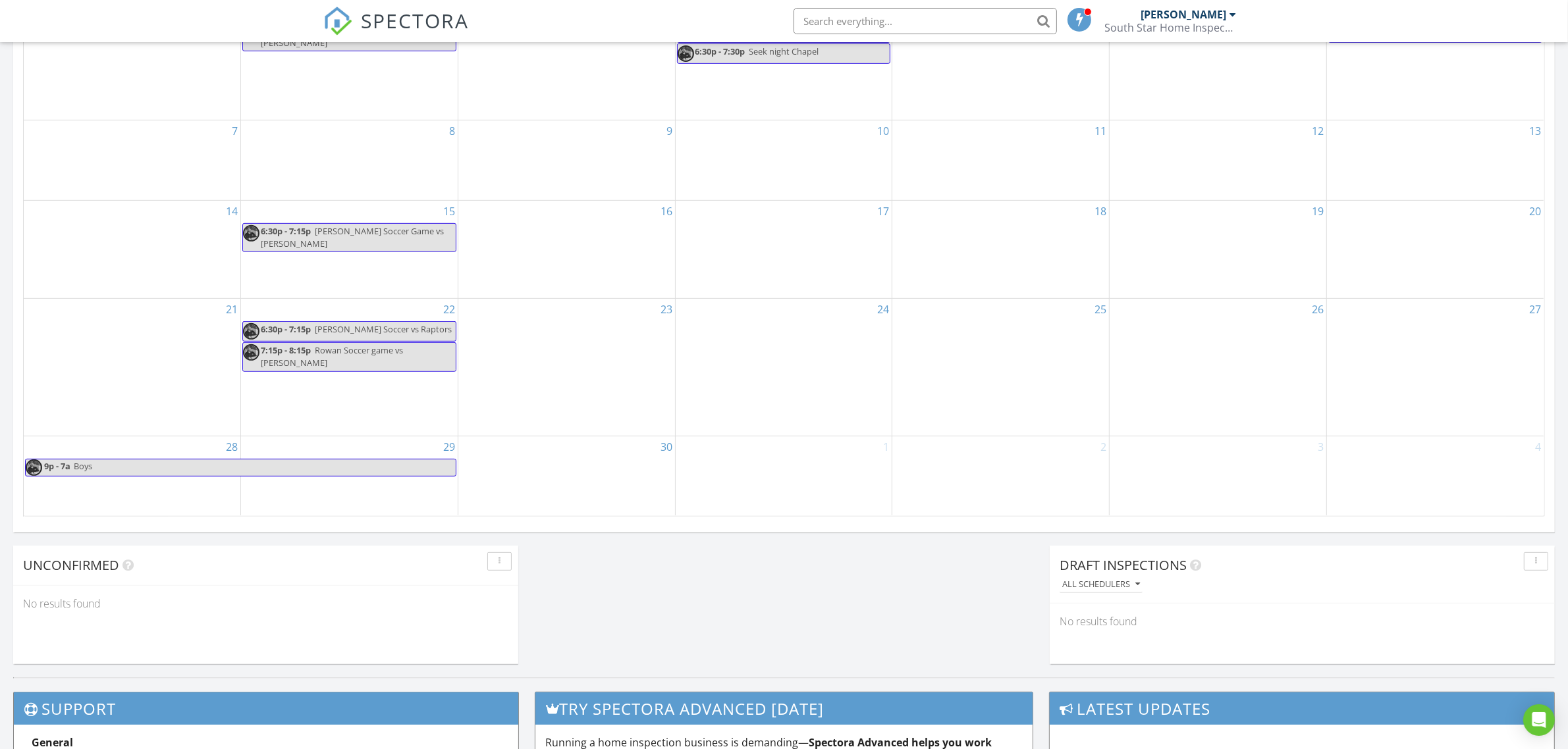
click at [351, 494] on div "29" at bounding box center [349, 476] width 217 height 79
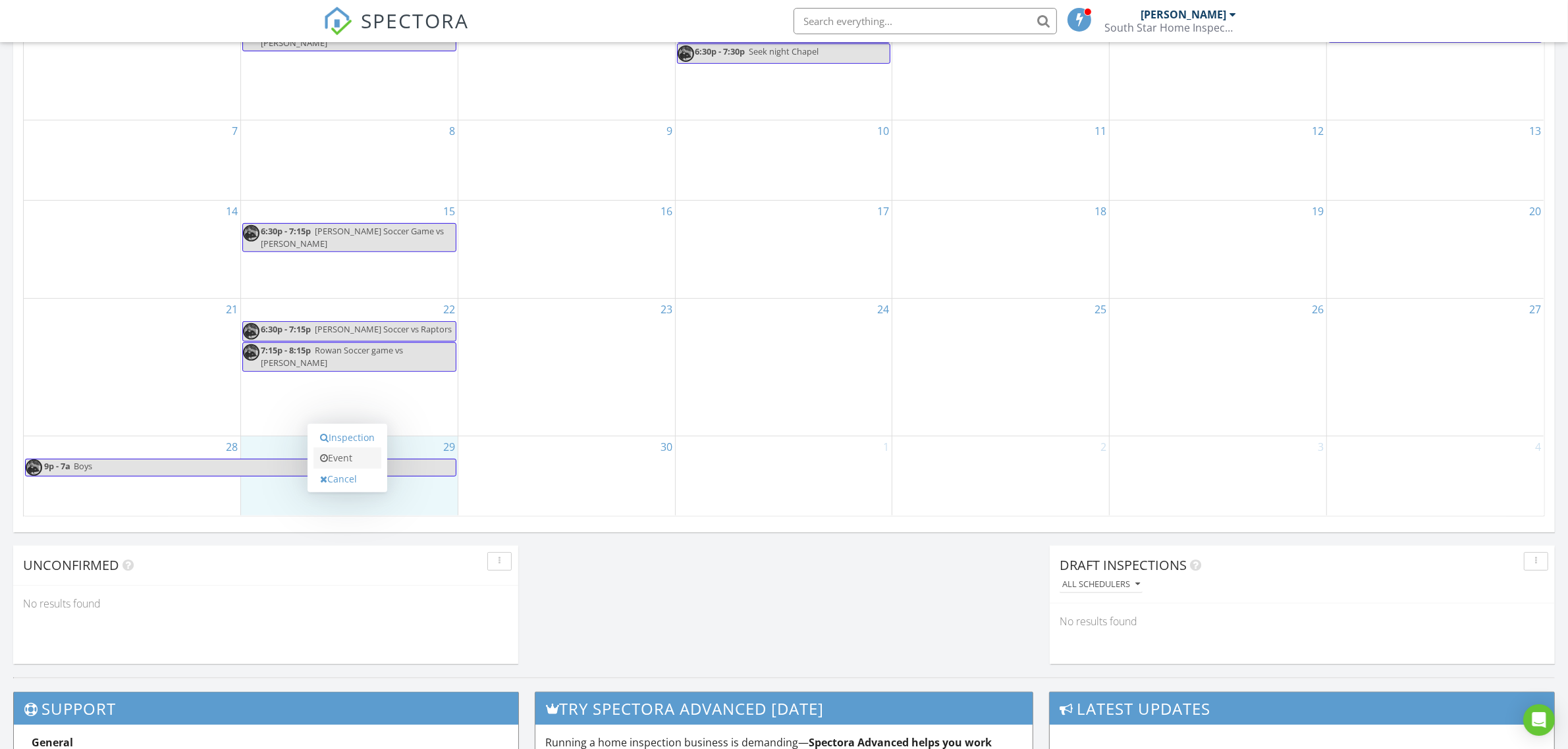
click at [356, 461] on link "Event" at bounding box center [347, 459] width 68 height 21
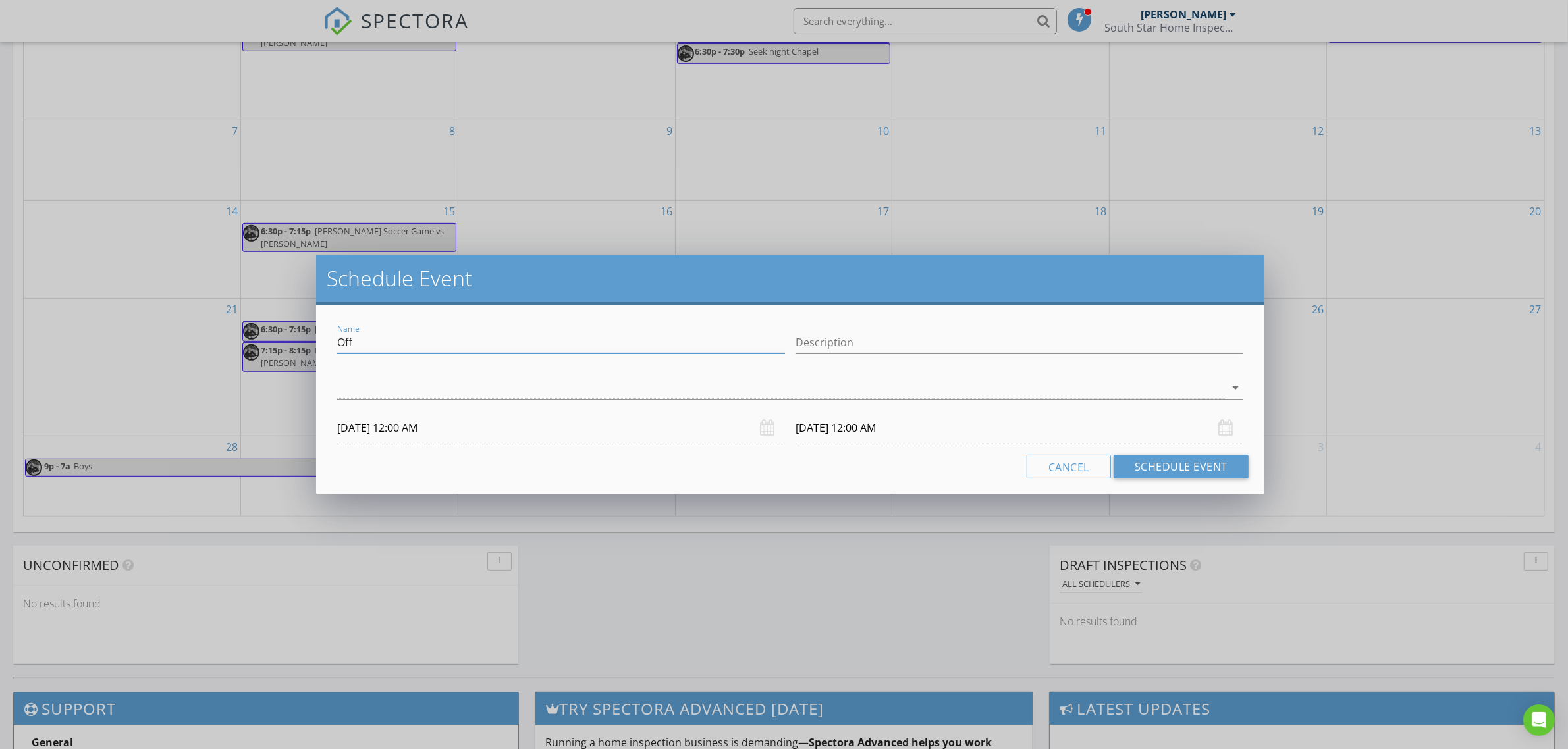
drag, startPoint x: 390, startPoint y: 340, endPoint x: 280, endPoint y: 344, distance: 110.1
click at [285, 346] on div "Schedule Event Name Off Description arrow_drop_down [DATE] 12:00 AM [DATE] 12:0…" at bounding box center [784, 374] width 1568 height 749
type input "/"
click at [450, 389] on div at bounding box center [781, 388] width 888 height 21
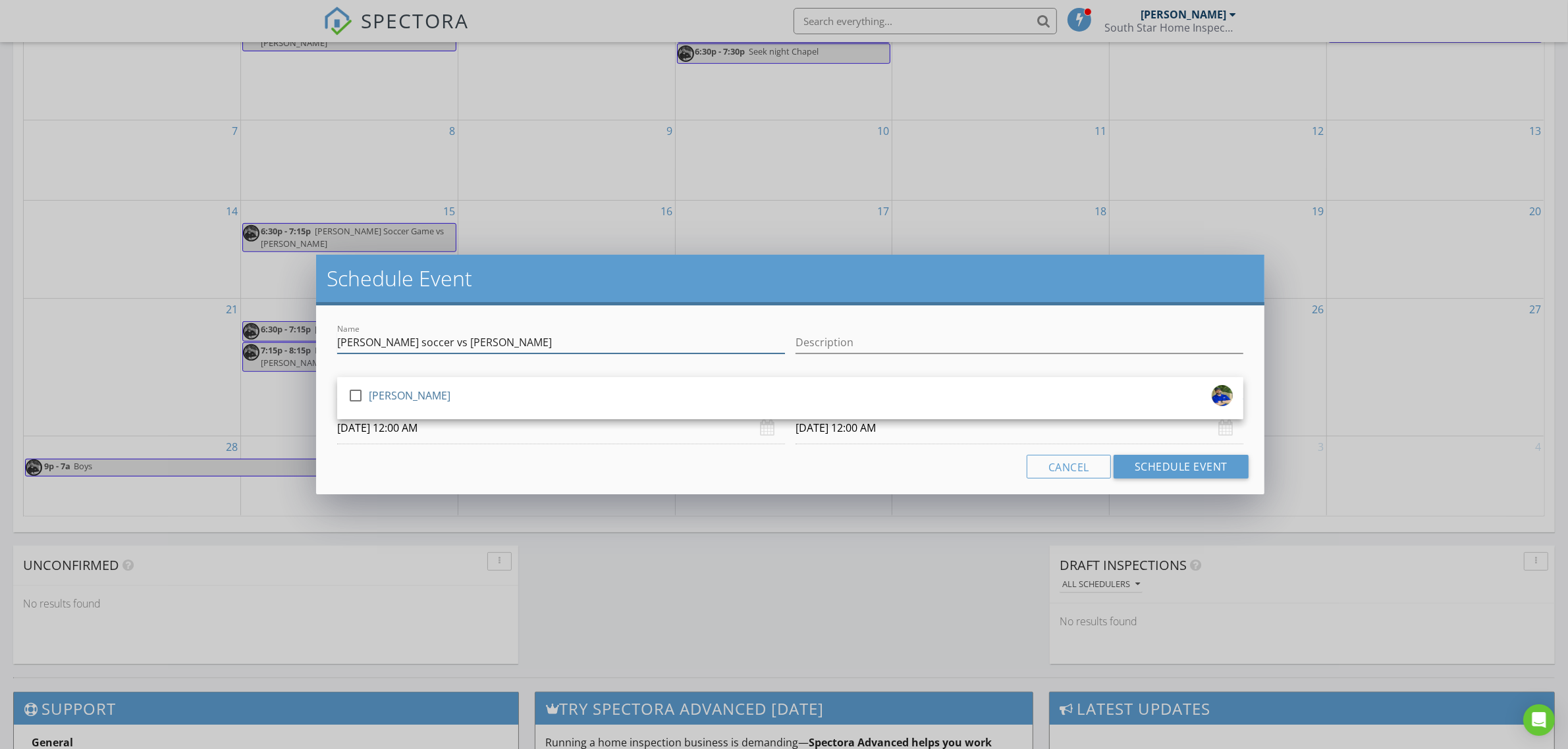
click at [421, 347] on input "[PERSON_NAME] soccer vs [PERSON_NAME]" at bounding box center [561, 342] width 448 height 21
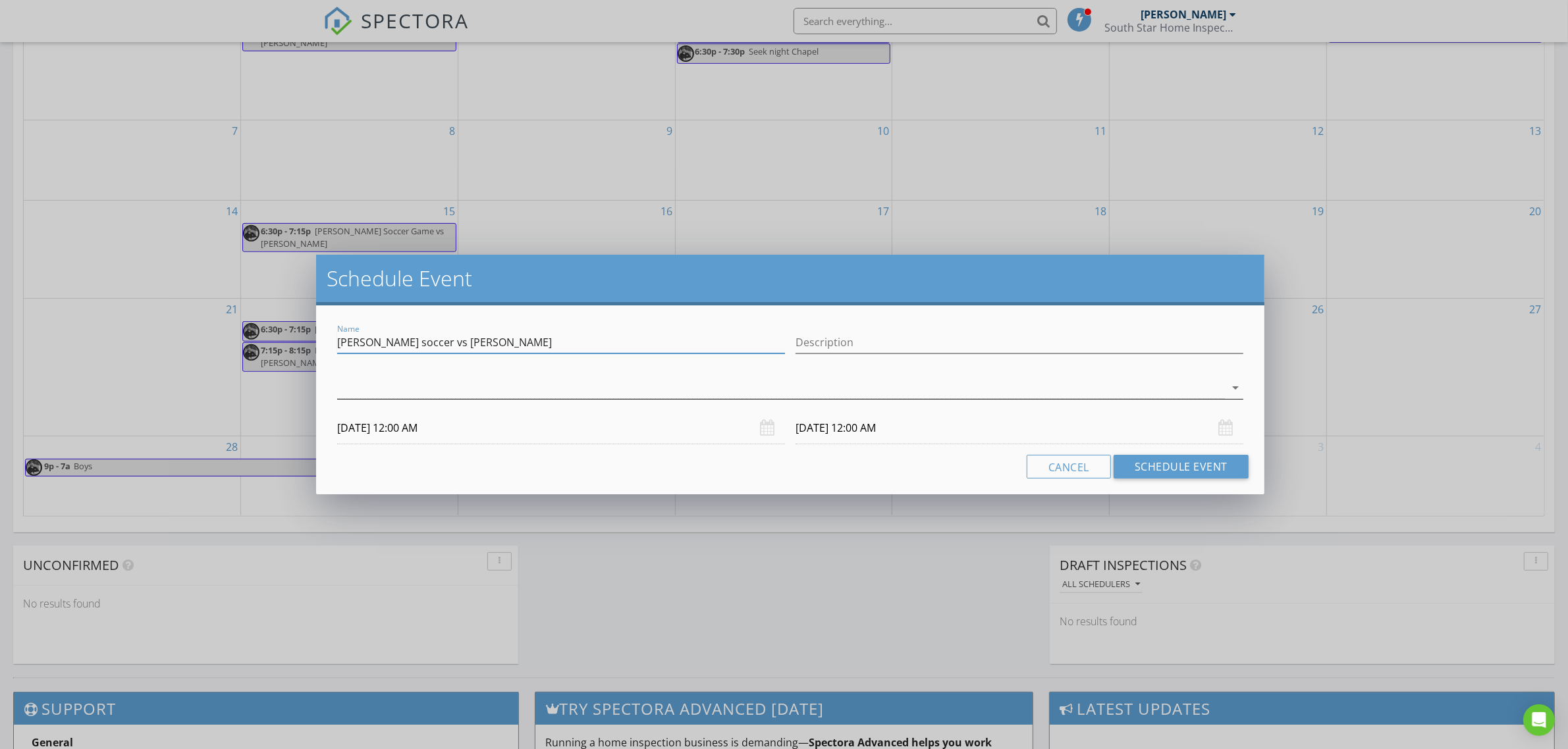
type input "[PERSON_NAME] soccer vs [PERSON_NAME]"
click at [463, 384] on div at bounding box center [781, 388] width 888 height 21
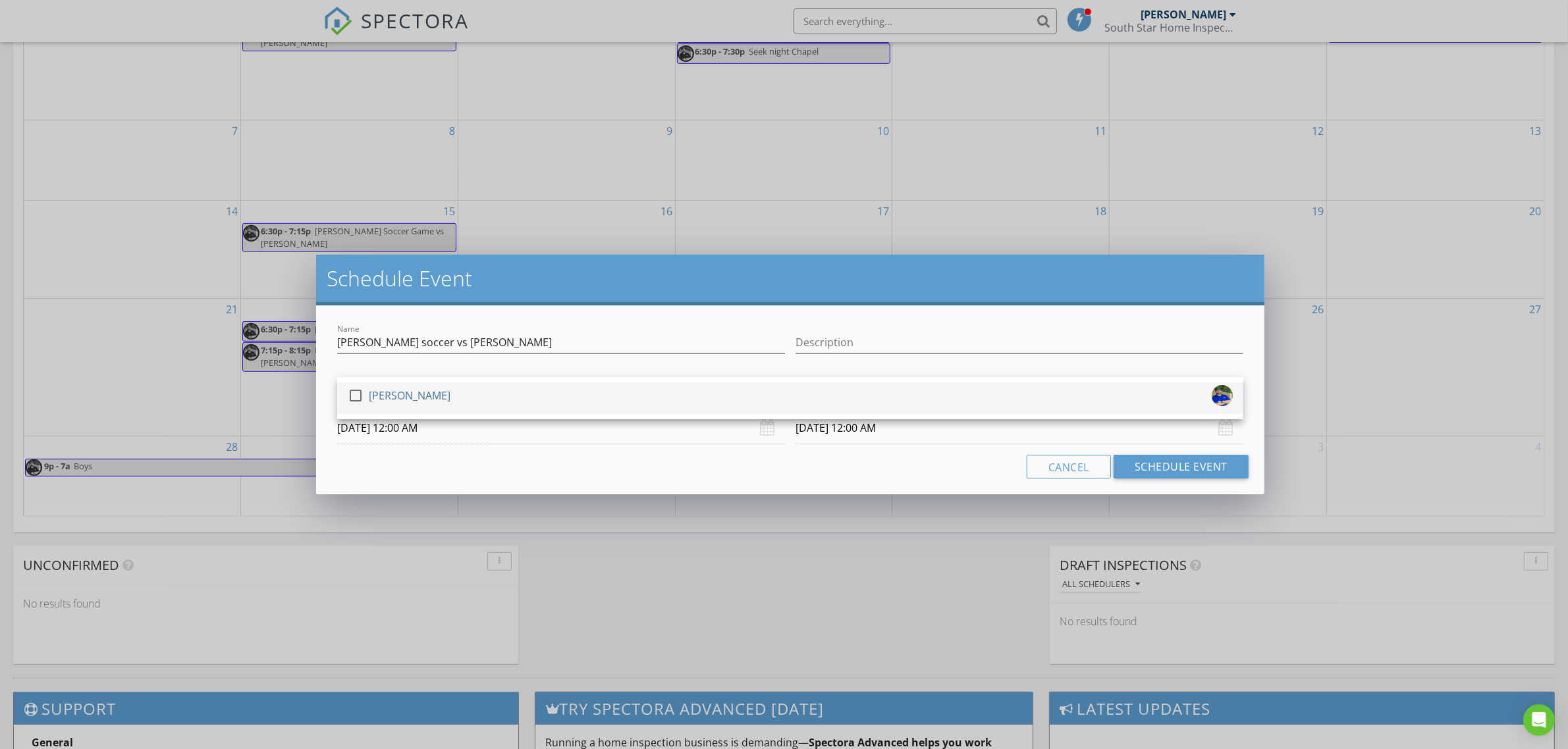
click at [462, 399] on div "check_box_outline_blank [PERSON_NAME]" at bounding box center [790, 398] width 885 height 26
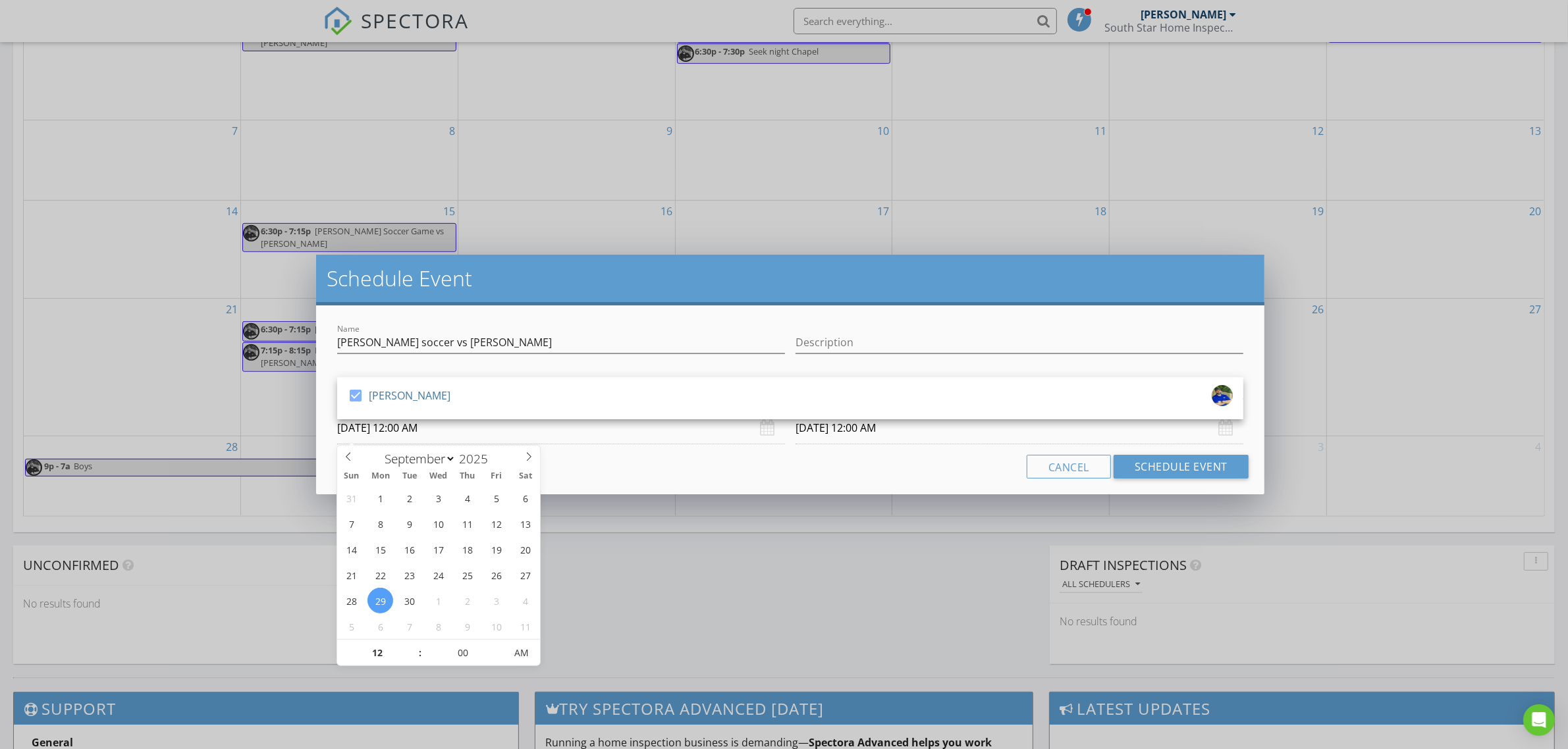
click at [495, 433] on input "[DATE] 12:00 AM" at bounding box center [561, 428] width 448 height 32
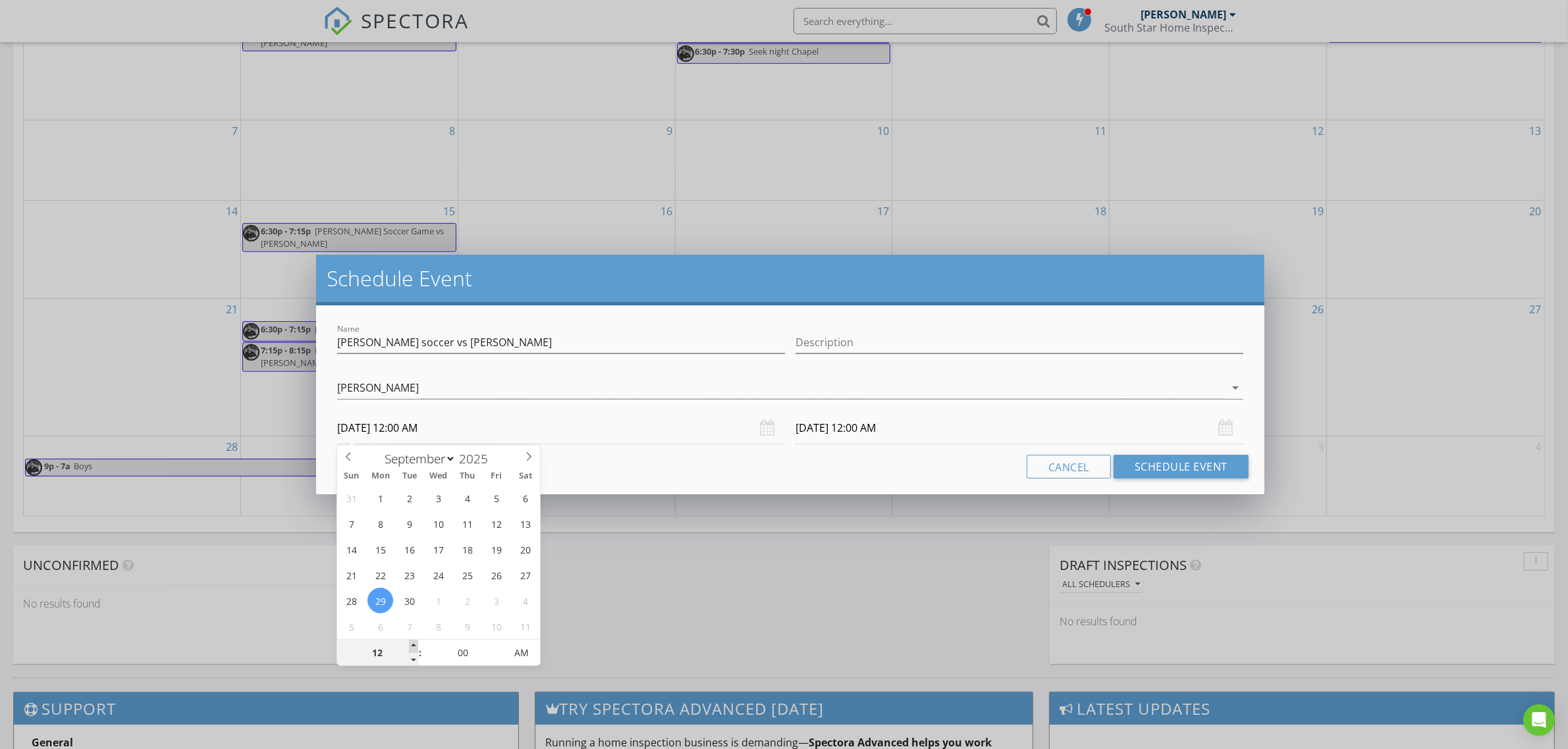
type input "01"
type input "[DATE] 1:00 AM"
click at [416, 650] on span at bounding box center [413, 647] width 9 height 13
type input "02"
type input "[DATE] 2:00 AM"
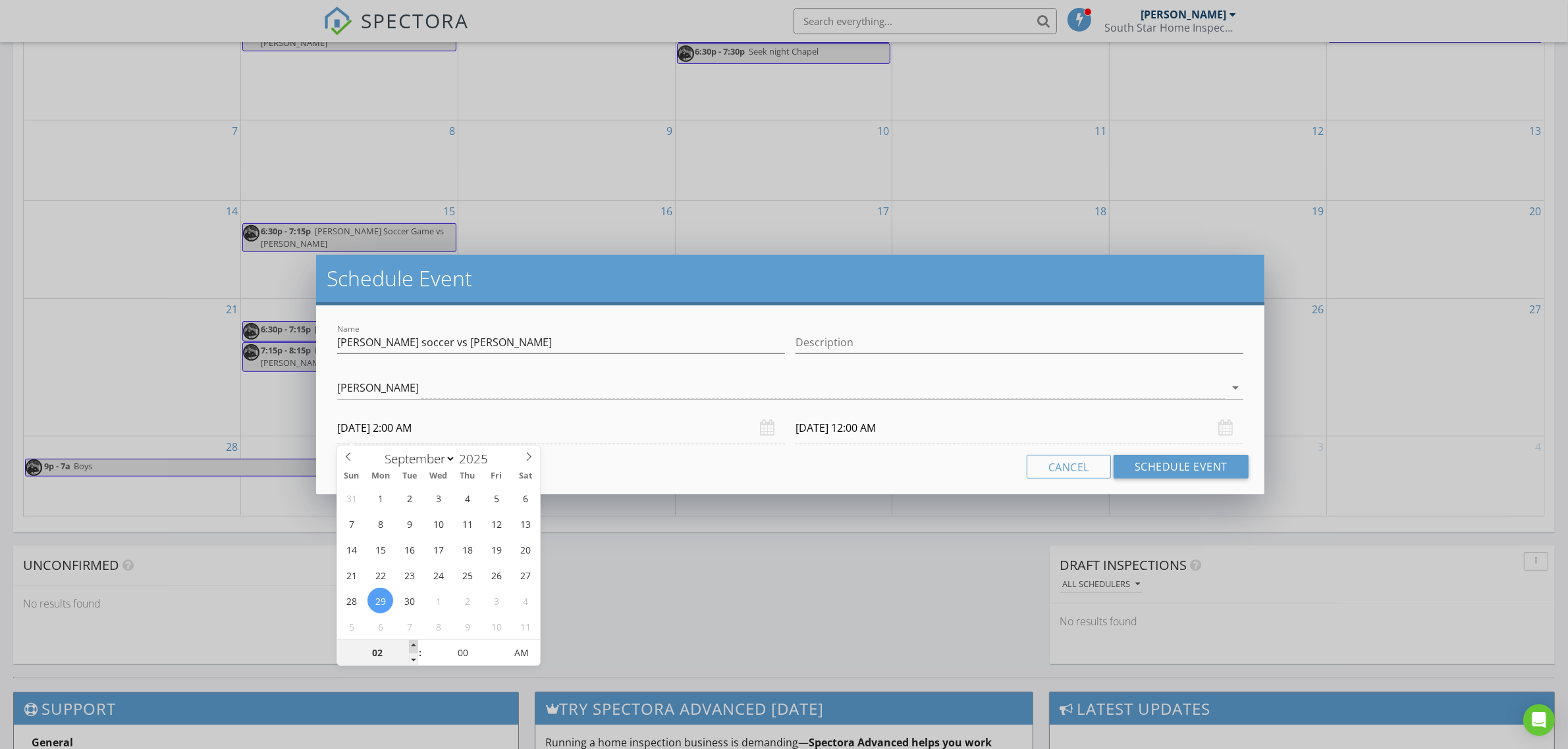
click at [416, 649] on span at bounding box center [413, 647] width 9 height 13
type input "03"
type input "[DATE] 3:00 AM"
click at [416, 649] on span at bounding box center [413, 647] width 9 height 13
type input "04"
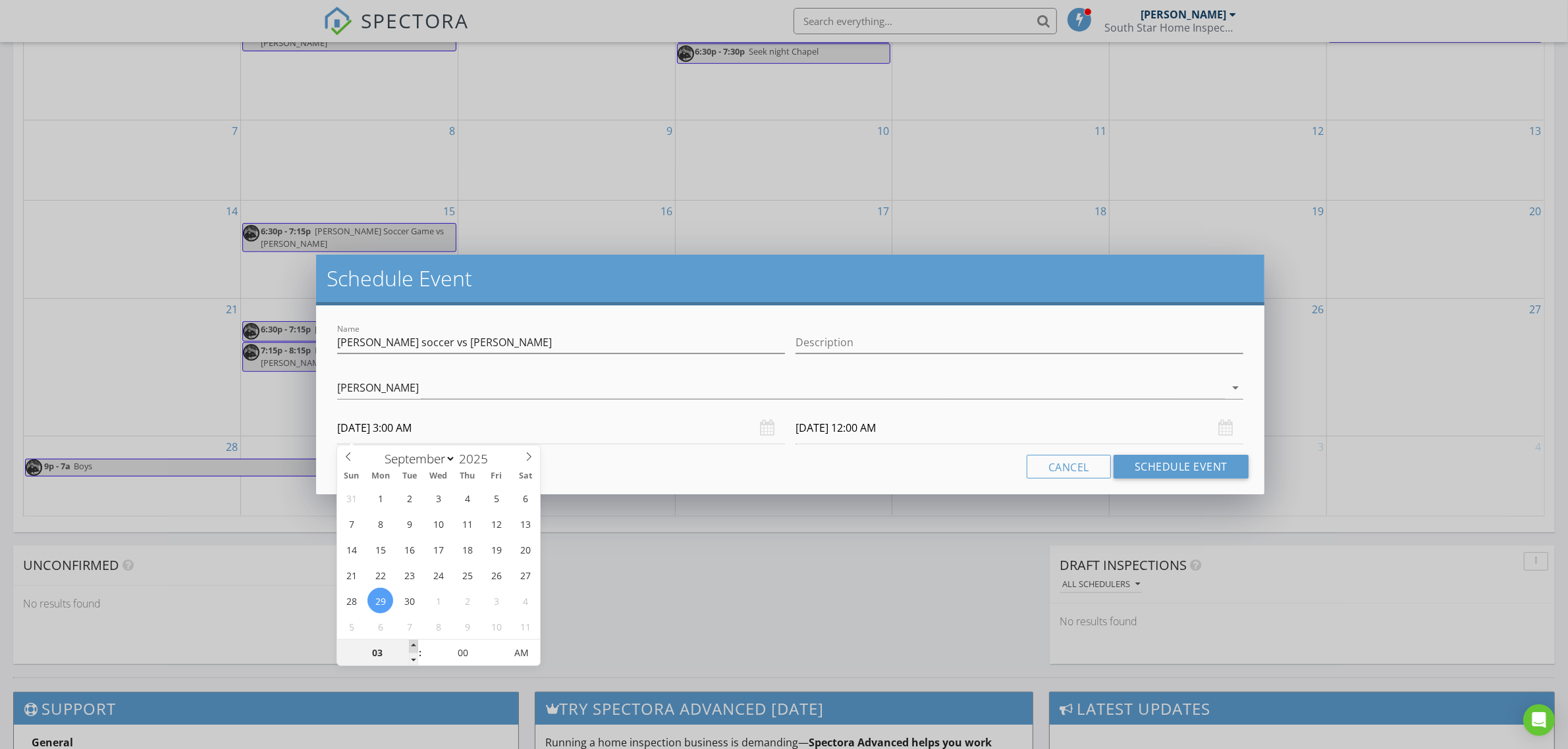
type input "[DATE] 4:00 AM"
click at [416, 649] on span at bounding box center [413, 647] width 9 height 13
type input "05"
type input "[DATE] 5:00 AM"
click at [416, 649] on span at bounding box center [413, 647] width 9 height 13
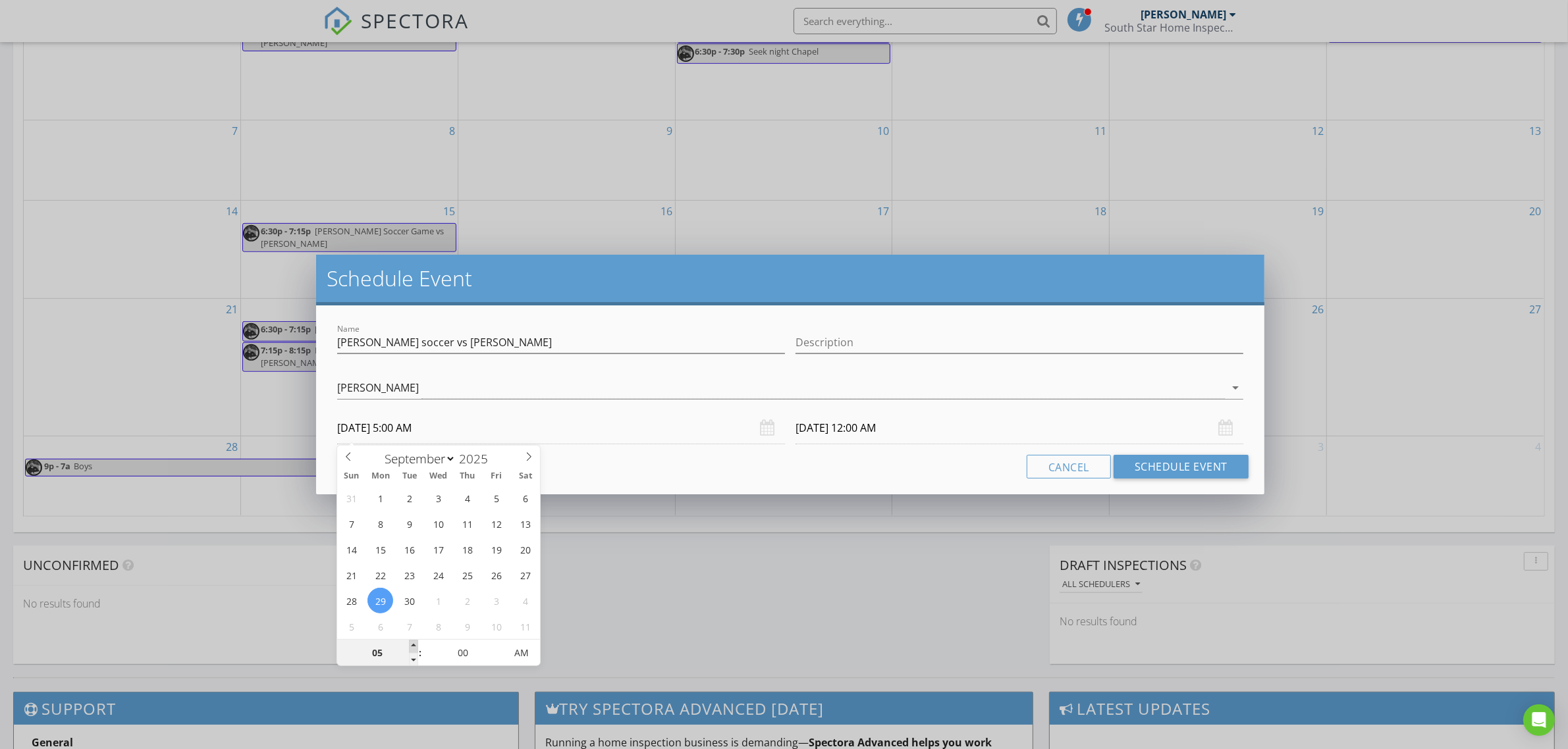
type input "06"
type input "[DATE] 6:00 AM"
type input "[DATE] 5:00 AM"
click at [416, 649] on span at bounding box center [413, 647] width 9 height 13
type input "06"
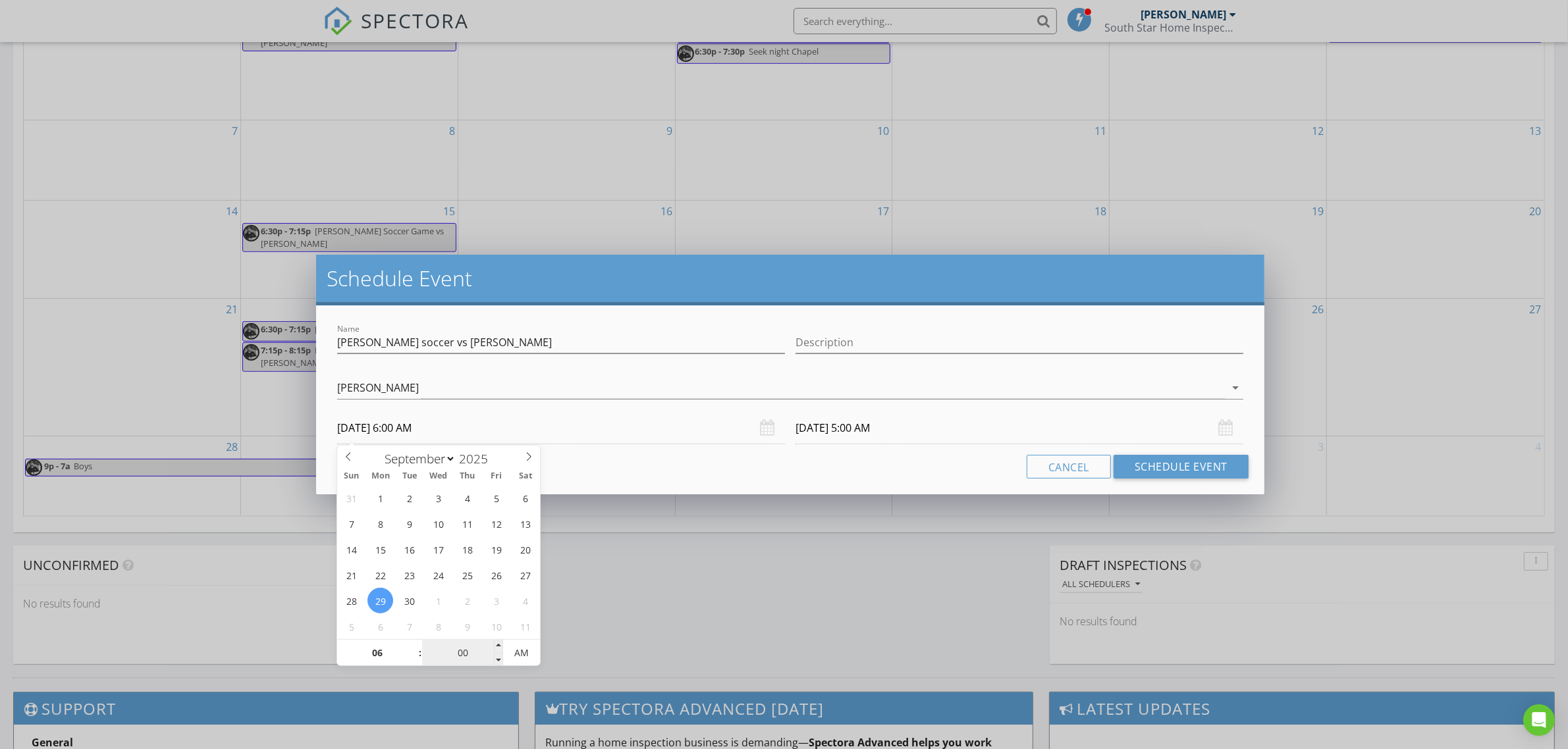
type input "[DATE] 6:00 AM"
type input "05"
type input "[DATE] 6:05 AM"
click at [498, 644] on span at bounding box center [498, 647] width 9 height 13
type input "10"
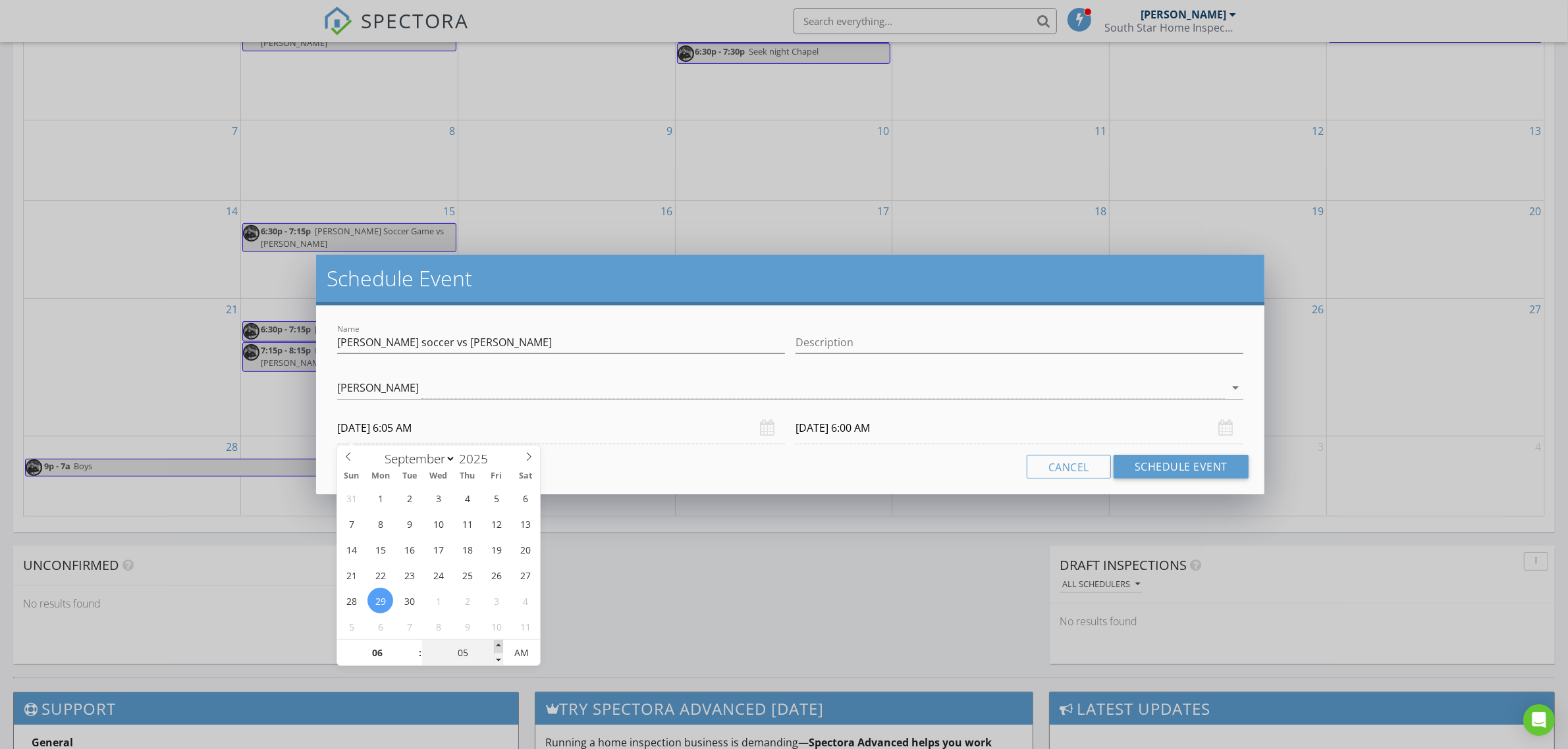
type input "[DATE] 6:10 AM"
click at [498, 644] on span at bounding box center [498, 647] width 9 height 13
type input "15"
type input "[DATE] 6:15 AM"
click at [498, 644] on span at bounding box center [498, 647] width 9 height 13
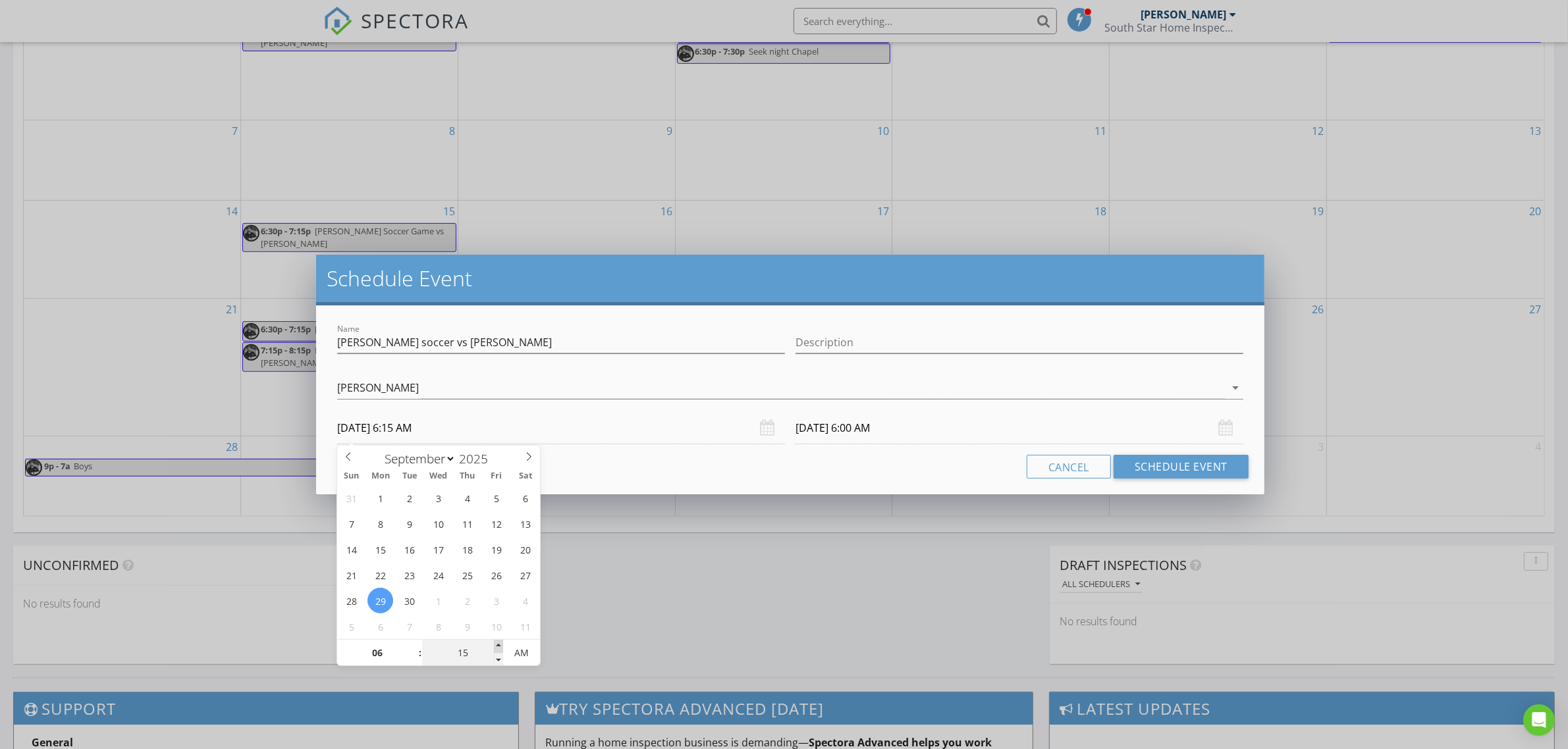
type input "20"
type input "[DATE] 6:20 AM"
click at [498, 644] on span at bounding box center [498, 647] width 9 height 13
type input "25"
type input "[DATE] 6:25 AM"
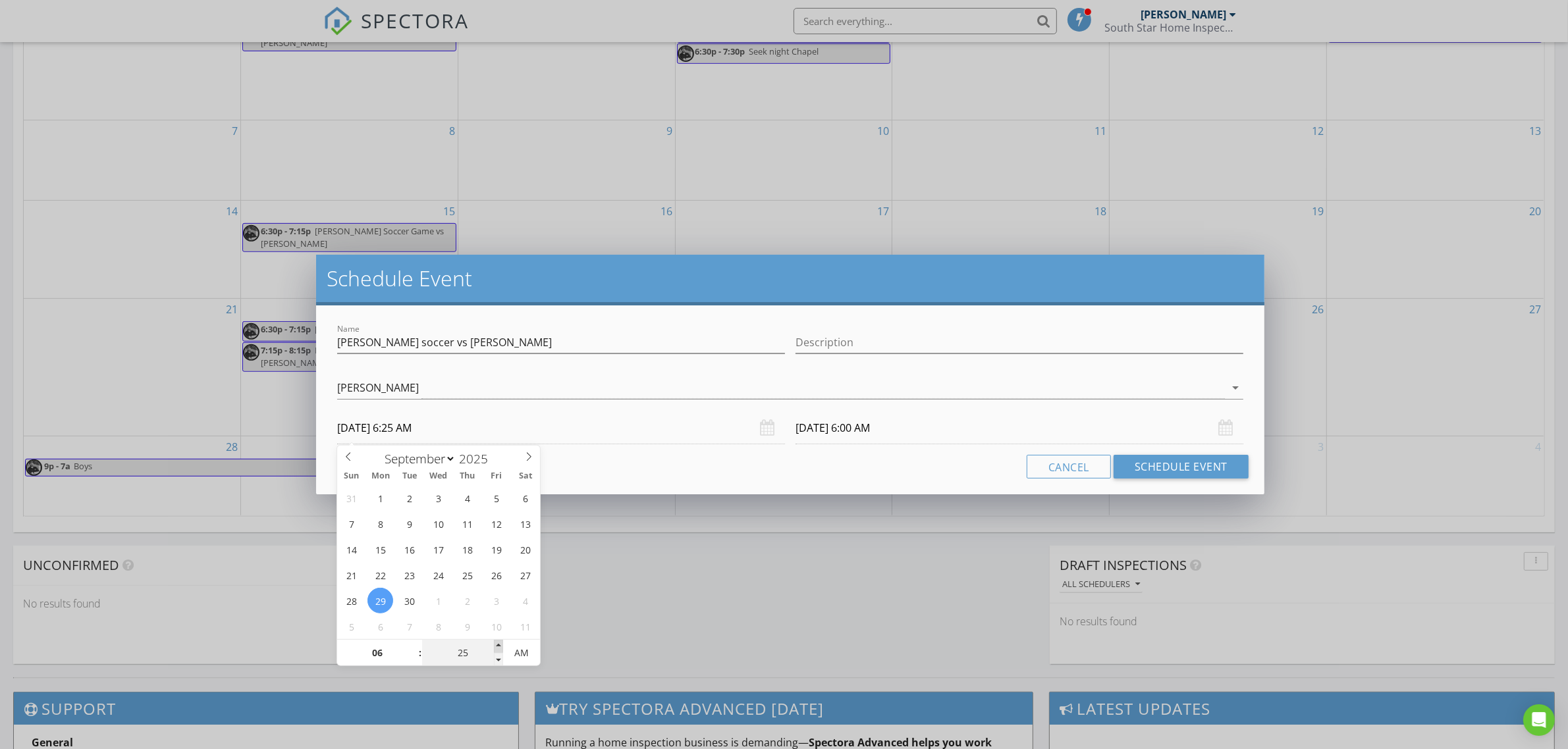
click at [498, 644] on span at bounding box center [498, 647] width 9 height 13
type input "30"
type input "25"
type input "[DATE] 6:30 AM"
type input "[DATE] 6:25 AM"
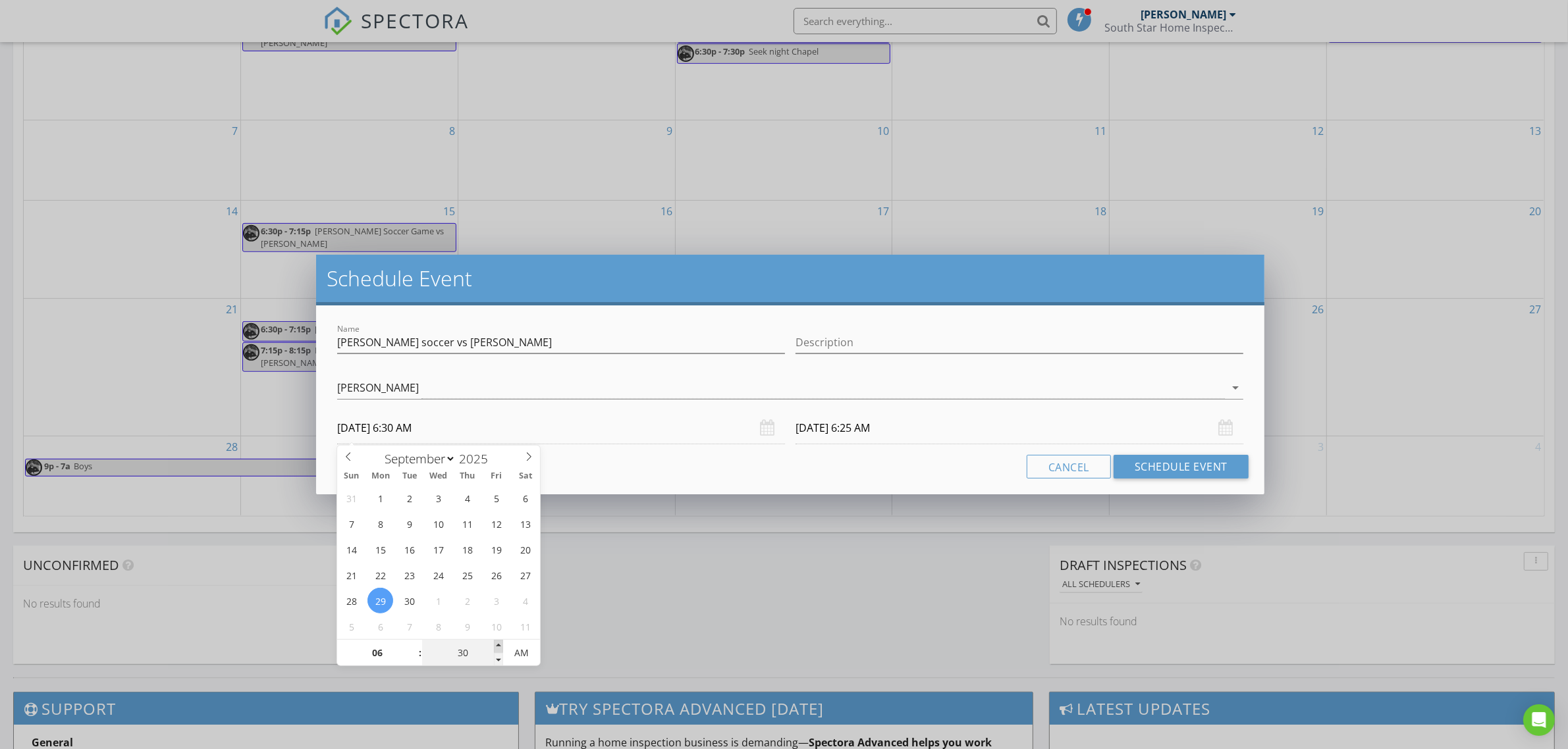
click at [498, 644] on span at bounding box center [498, 647] width 9 height 13
type input "30"
type input "[DATE] 6:30 AM"
type input "[DATE] 6:30 PM"
click at [522, 653] on span "AM" at bounding box center [521, 653] width 36 height 26
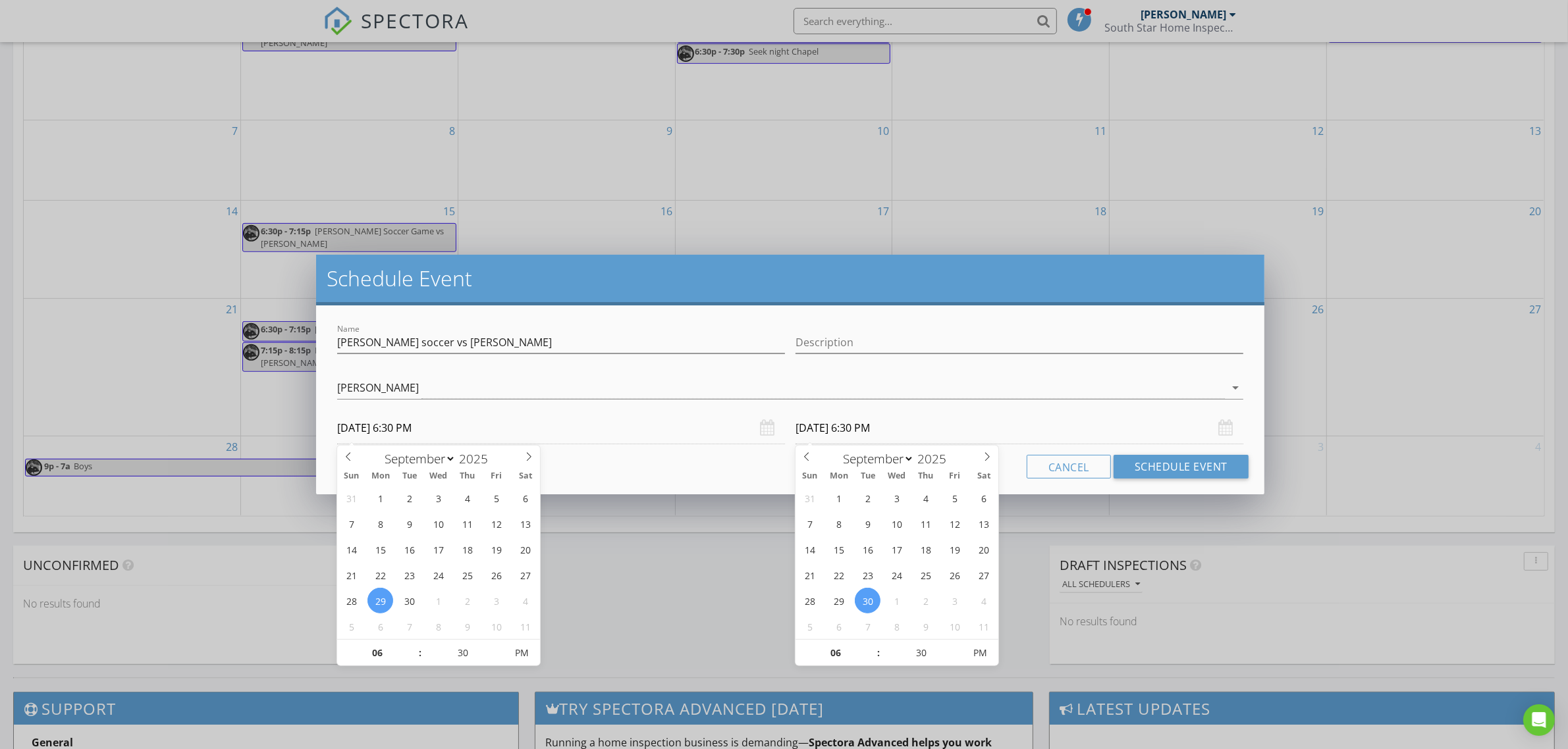
click at [853, 428] on input "[DATE] 6:30 PM" at bounding box center [1019, 428] width 448 height 32
type input "[DATE] 6:30 PM"
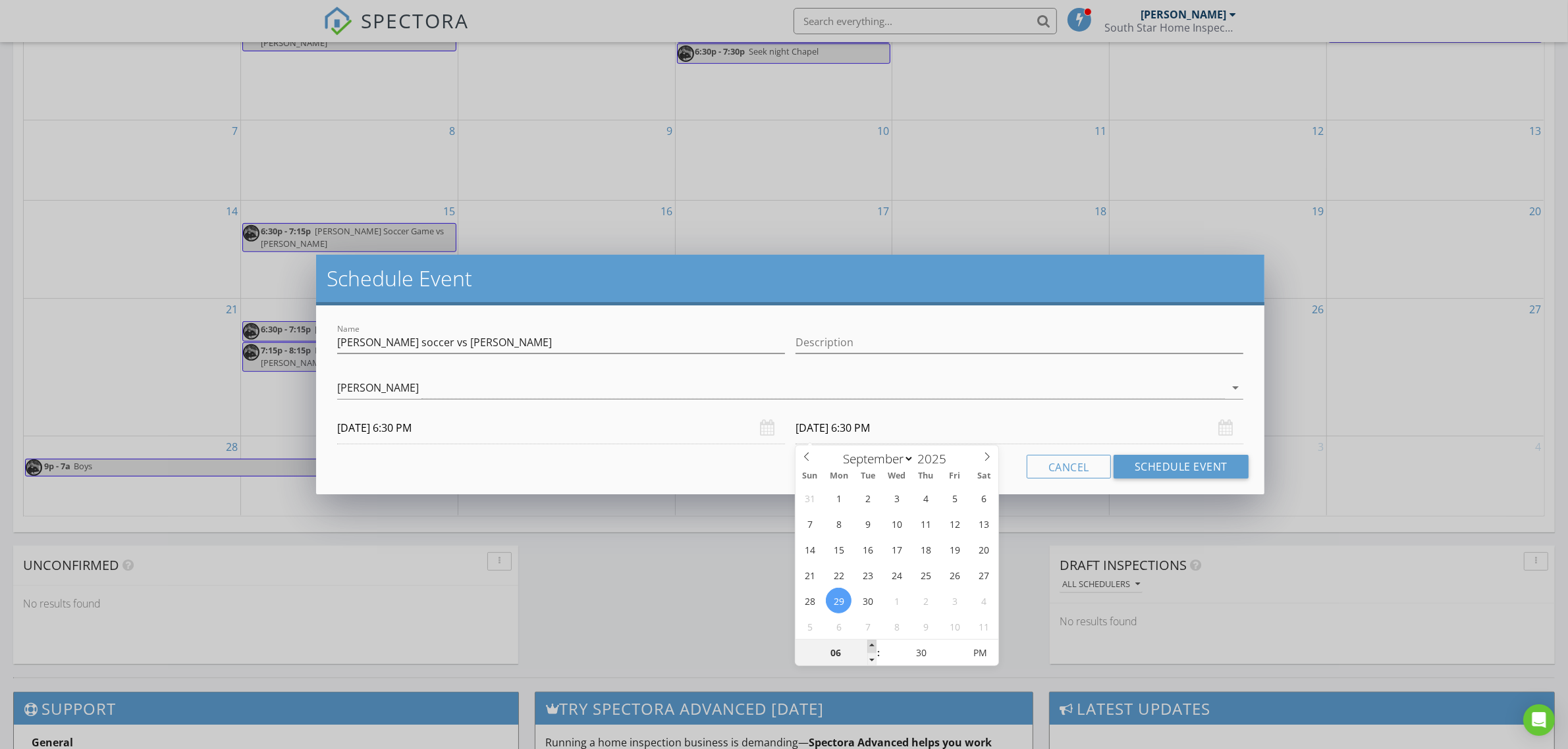
type input "07"
type input "[DATE] 7:30 PM"
click at [874, 647] on span at bounding box center [872, 647] width 9 height 13
type input "25"
type input "[DATE] 7:25 PM"
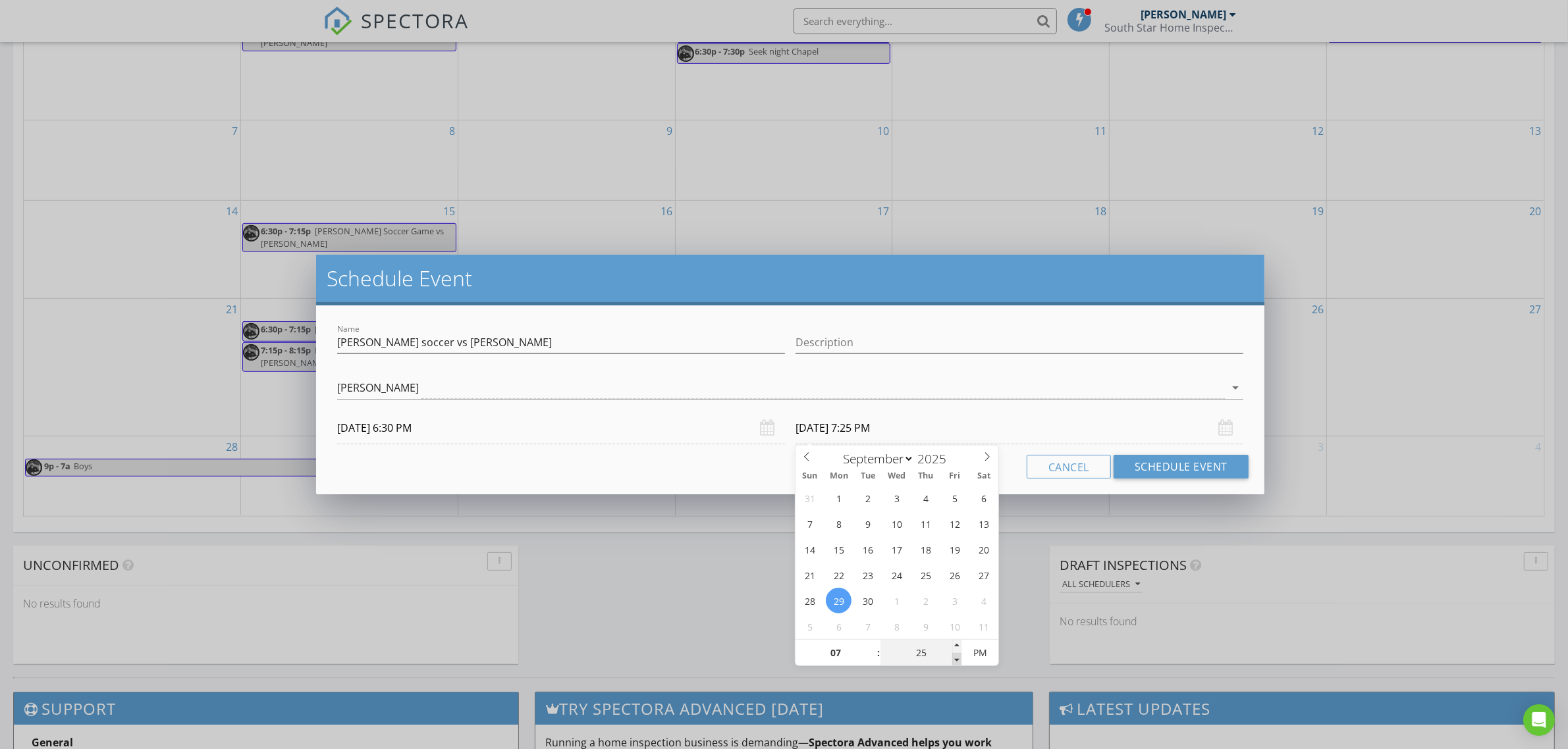
click at [959, 659] on span at bounding box center [957, 660] width 9 height 13
type input "20"
type input "[DATE] 7:20 PM"
click at [959, 659] on span at bounding box center [957, 660] width 9 height 13
type input "15"
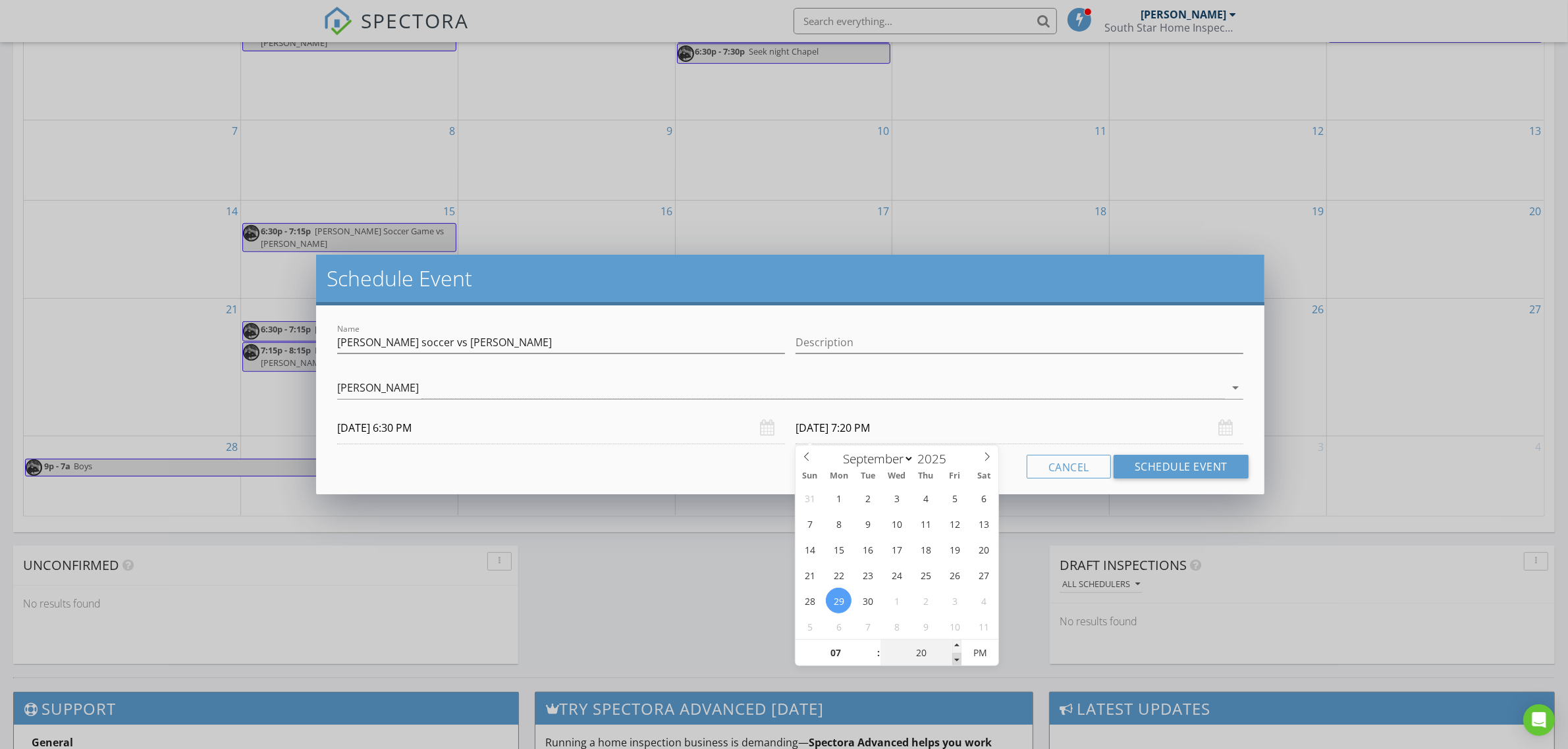
type input "[DATE] 7:15 PM"
click at [959, 659] on span at bounding box center [957, 660] width 9 height 13
click at [1158, 467] on button "Schedule Event" at bounding box center [1181, 466] width 135 height 23
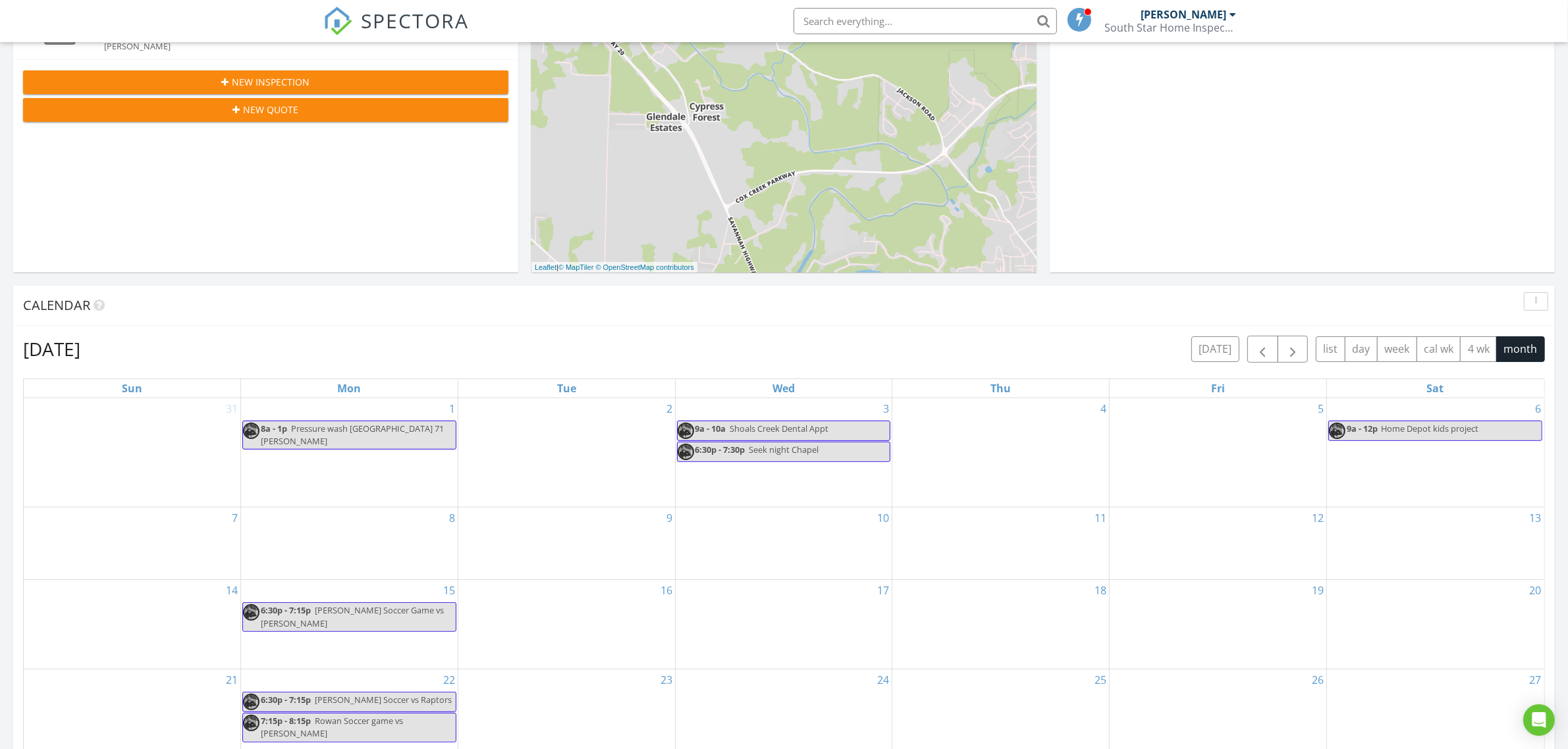
scroll to position [280, 0]
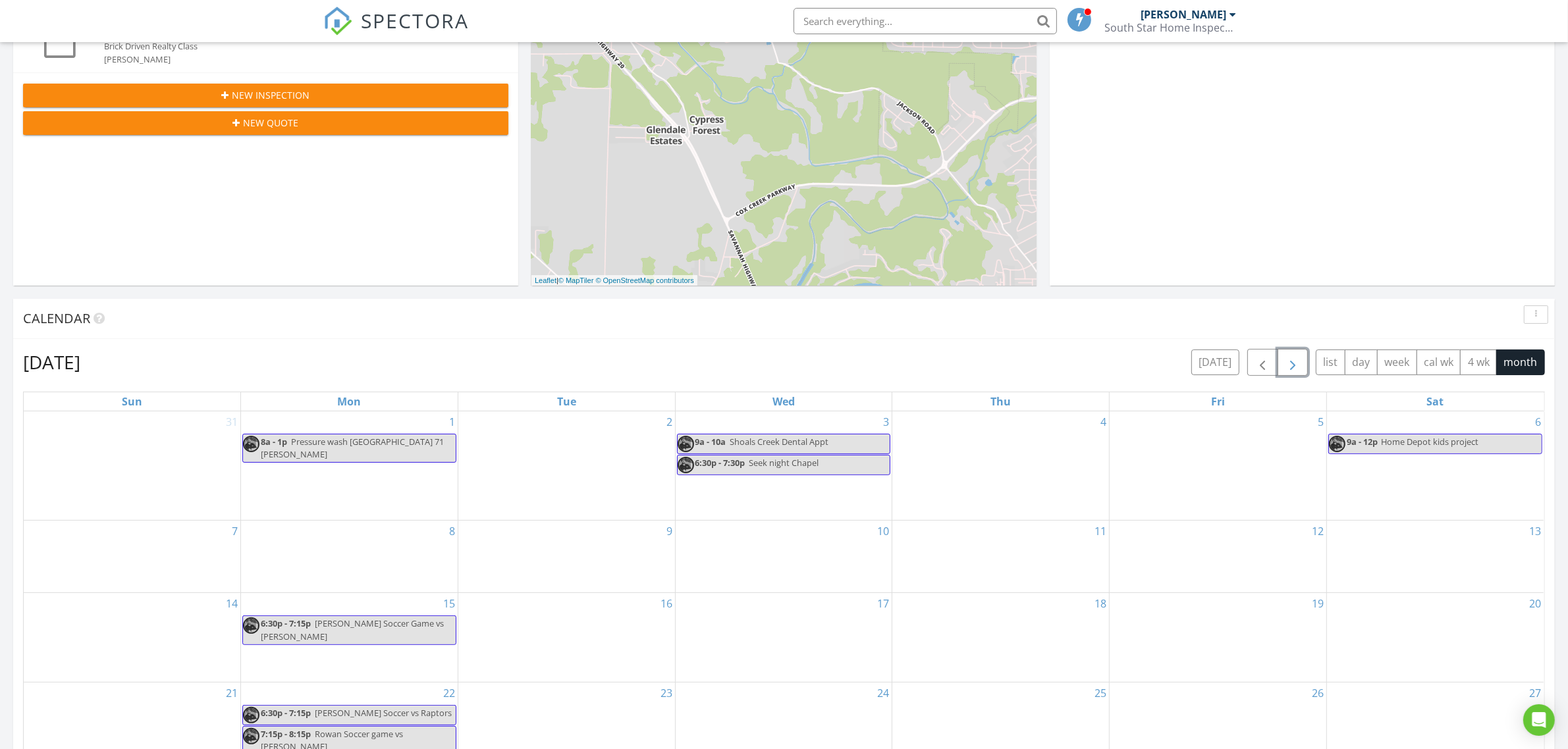
click at [1292, 370] on span "button" at bounding box center [1293, 363] width 16 height 16
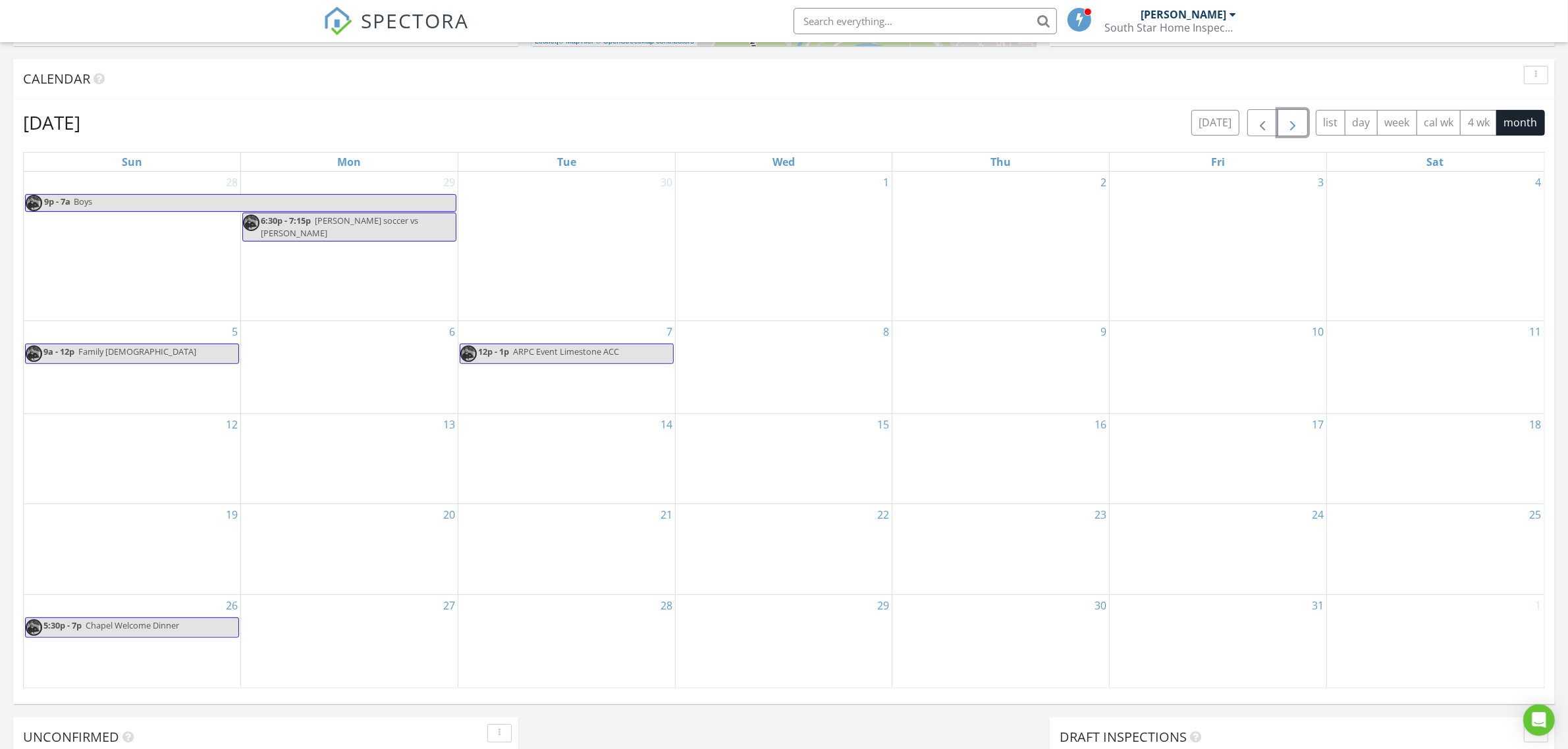
scroll to position [445, 0]
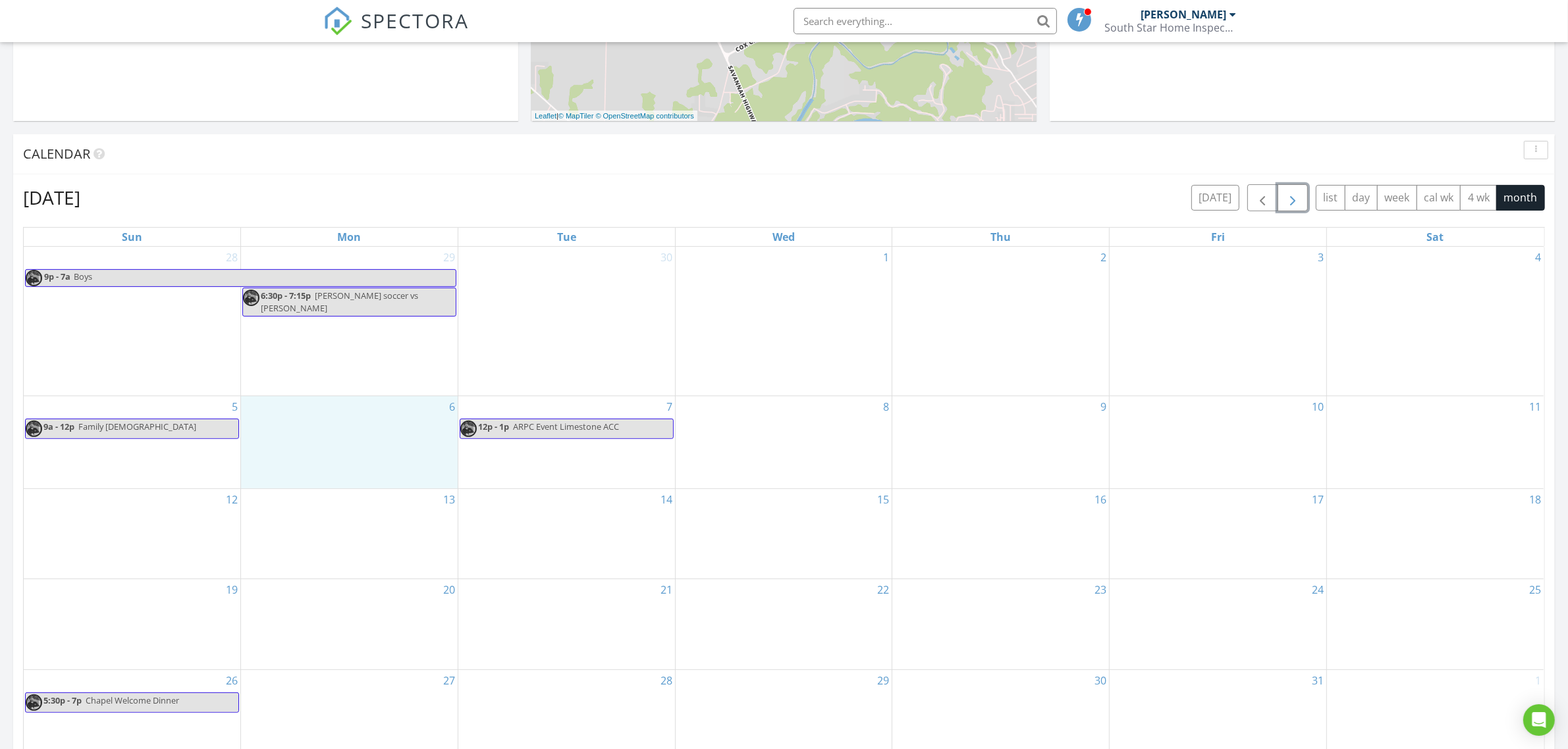
click at [371, 428] on div "6" at bounding box center [349, 443] width 217 height 92
click at [347, 395] on link "Event" at bounding box center [347, 392] width 68 height 21
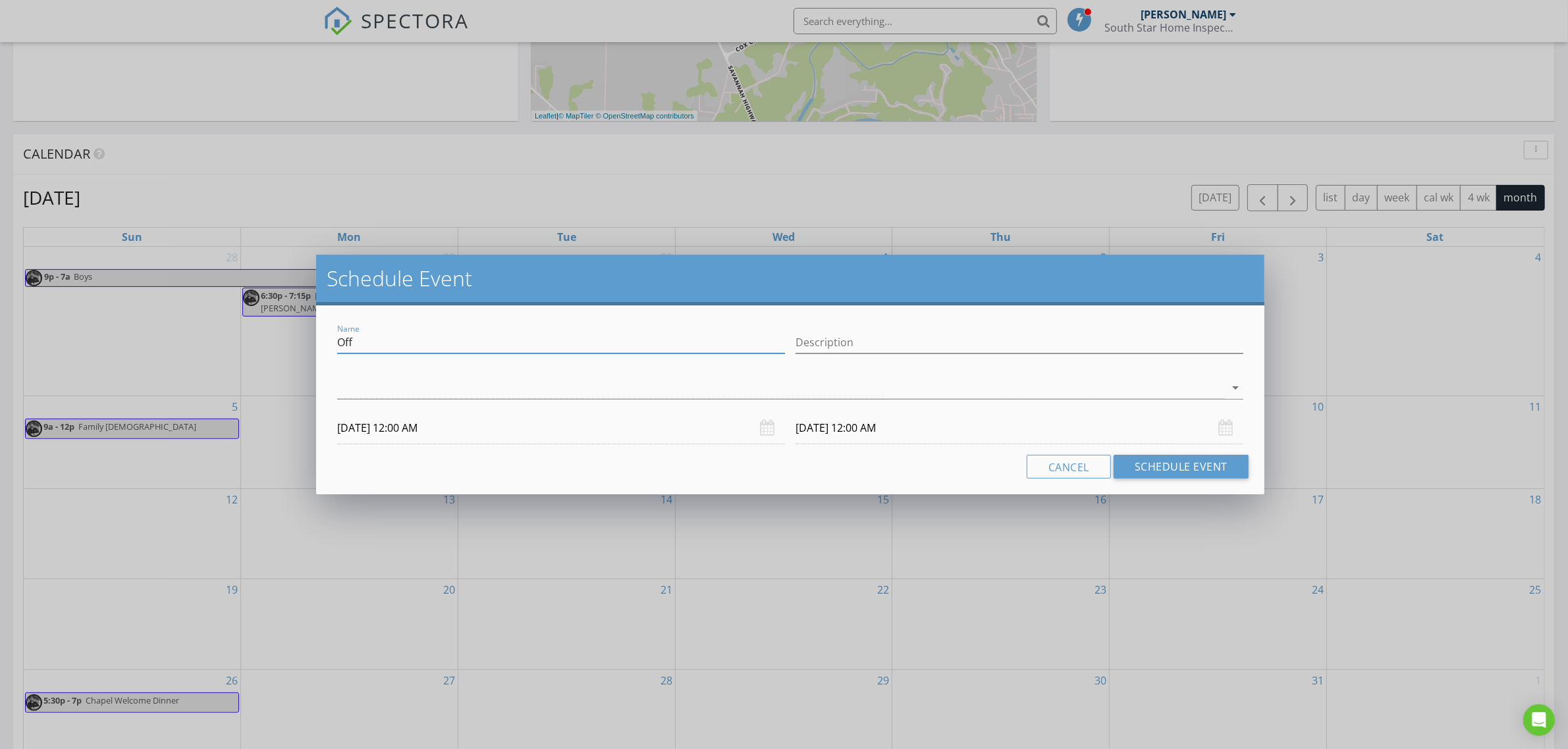
drag, startPoint x: 361, startPoint y: 340, endPoint x: 313, endPoint y: 340, distance: 48.0
click at [313, 340] on div "Schedule Event Name Off Description arrow_drop_down [DATE] 12:00 AM [DATE] 12:0…" at bounding box center [784, 374] width 1568 height 749
type input "Rowan soccer vs [PERSON_NAME]"
click at [439, 389] on div at bounding box center [781, 388] width 888 height 21
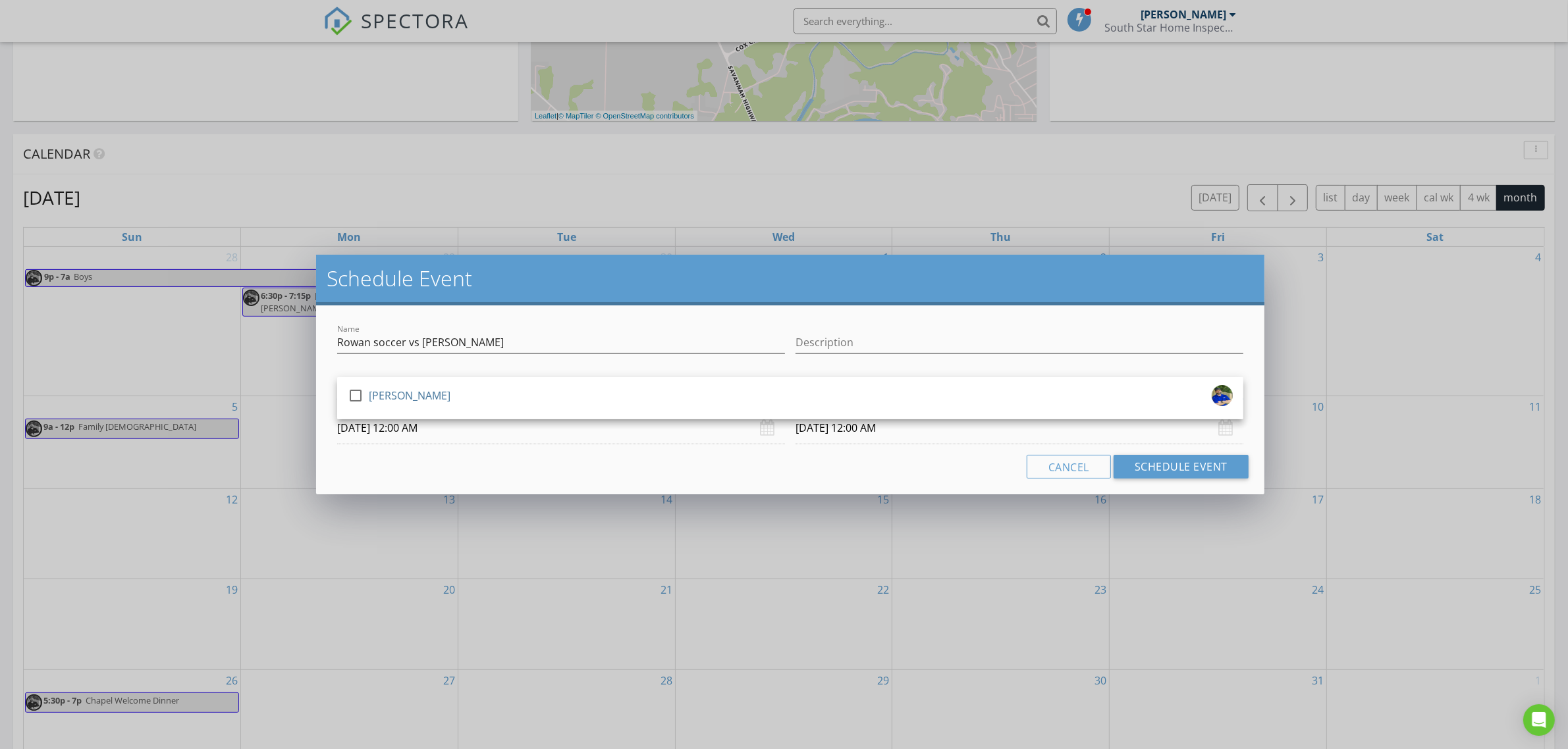
click at [439, 389] on div "check_box_outline_blank [PERSON_NAME]" at bounding box center [790, 398] width 885 height 26
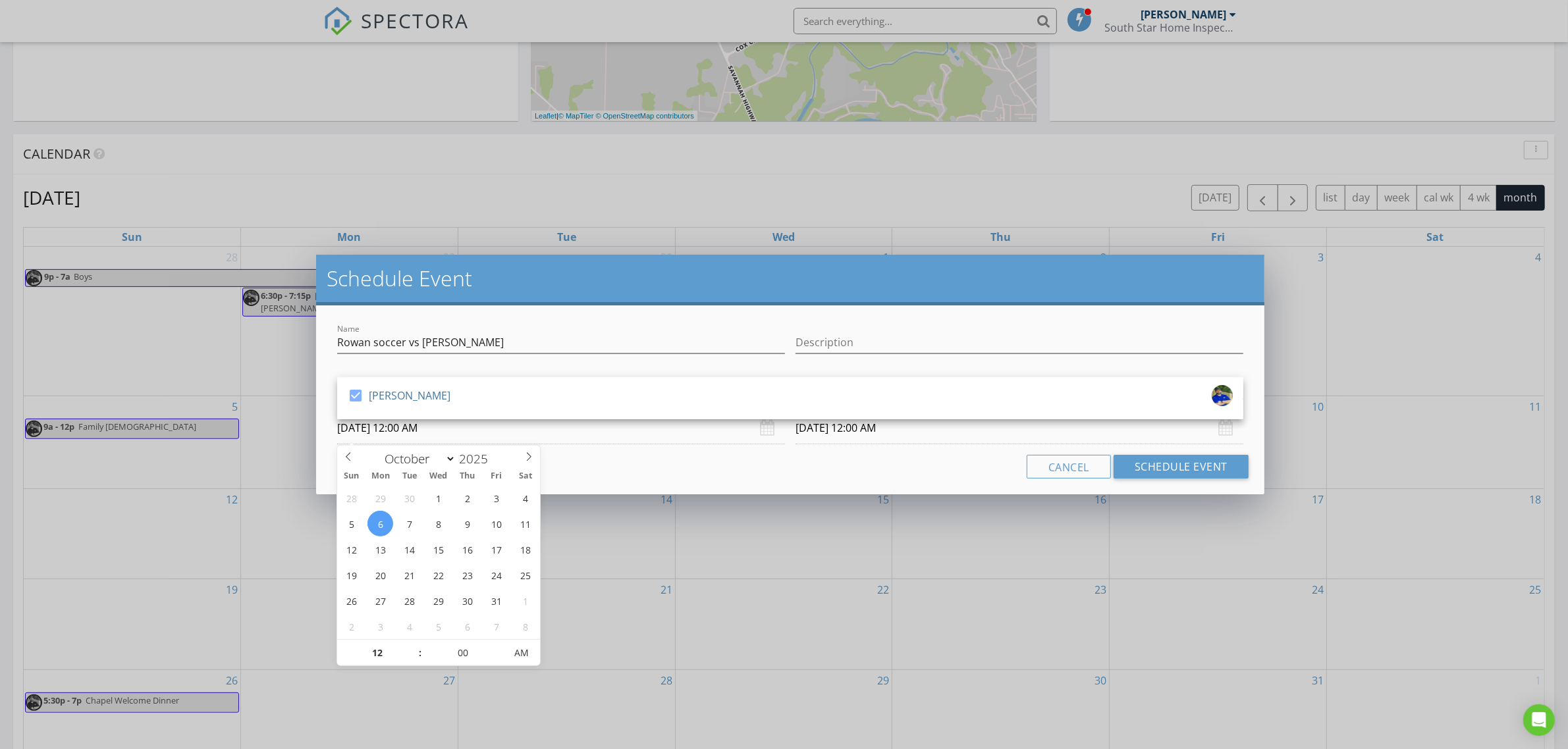
click at [462, 423] on input "[DATE] 12:00 AM" at bounding box center [561, 428] width 448 height 32
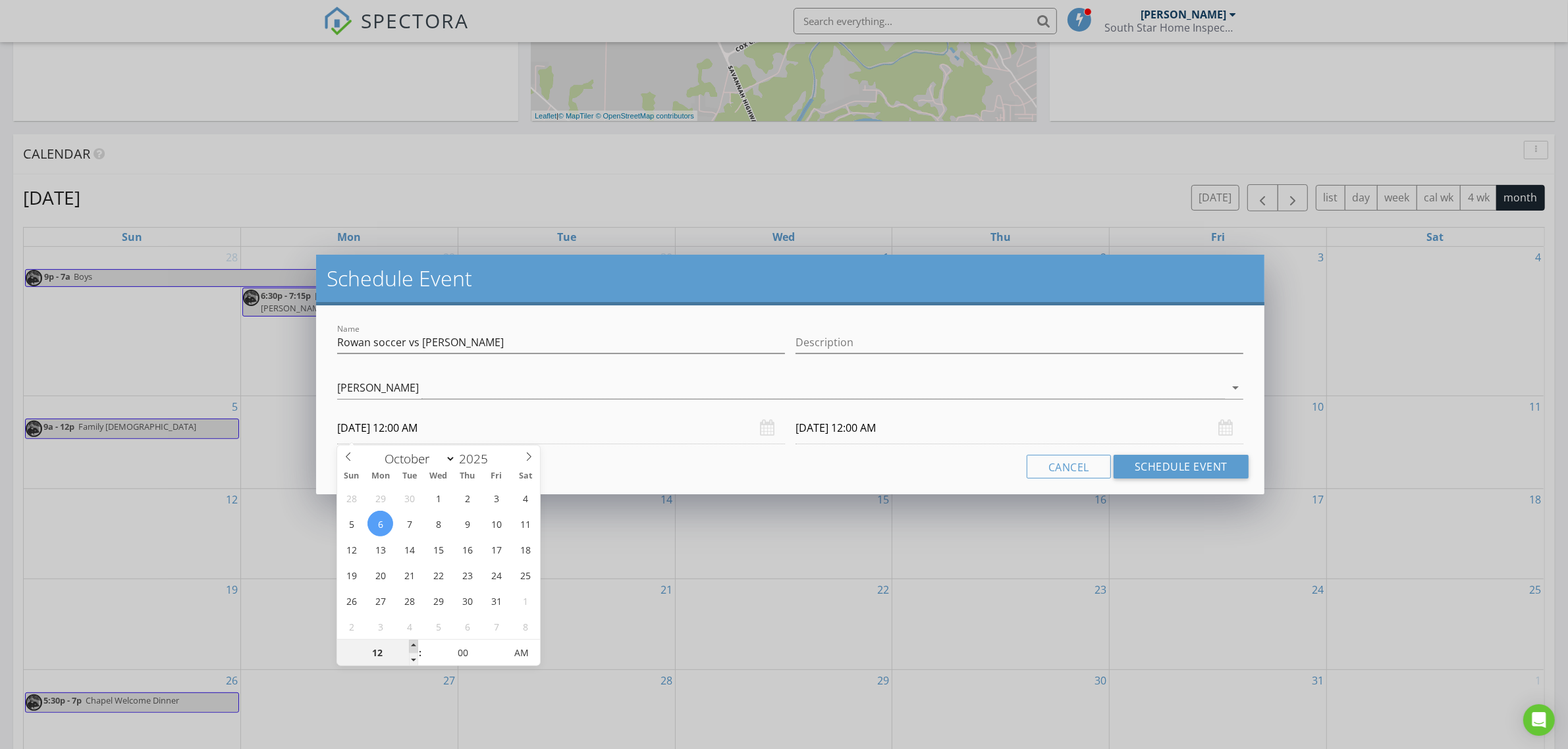
type input "01"
type input "[DATE] 1:00 AM"
click at [416, 647] on span at bounding box center [413, 647] width 9 height 13
type input "02"
type input "[DATE] 2:00 AM"
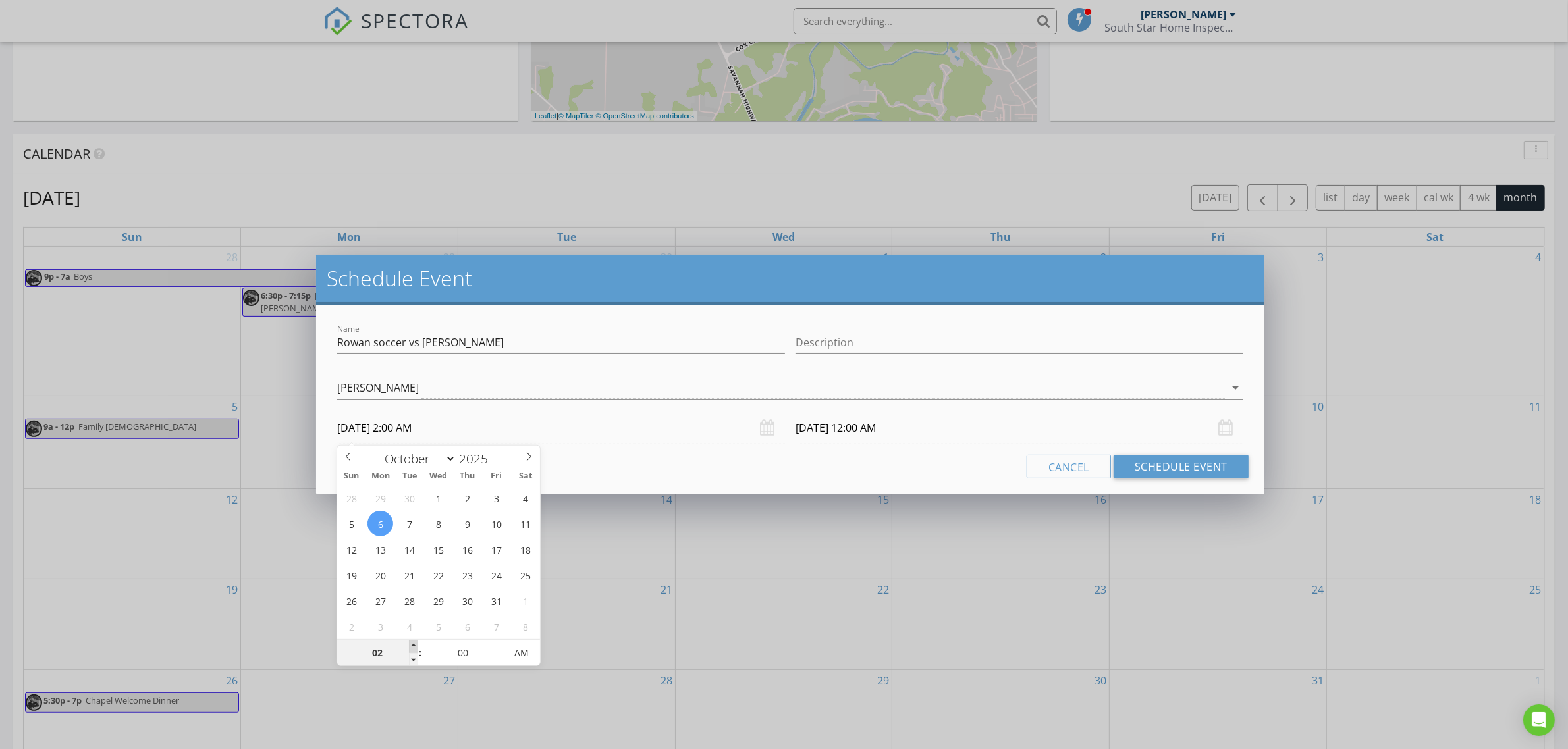
click at [416, 647] on span at bounding box center [413, 647] width 9 height 13
type input "03"
type input "[DATE] 3:00 AM"
click at [416, 647] on span at bounding box center [413, 647] width 9 height 13
type input "04"
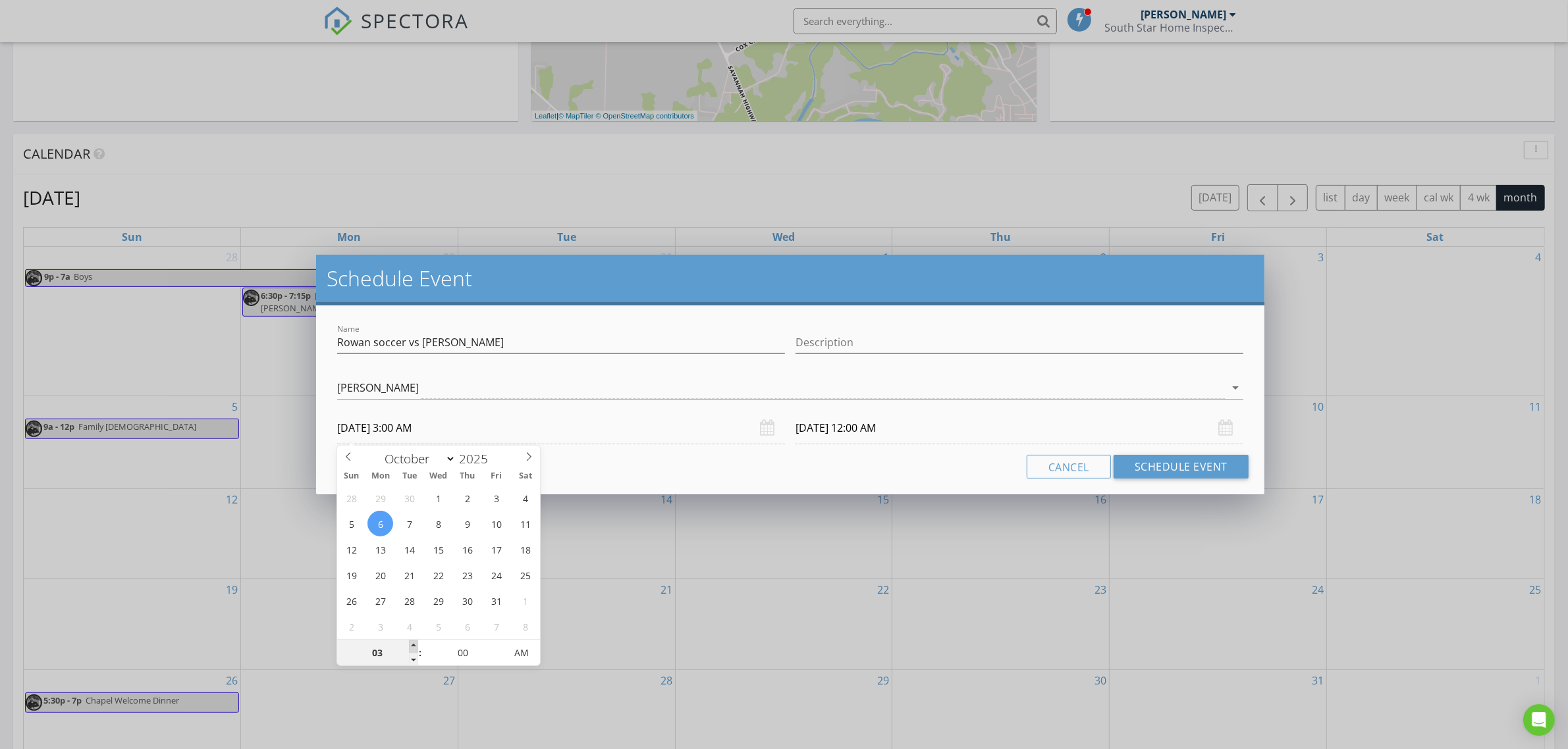
type input "[DATE] 4:00 AM"
click at [416, 647] on span at bounding box center [413, 647] width 9 height 13
type input "05"
type input "[DATE] 5:00 AM"
click at [415, 647] on span at bounding box center [413, 647] width 9 height 13
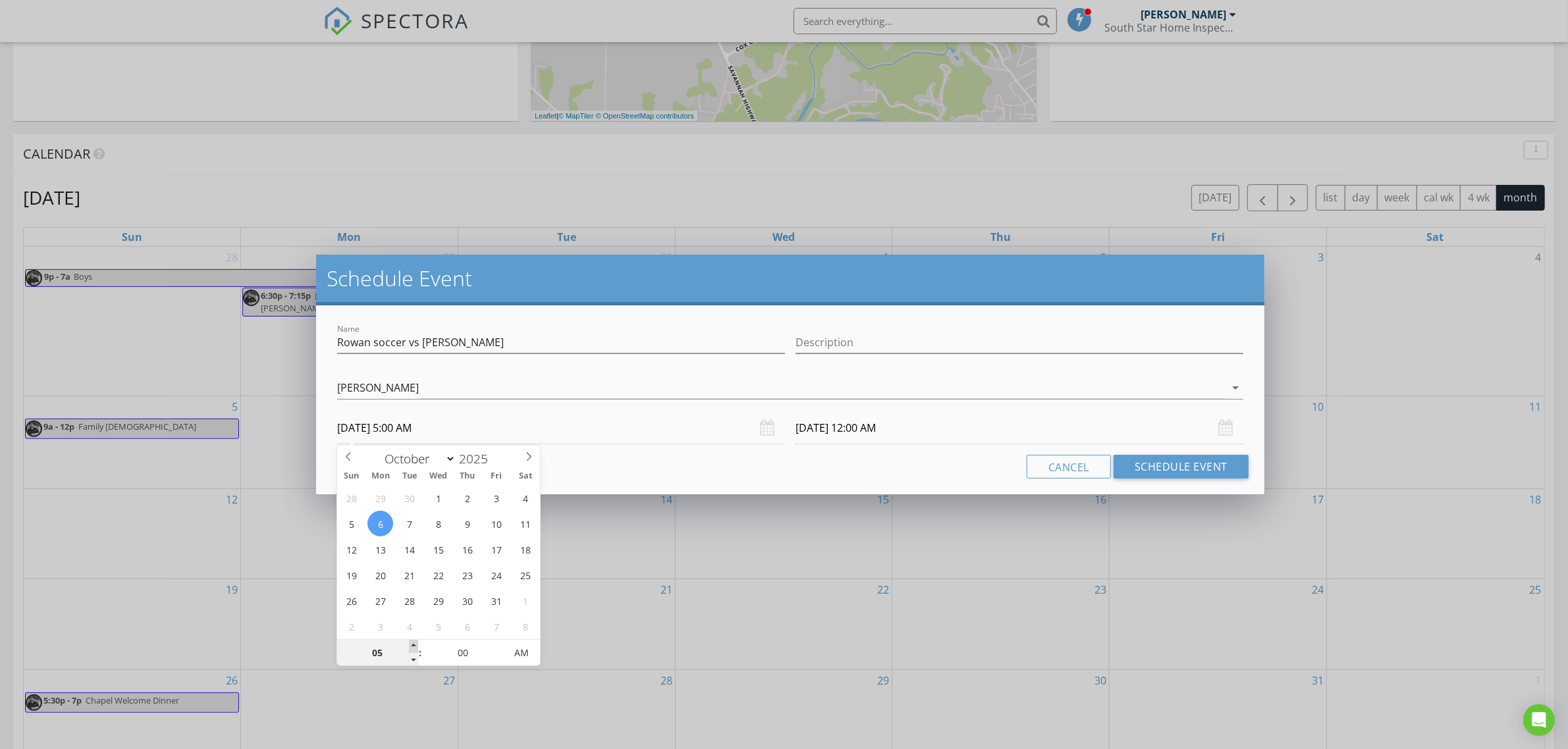
type input "06"
type input "[DATE] 6:00 AM"
click at [415, 647] on span at bounding box center [413, 647] width 9 height 13
type input "06"
type input "[DATE] 6:00 AM"
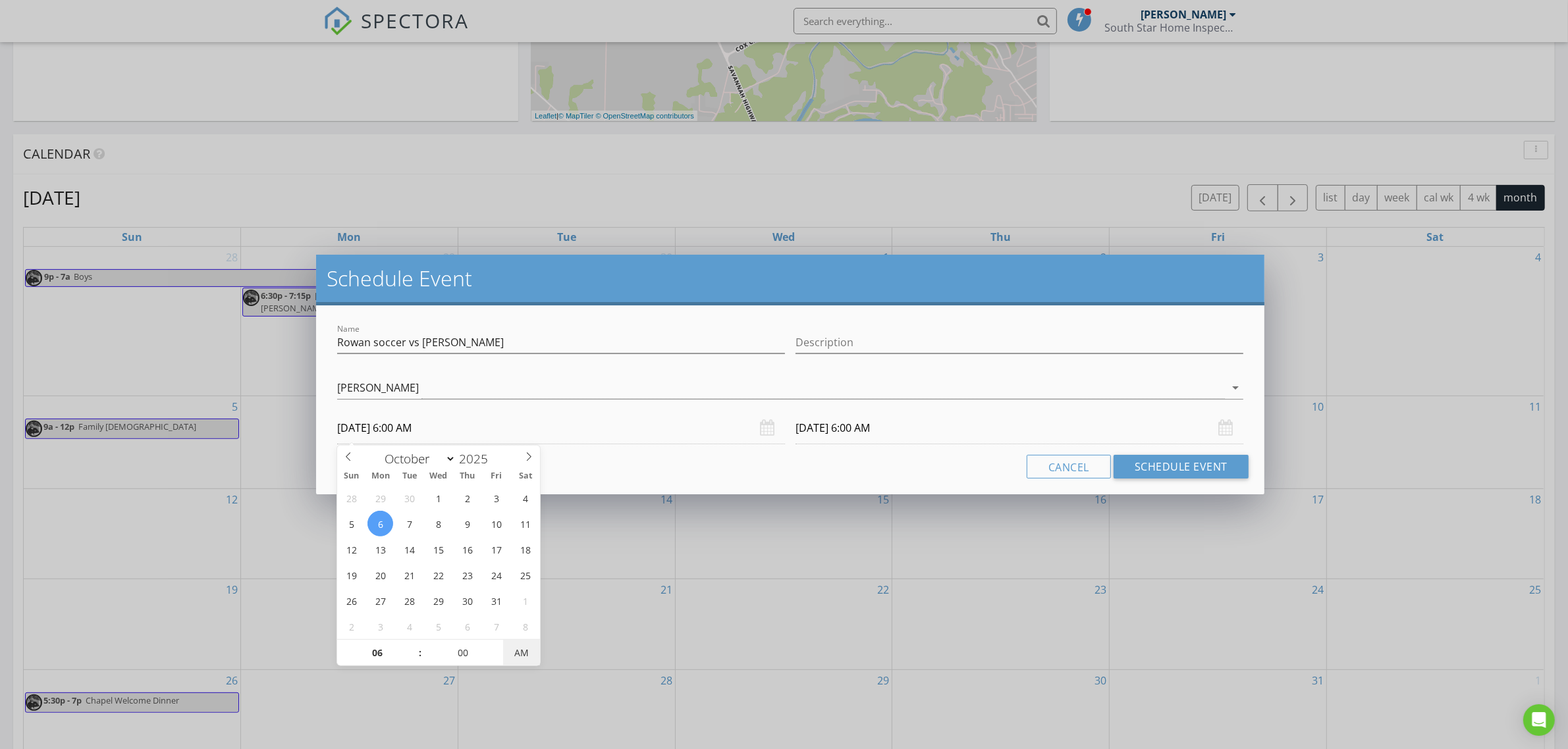
type input "[DATE] 6:00 PM"
click at [521, 653] on span "AM" at bounding box center [521, 653] width 36 height 26
click at [831, 429] on input "[DATE] 6:00 PM" at bounding box center [1019, 428] width 448 height 32
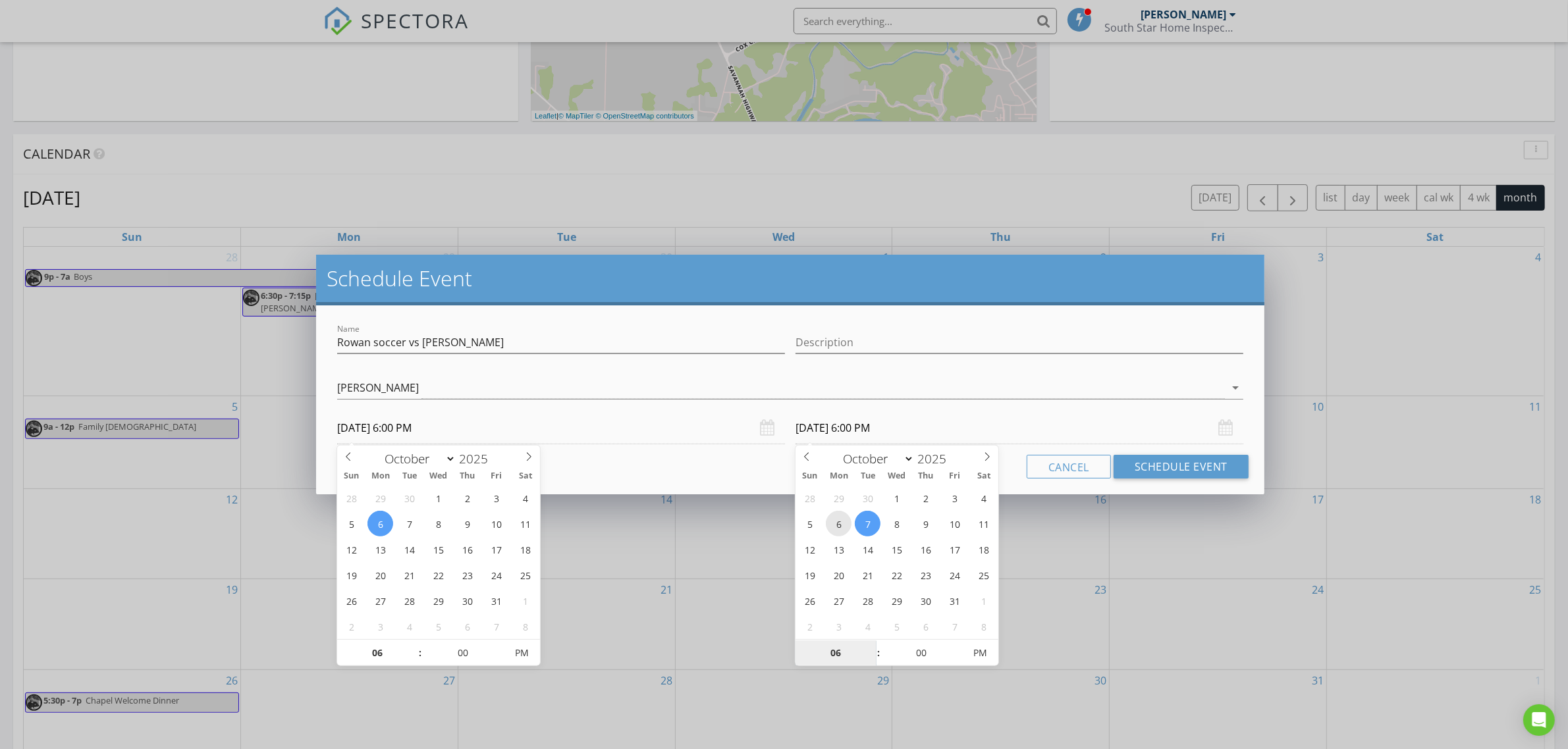
type input "[DATE] 6:00 PM"
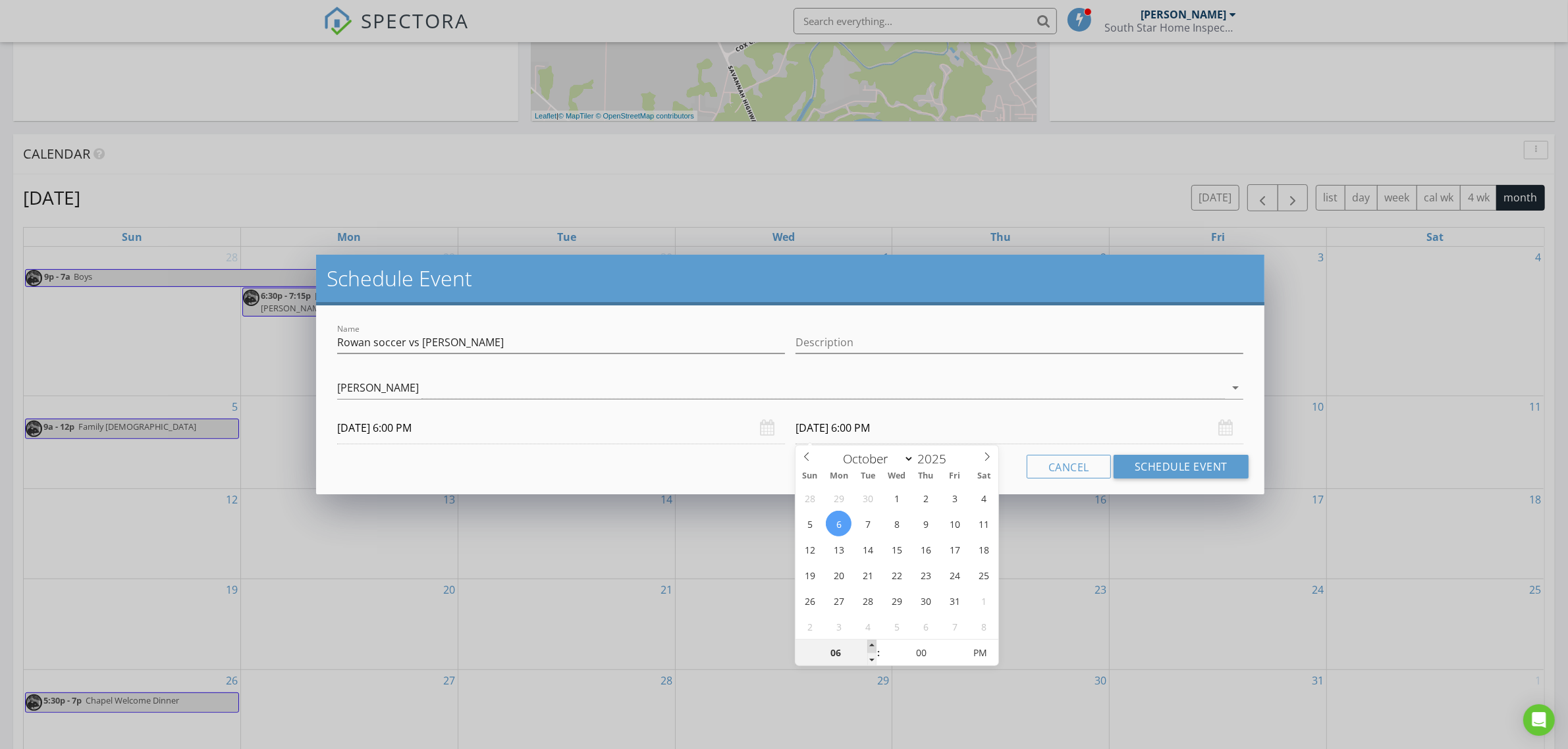
type input "07"
type input "[DATE] 7:00 PM"
click at [872, 644] on span at bounding box center [872, 647] width 9 height 13
click at [1173, 473] on button "Schedule Event" at bounding box center [1181, 466] width 135 height 23
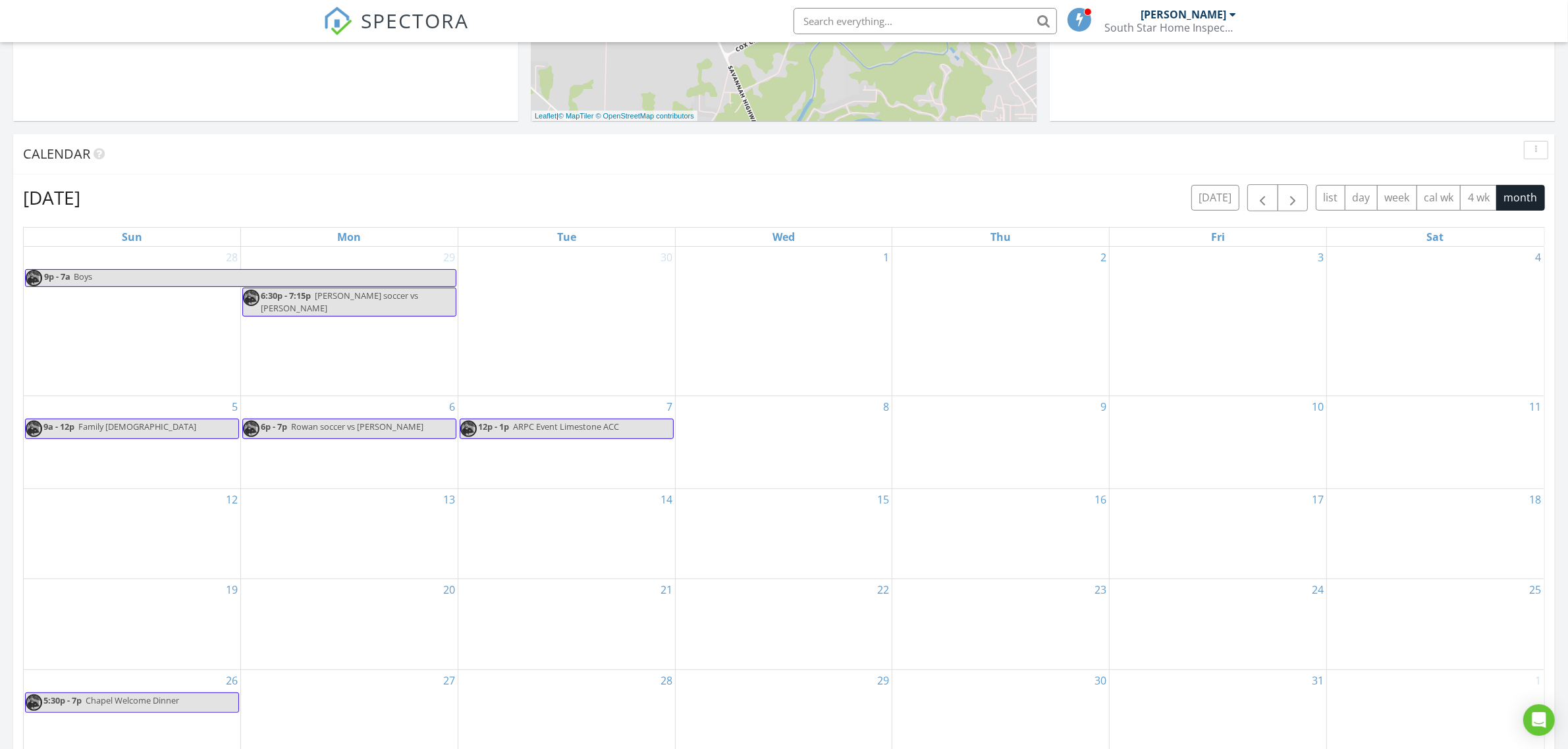
click at [386, 599] on div "20" at bounding box center [349, 624] width 217 height 90
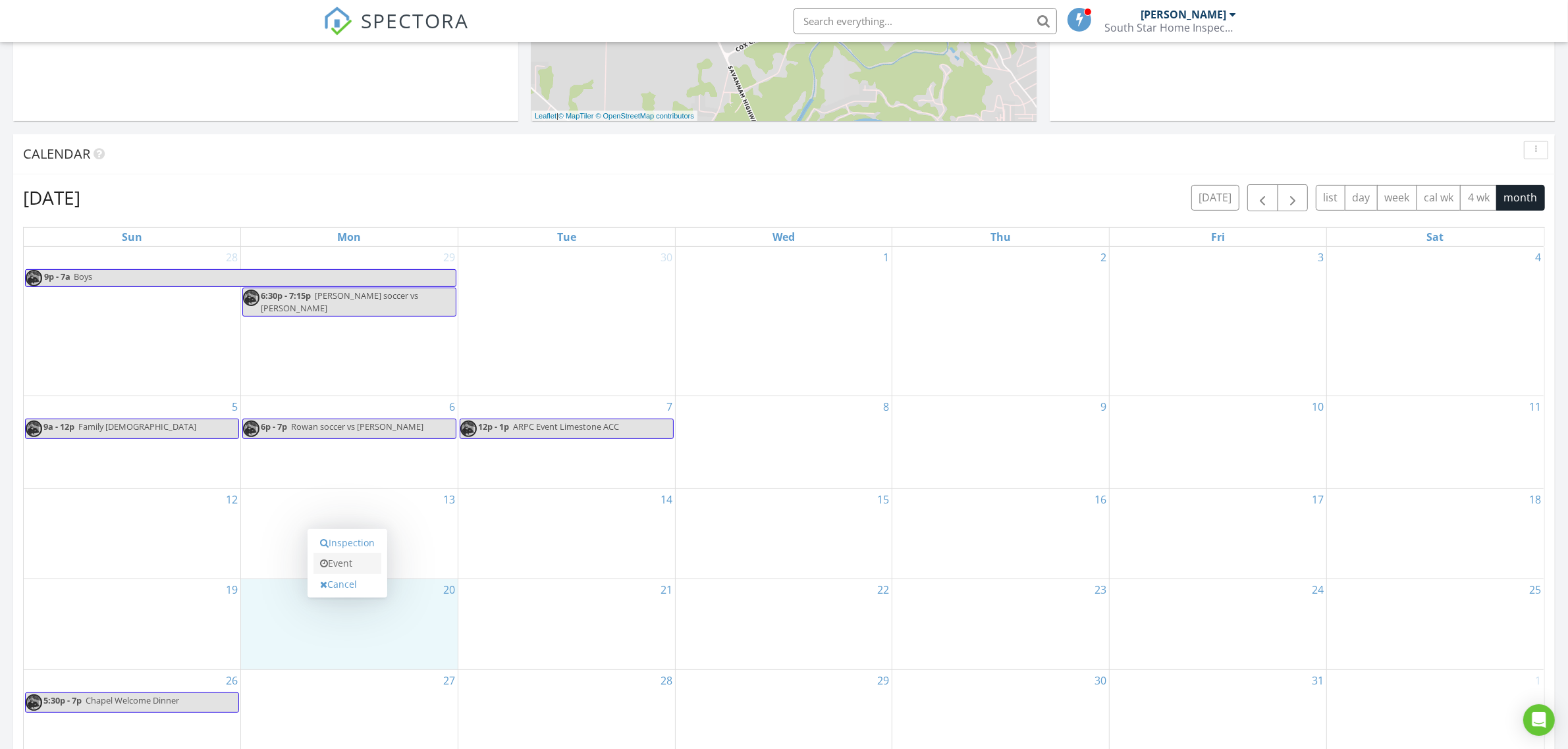
click at [350, 564] on link "Event" at bounding box center [347, 564] width 68 height 21
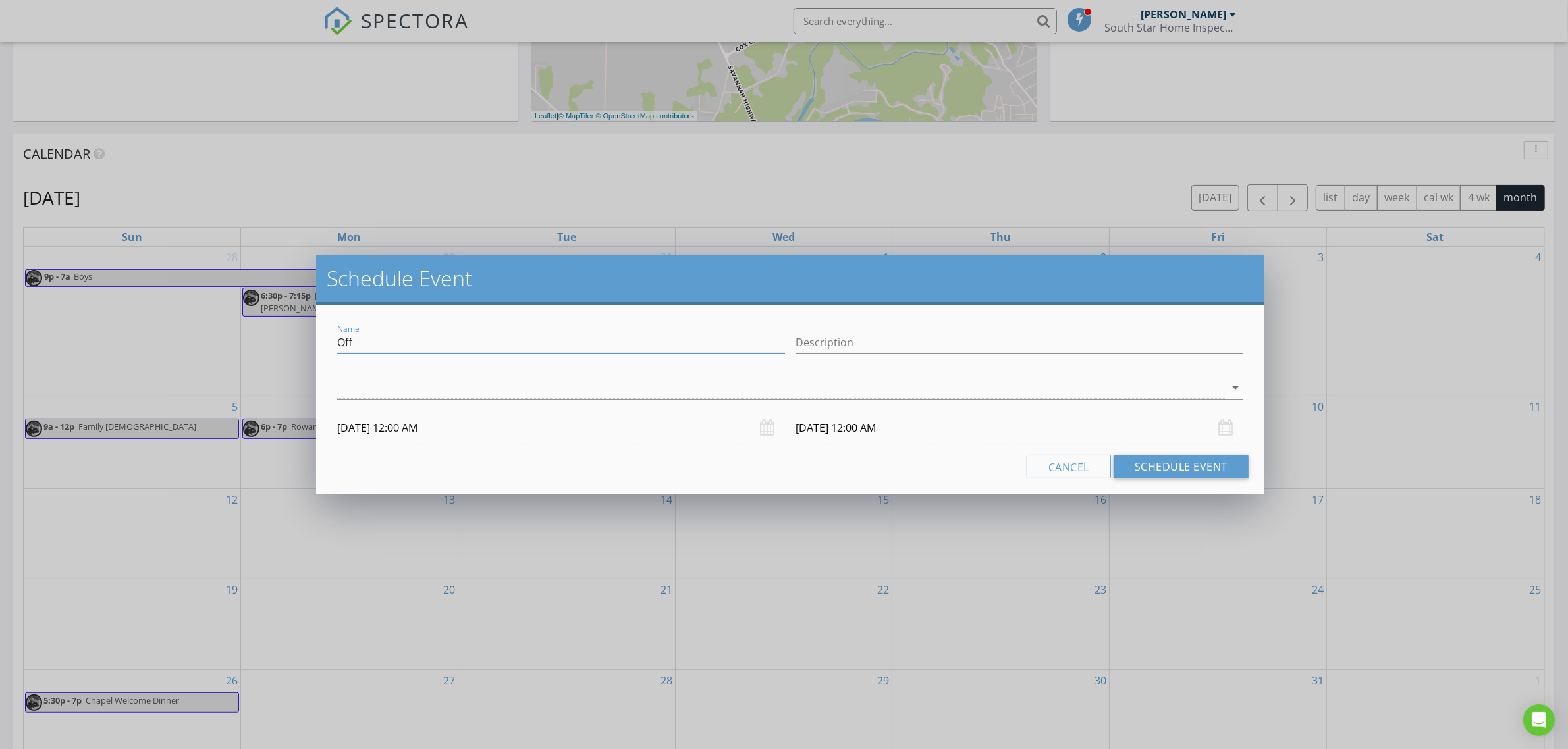
drag, startPoint x: 363, startPoint y: 346, endPoint x: 324, endPoint y: 346, distance: 39.0
click at [326, 346] on div "Name Off Description arrow_drop_down [DATE] 12:00 AM [DATE] 12:00 AM Cancel Sch…" at bounding box center [791, 400] width 949 height 189
type input "Rowan soccer vs [PERSON_NAME]"
click at [403, 381] on div at bounding box center [781, 388] width 888 height 21
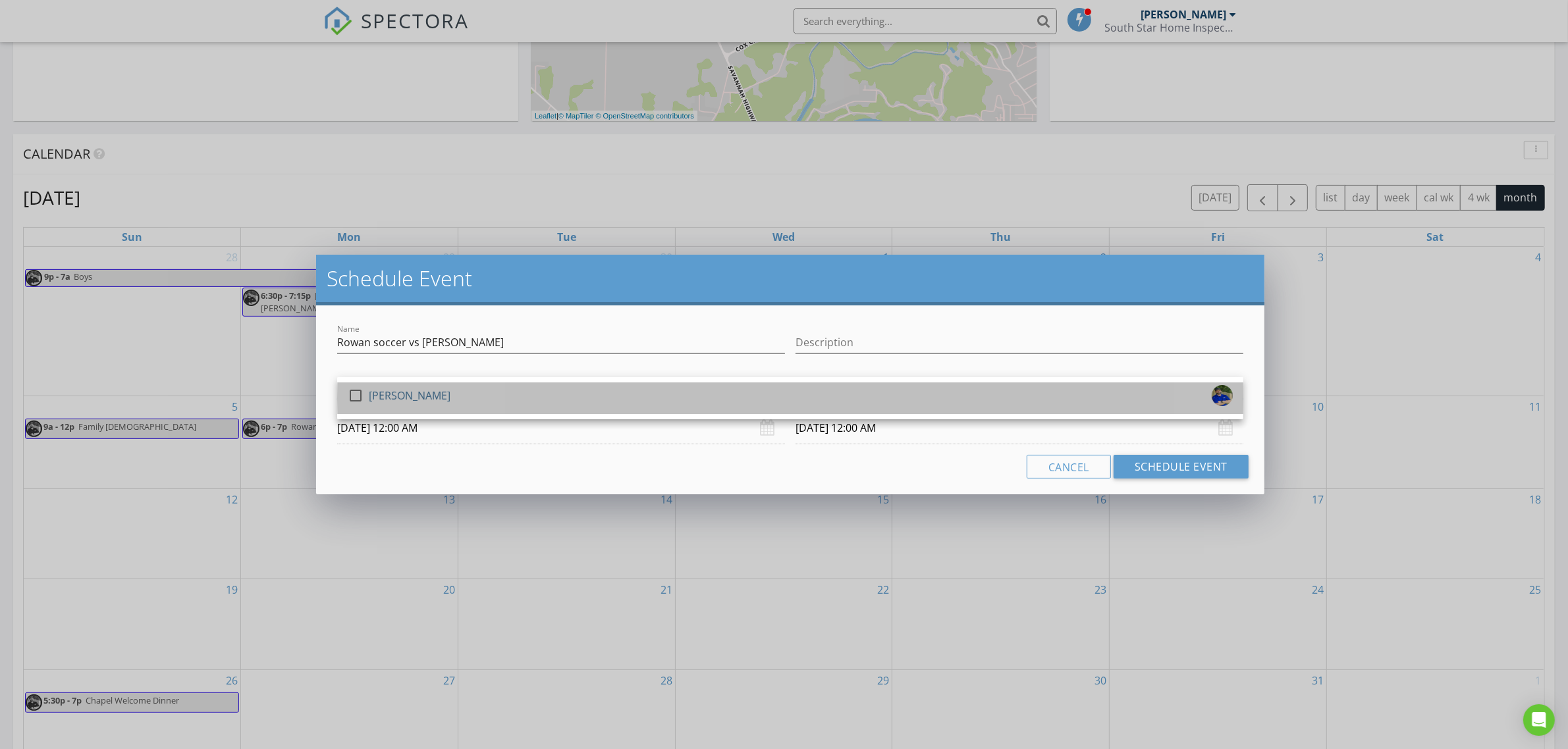
click at [412, 393] on div "[PERSON_NAME]" at bounding box center [409, 396] width 82 height 21
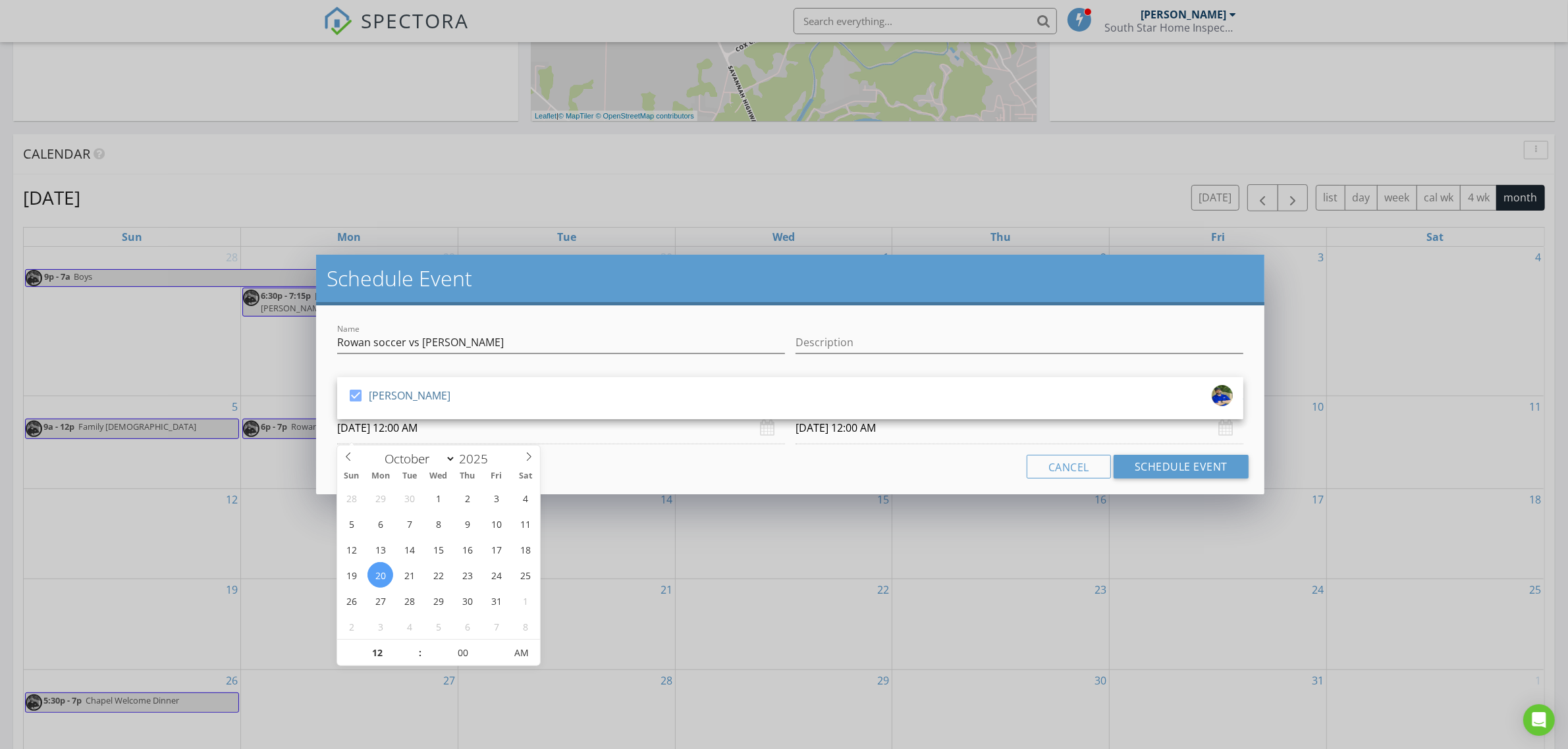
click at [423, 433] on input "[DATE] 12:00 AM" at bounding box center [561, 428] width 448 height 32
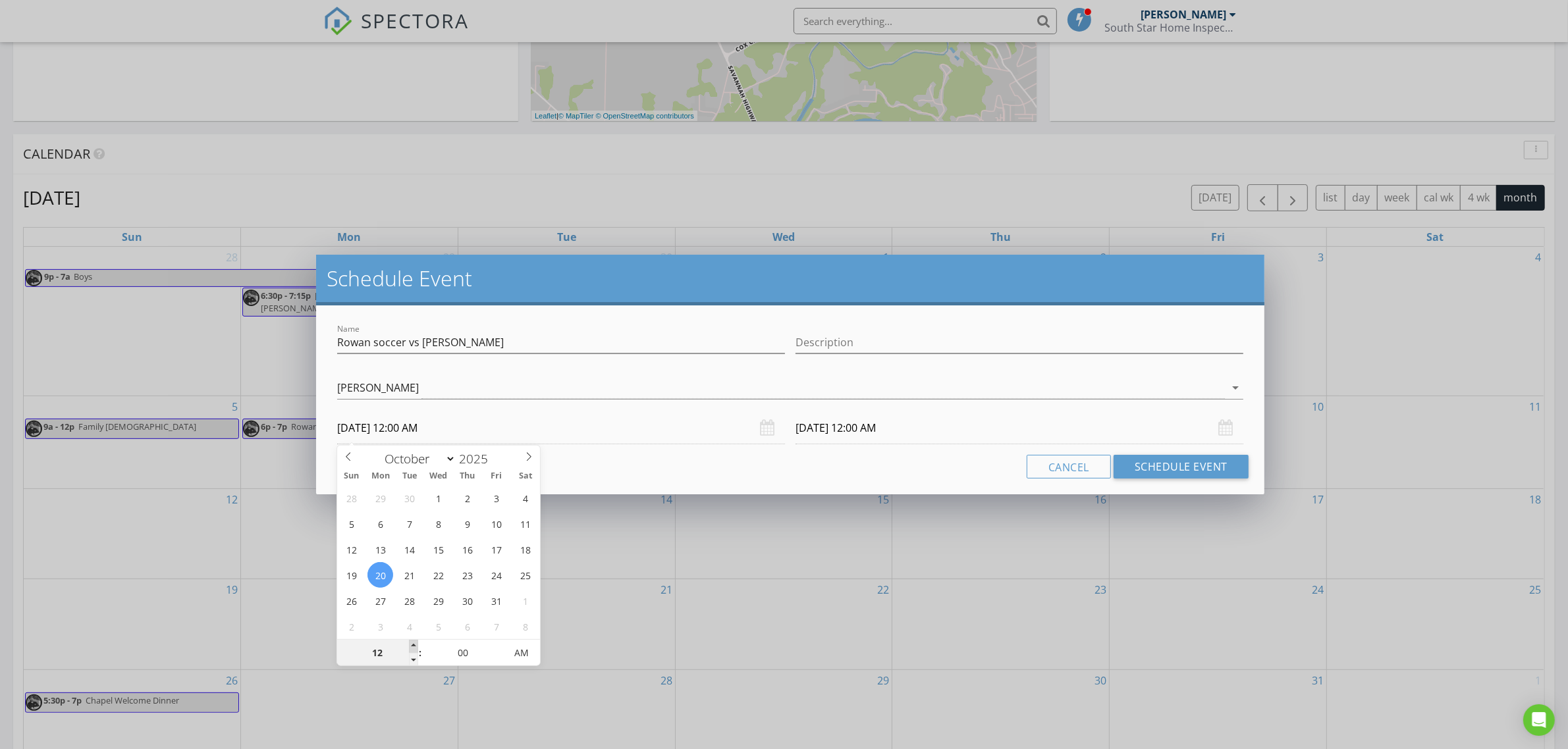
type input "01"
type input "[DATE] 1:00 AM"
click at [415, 646] on span at bounding box center [413, 647] width 9 height 13
type input "02"
type input "[DATE] 2:00 AM"
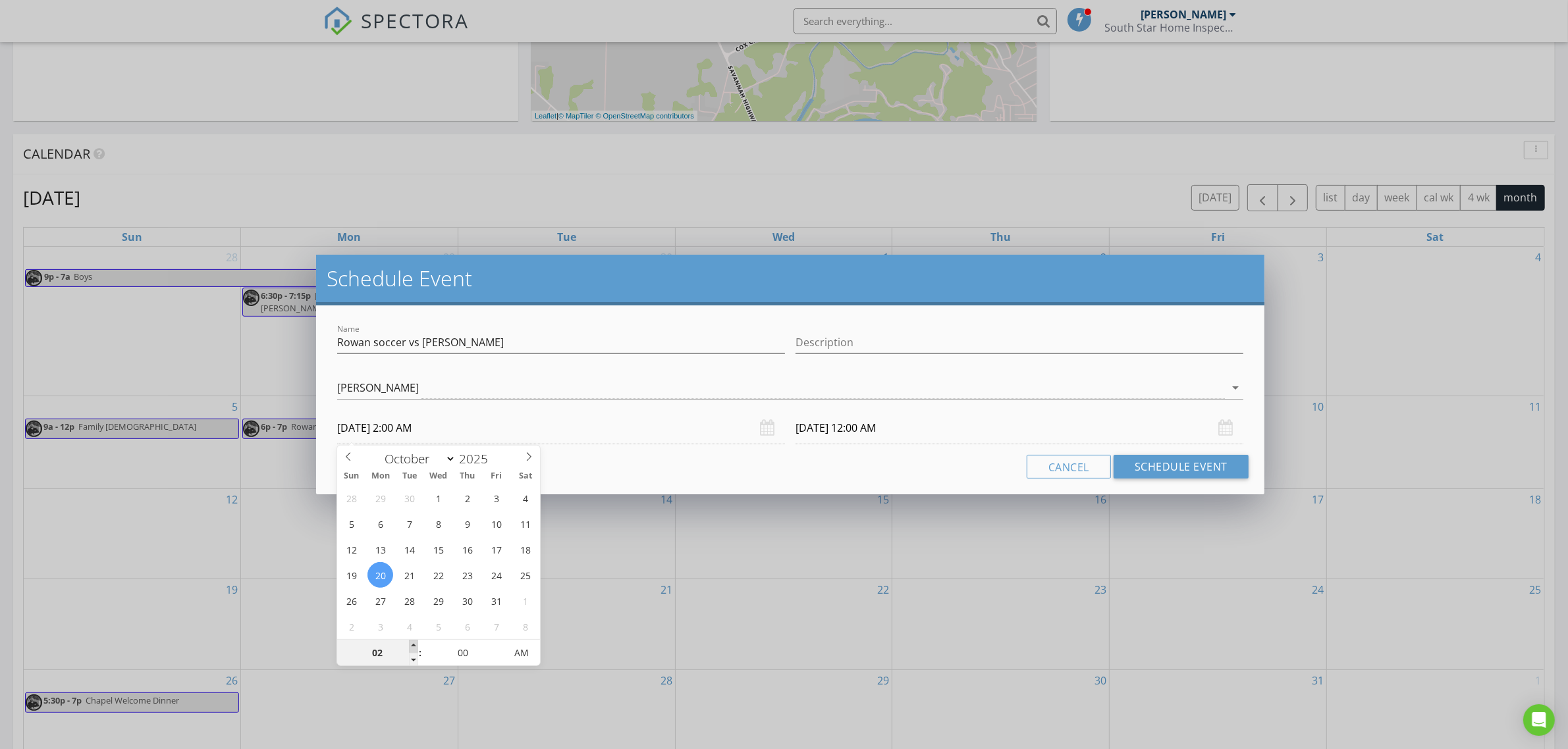
click at [415, 646] on span at bounding box center [413, 647] width 9 height 13
type input "03"
type input "[DATE] 3:00 AM"
click at [415, 646] on span at bounding box center [413, 647] width 9 height 13
type input "04"
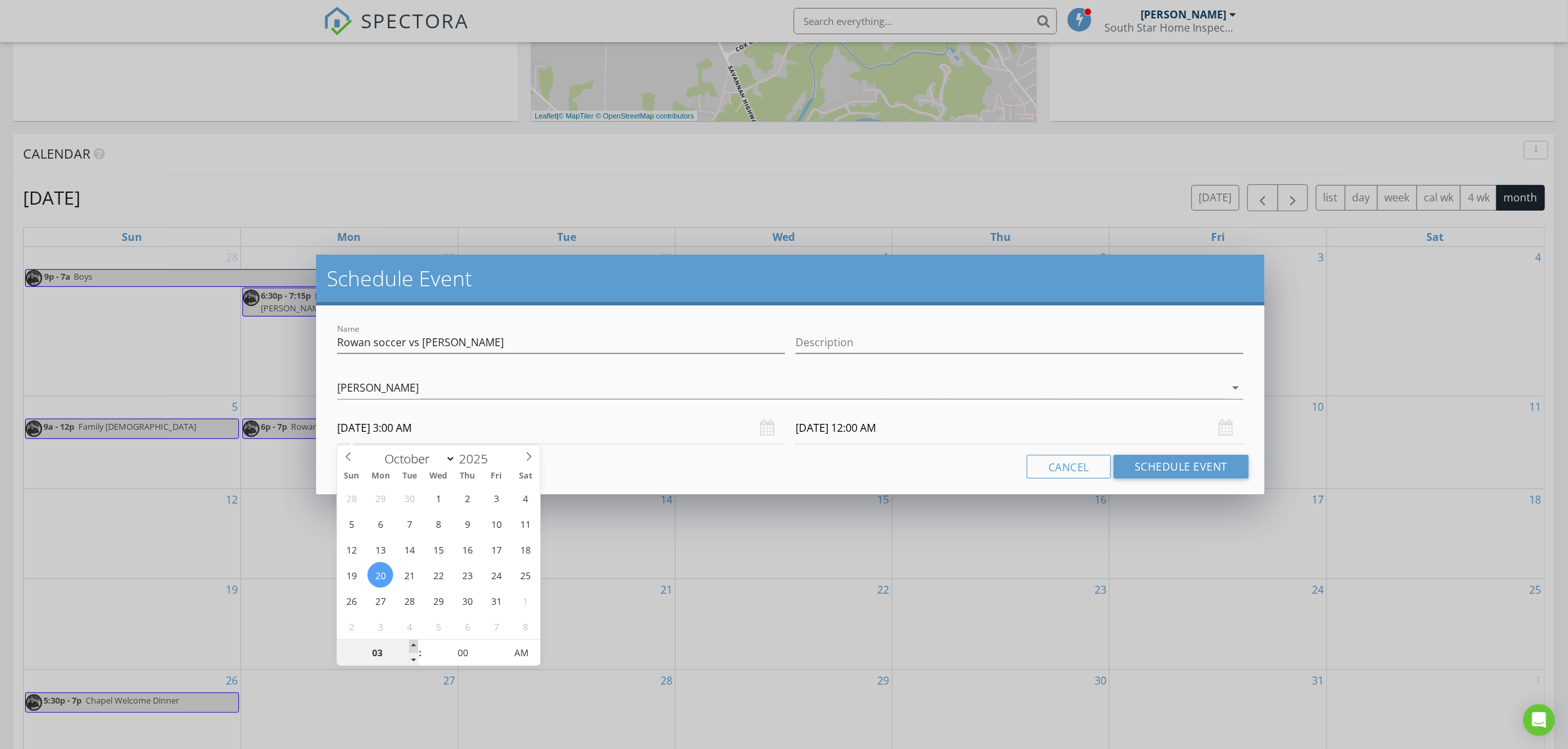
type input "[DATE] 4:00 AM"
click at [415, 646] on span at bounding box center [413, 647] width 9 height 13
type input "05"
type input "[DATE] 5:00 AM"
click at [415, 646] on span at bounding box center [413, 647] width 9 height 13
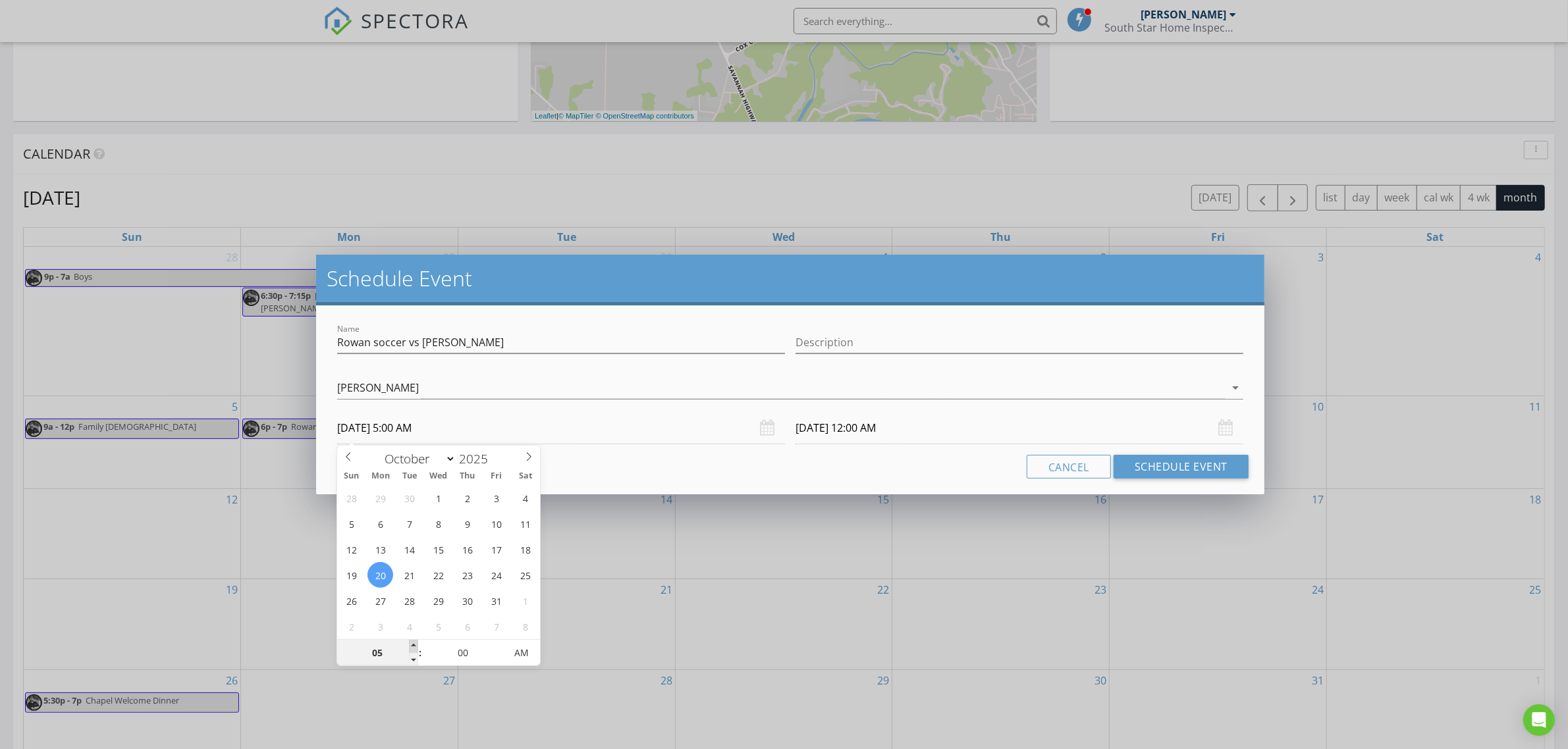
type input "06"
type input "[DATE] 6:00 AM"
click at [415, 646] on span at bounding box center [413, 647] width 9 height 13
type input "06"
type input "[DATE] 6:00 AM"
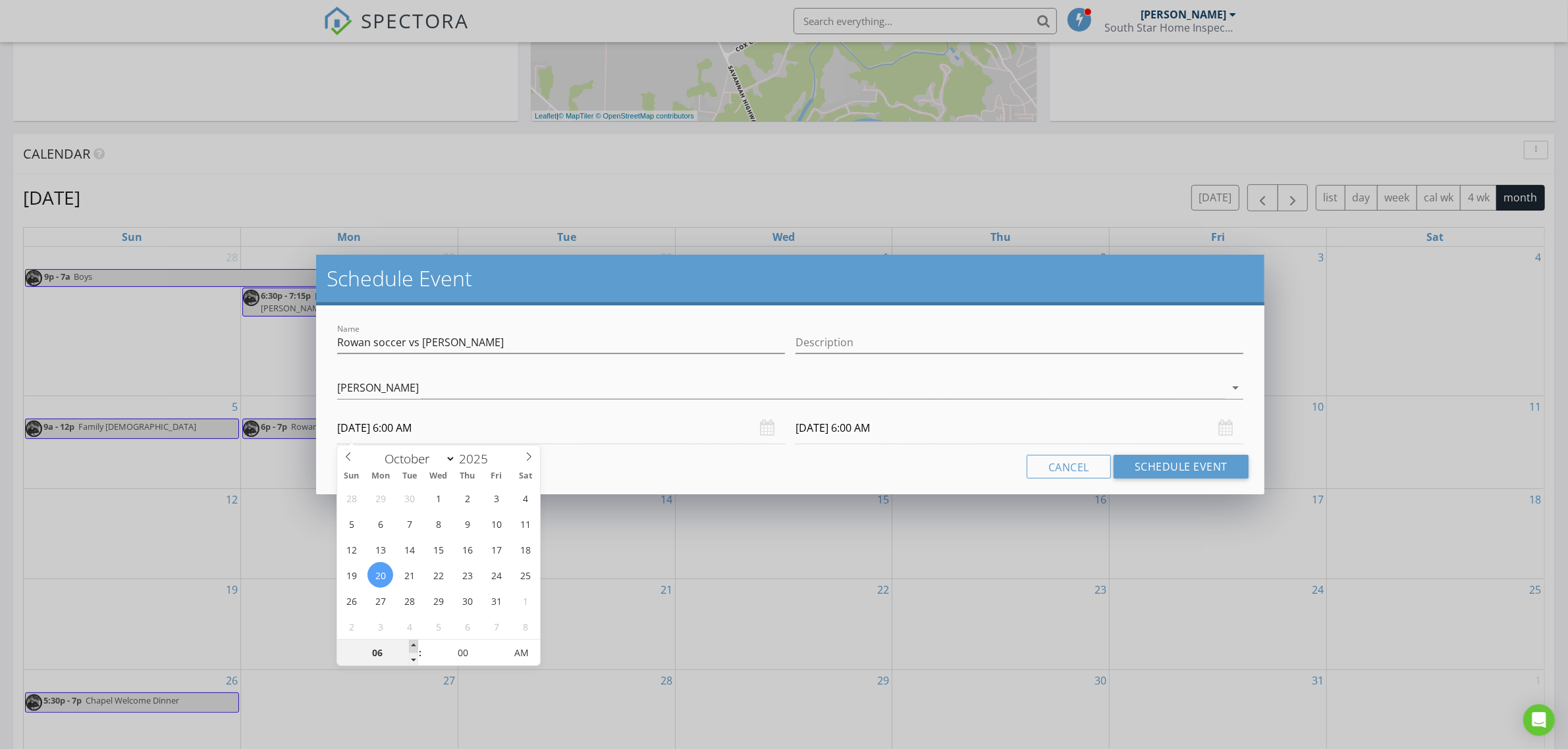
type input "07"
type input "[DATE] 7:00 AM"
click at [415, 646] on span at bounding box center [413, 647] width 9 height 13
type input "07"
type input "[DATE] 7:00 AM"
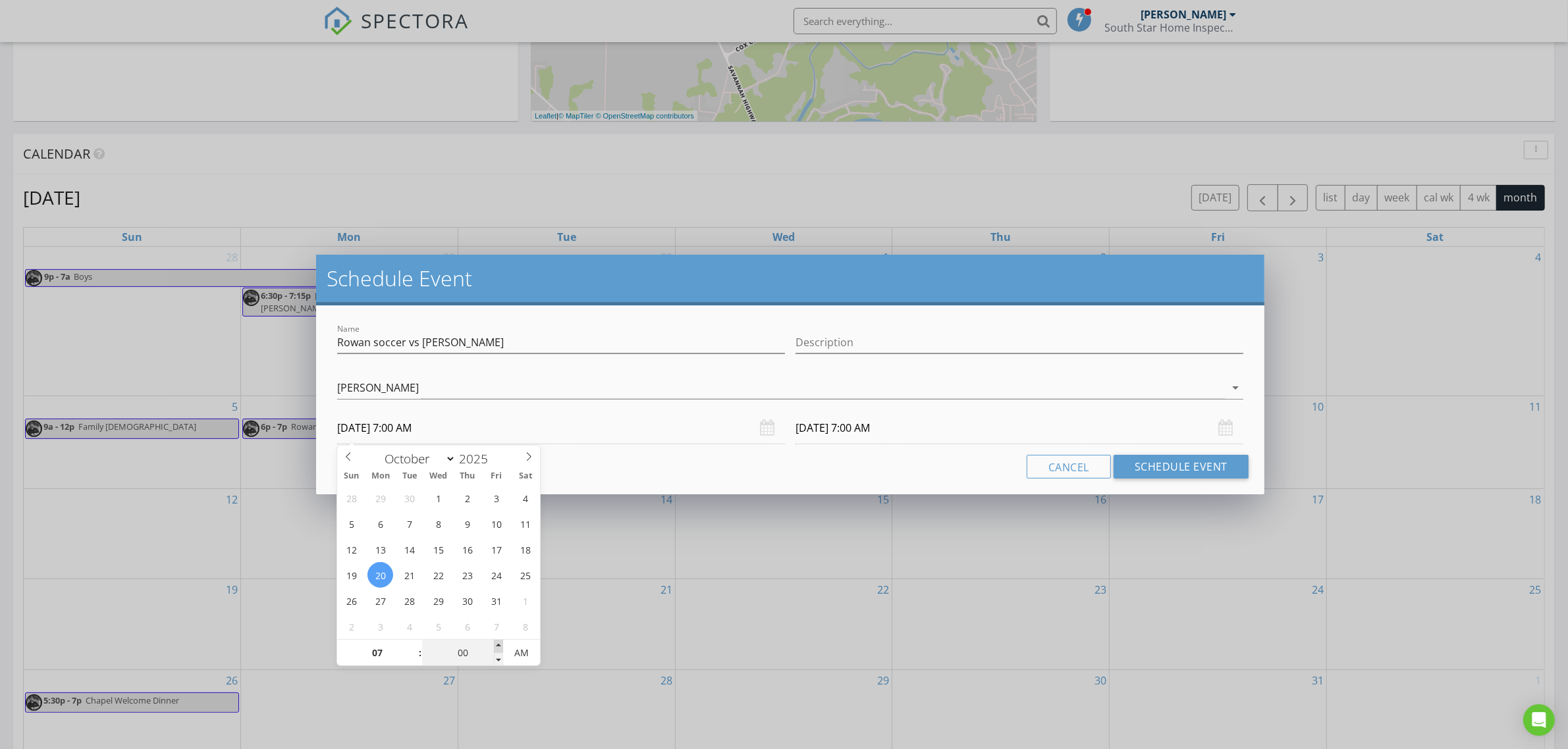
type input "05"
type input "[DATE] 7:05 AM"
click at [501, 649] on span at bounding box center [498, 647] width 9 height 13
type input "10"
type input "[DATE] 7:10 AM"
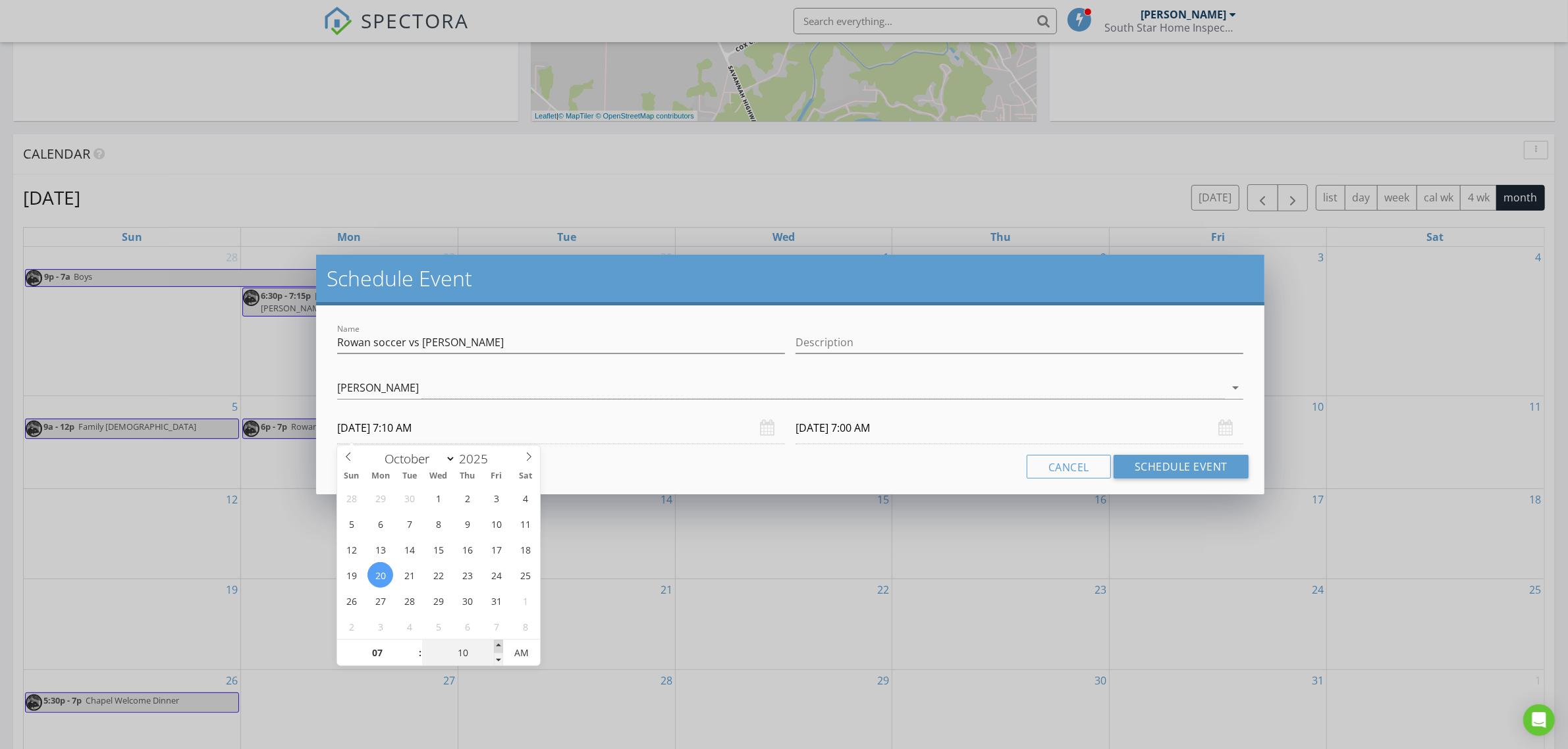
click at [501, 649] on span at bounding box center [498, 647] width 9 height 13
type input "15"
type input "[DATE] 7:15 AM"
click at [501, 649] on span at bounding box center [498, 647] width 9 height 13
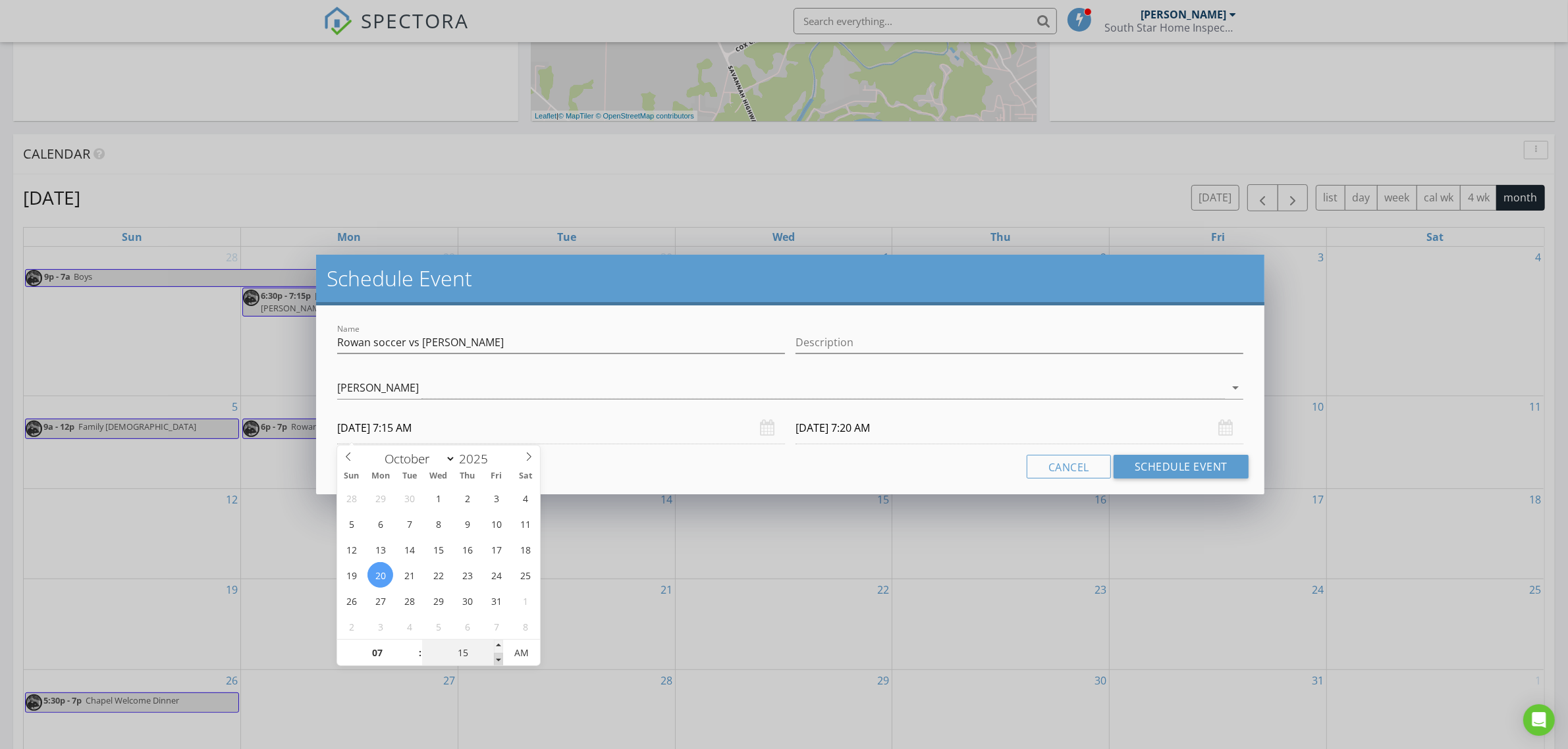
click at [500, 659] on span at bounding box center [498, 660] width 9 height 13
click at [524, 657] on span "PM" at bounding box center [521, 653] width 36 height 26
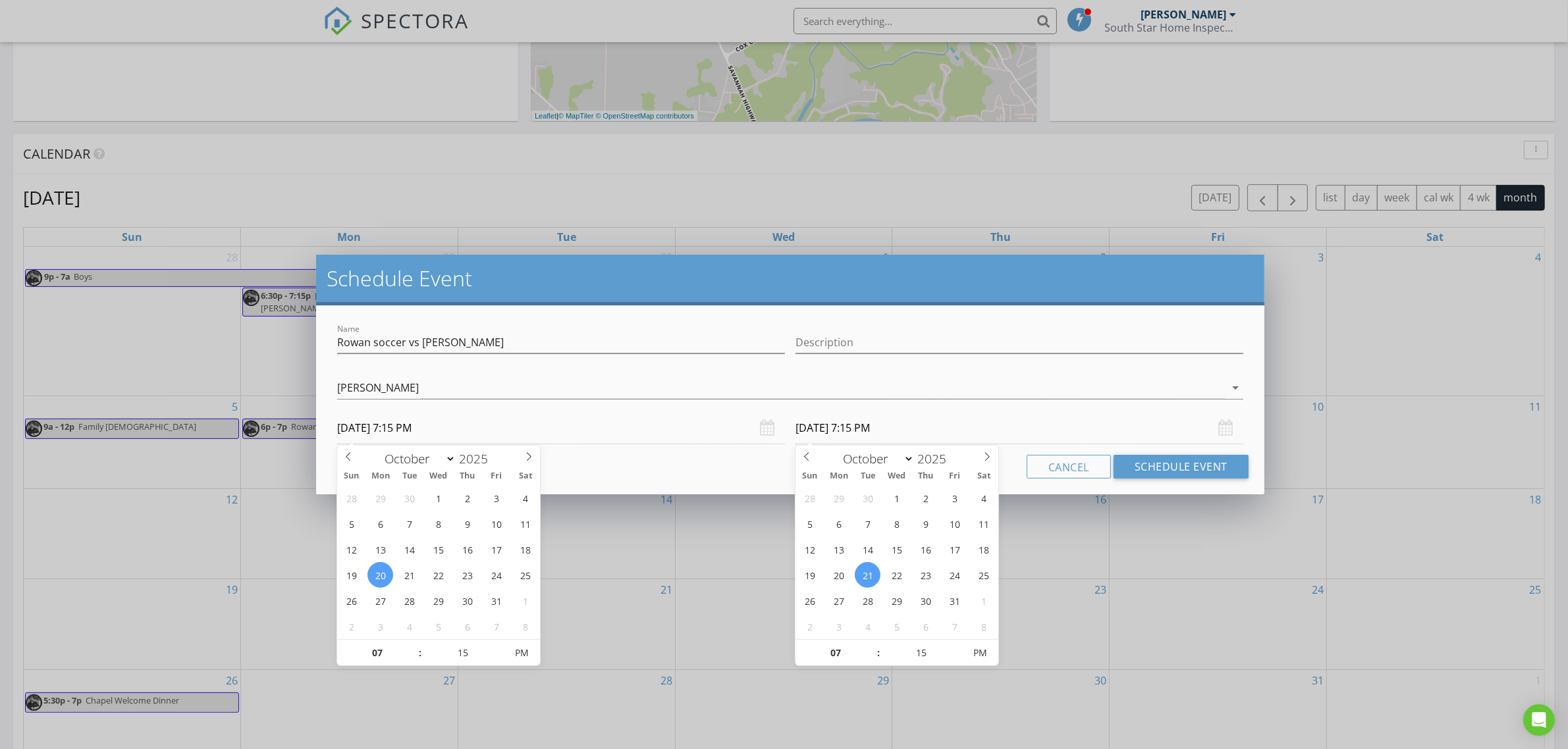
click at [857, 439] on input "[DATE] 7:15 PM" at bounding box center [1019, 428] width 448 height 32
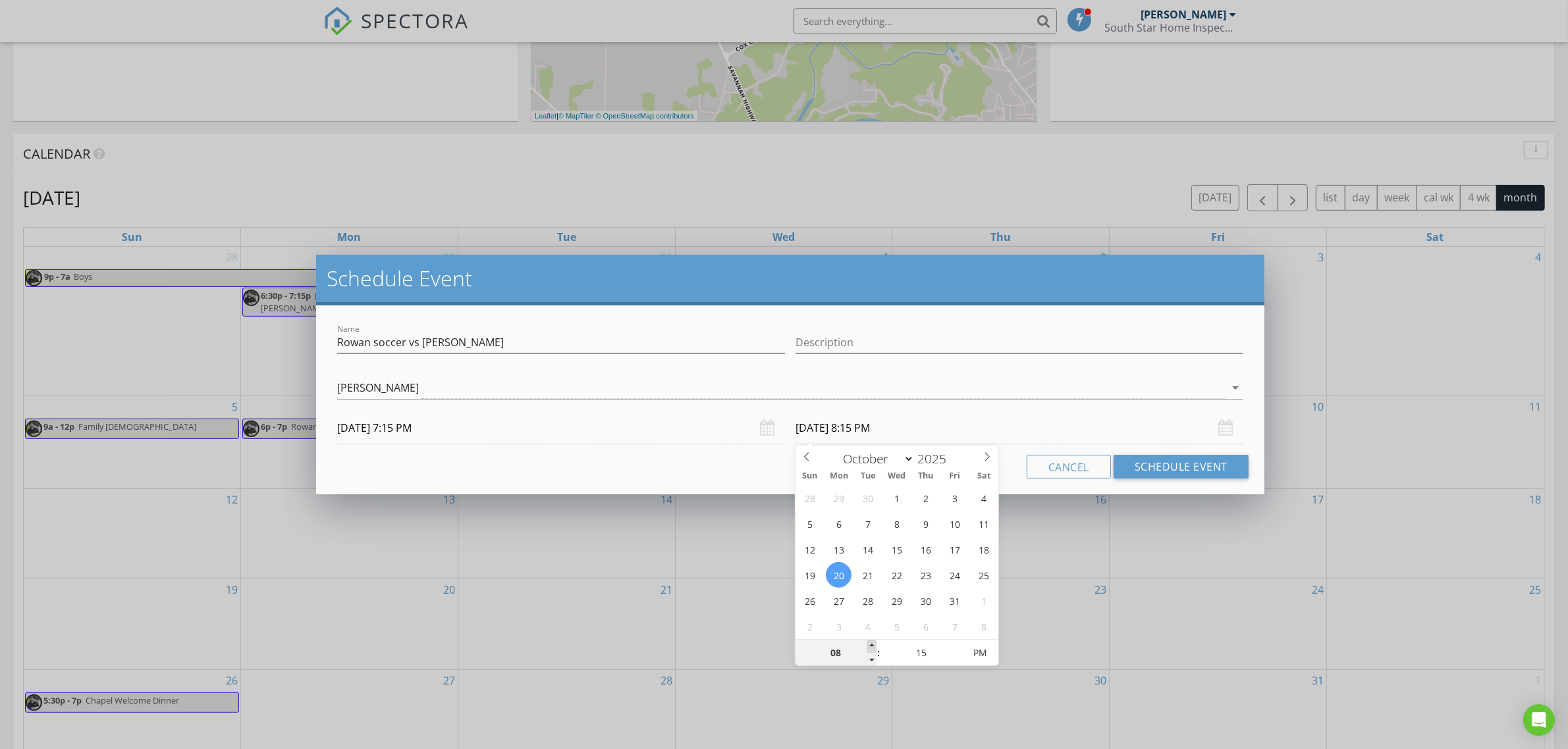
click at [870, 647] on span at bounding box center [872, 647] width 9 height 13
click at [1148, 463] on button "Schedule Event" at bounding box center [1181, 466] width 135 height 23
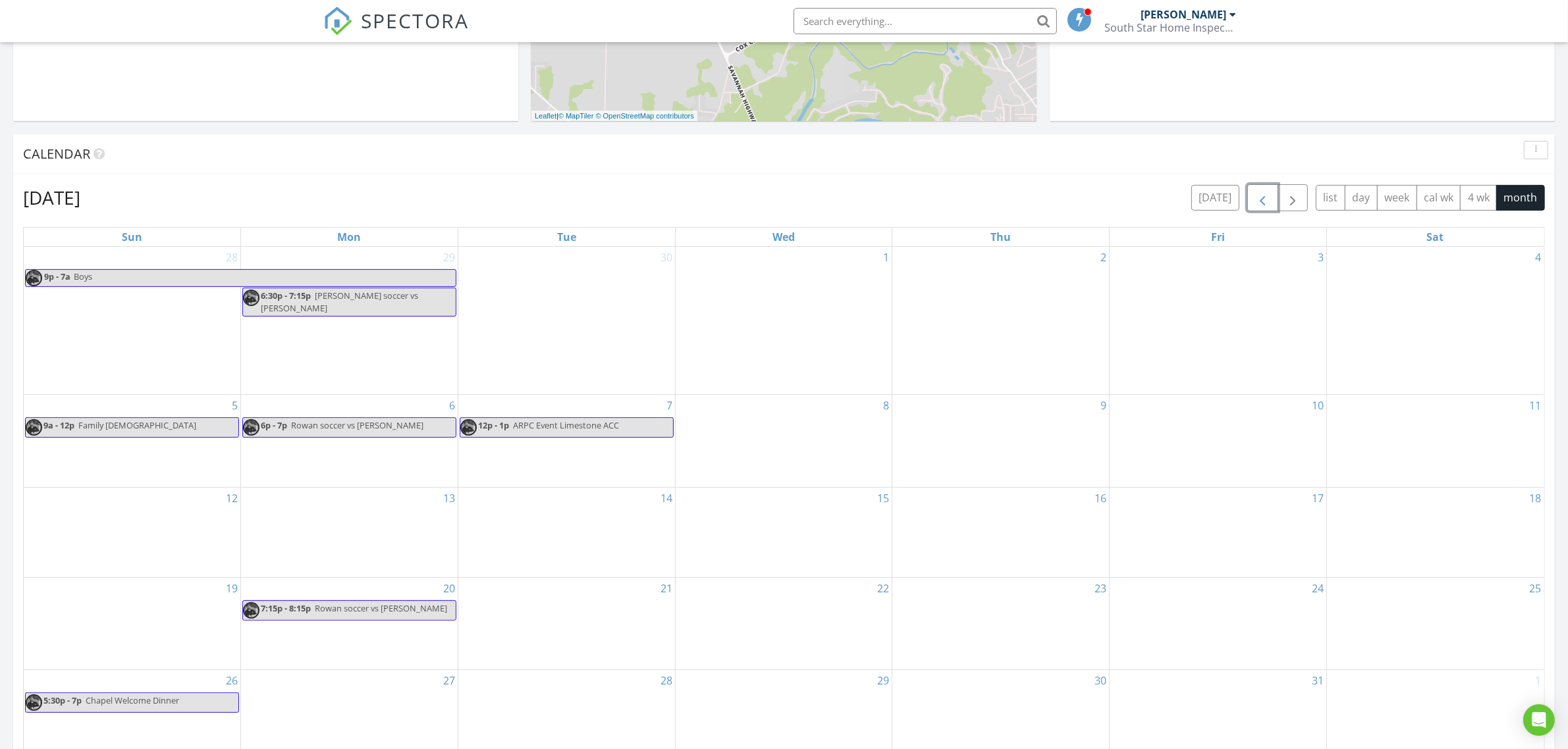
click at [1258, 205] on span "button" at bounding box center [1263, 199] width 16 height 16
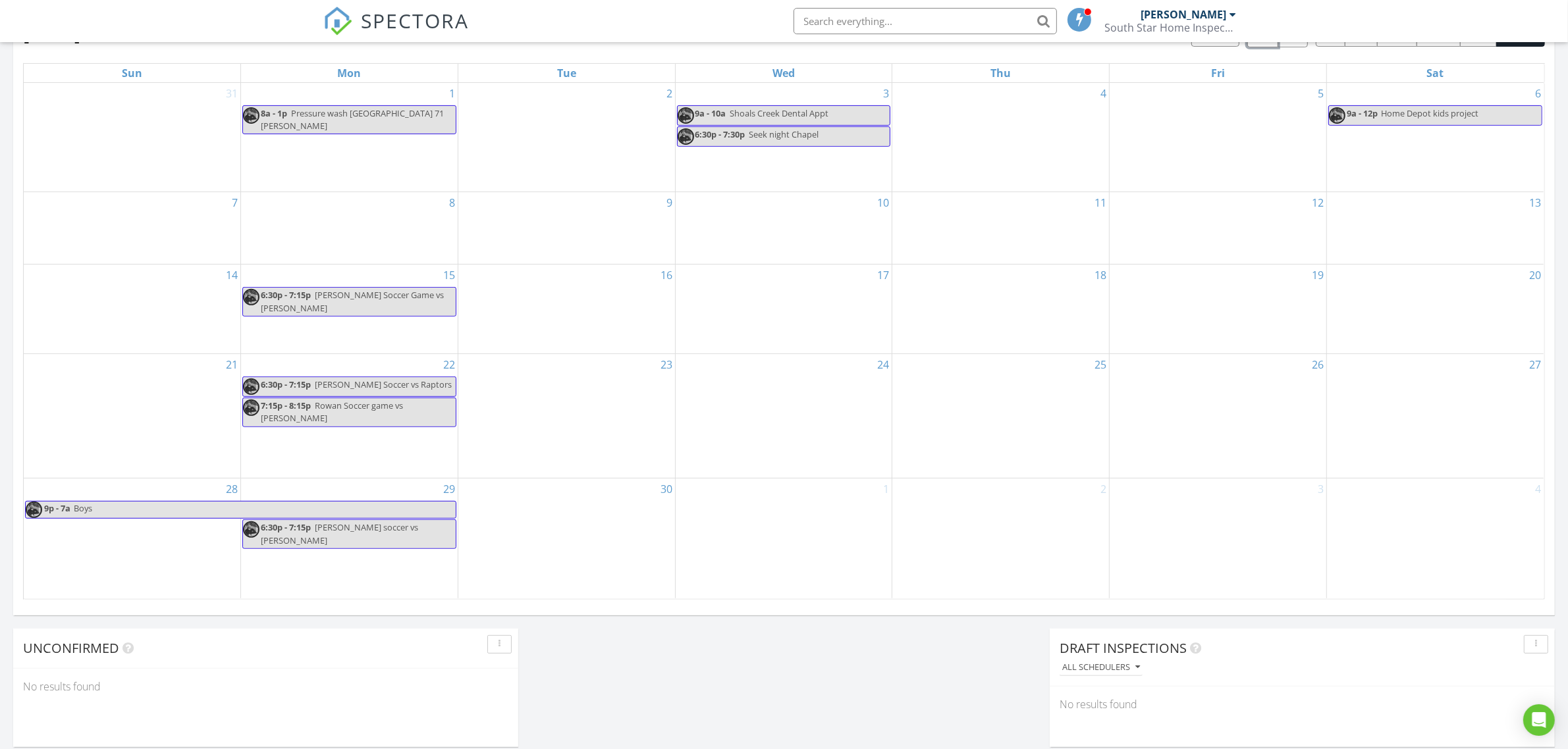
scroll to position [610, 0]
